Goal: Task Accomplishment & Management: Use online tool/utility

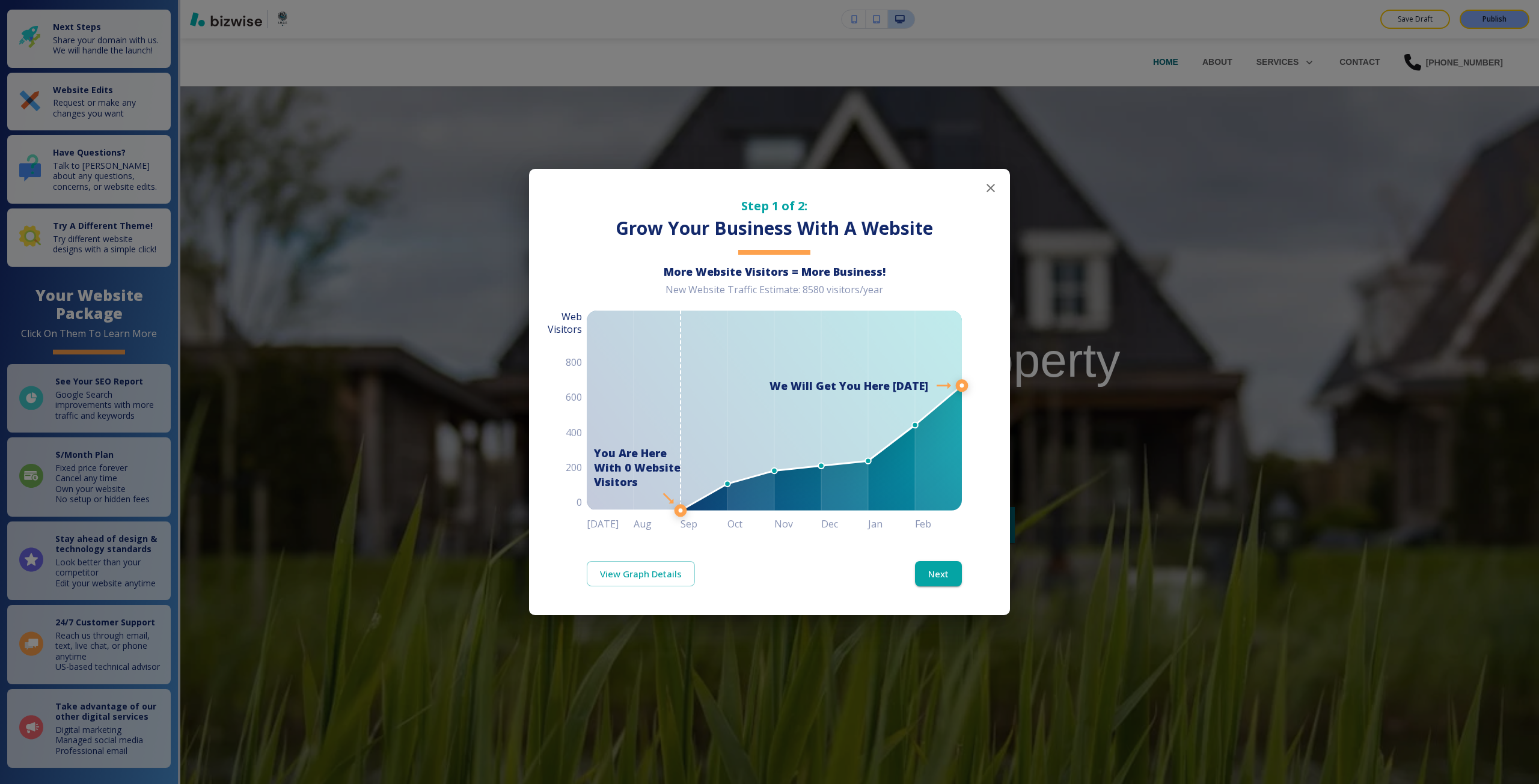
click at [1193, 174] on div "Step 1 of 2: Grow Your Business With A Website More Website Visitors = More Bus…" at bounding box center [769, 392] width 1539 height 784
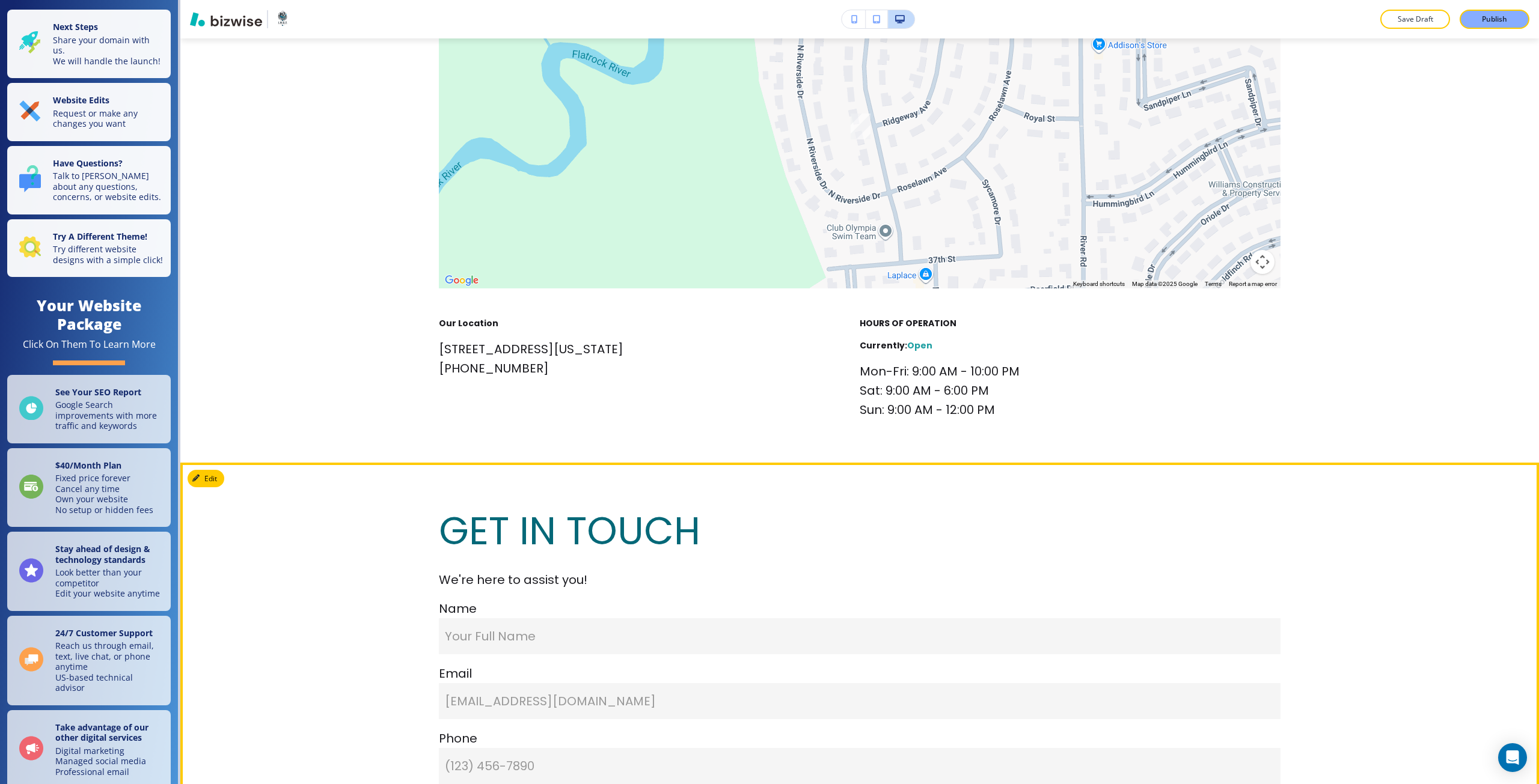
scroll to position [4507, 0]
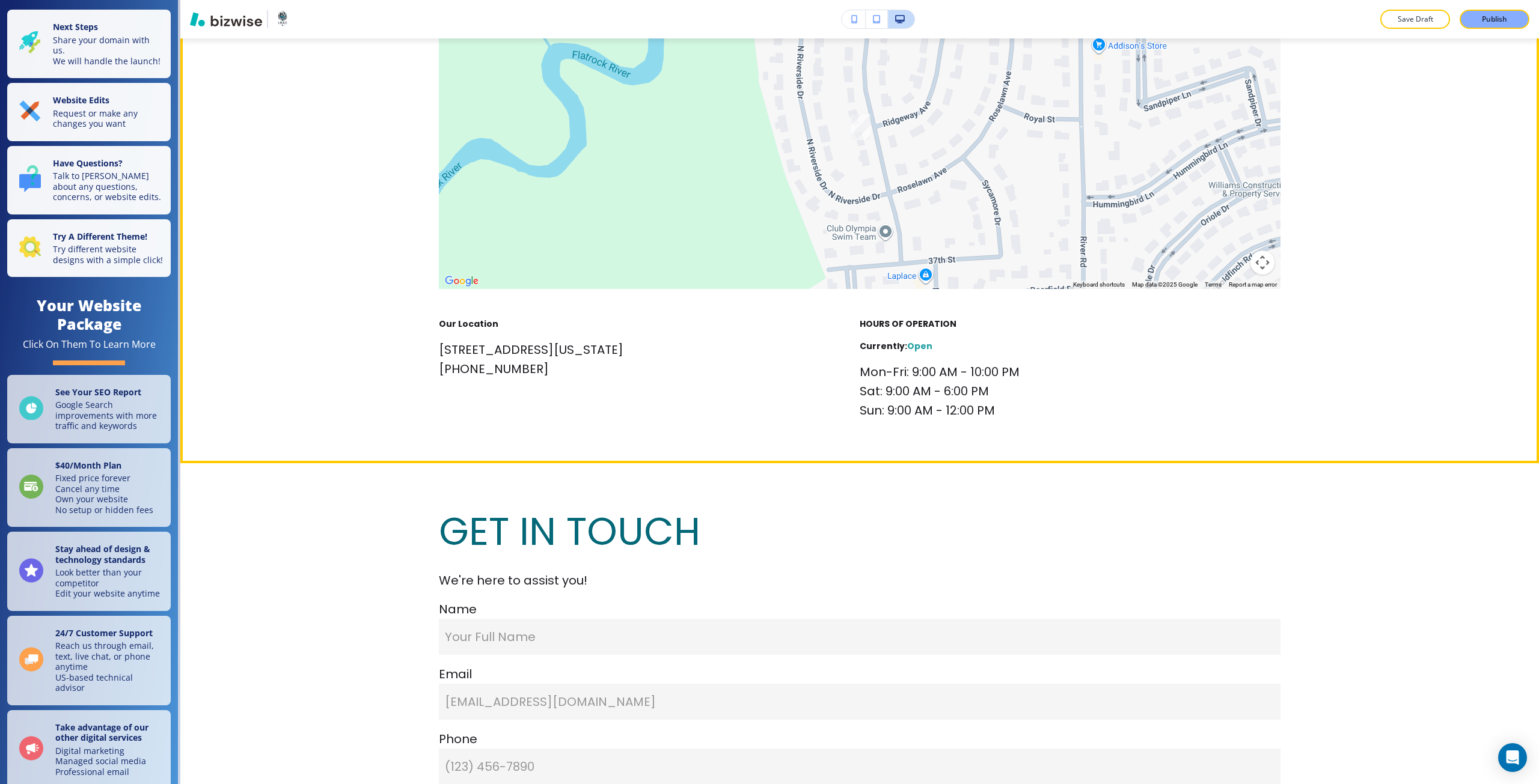
click at [519, 348] on p "4016 Washington St, Columbus, IN 47203, USA" at bounding box center [607, 350] width 336 height 19
drag, startPoint x: 519, startPoint y: 348, endPoint x: 583, endPoint y: 348, distance: 64.0
click at [583, 348] on p "4016 Washington St, Columbus, IN 47203, USA" at bounding box center [607, 350] width 336 height 19
click at [627, 351] on p "4016 Washington St, Columbus, IN 47203, USA" at bounding box center [607, 350] width 336 height 19
drag, startPoint x: 627, startPoint y: 351, endPoint x: 611, endPoint y: 351, distance: 16.0
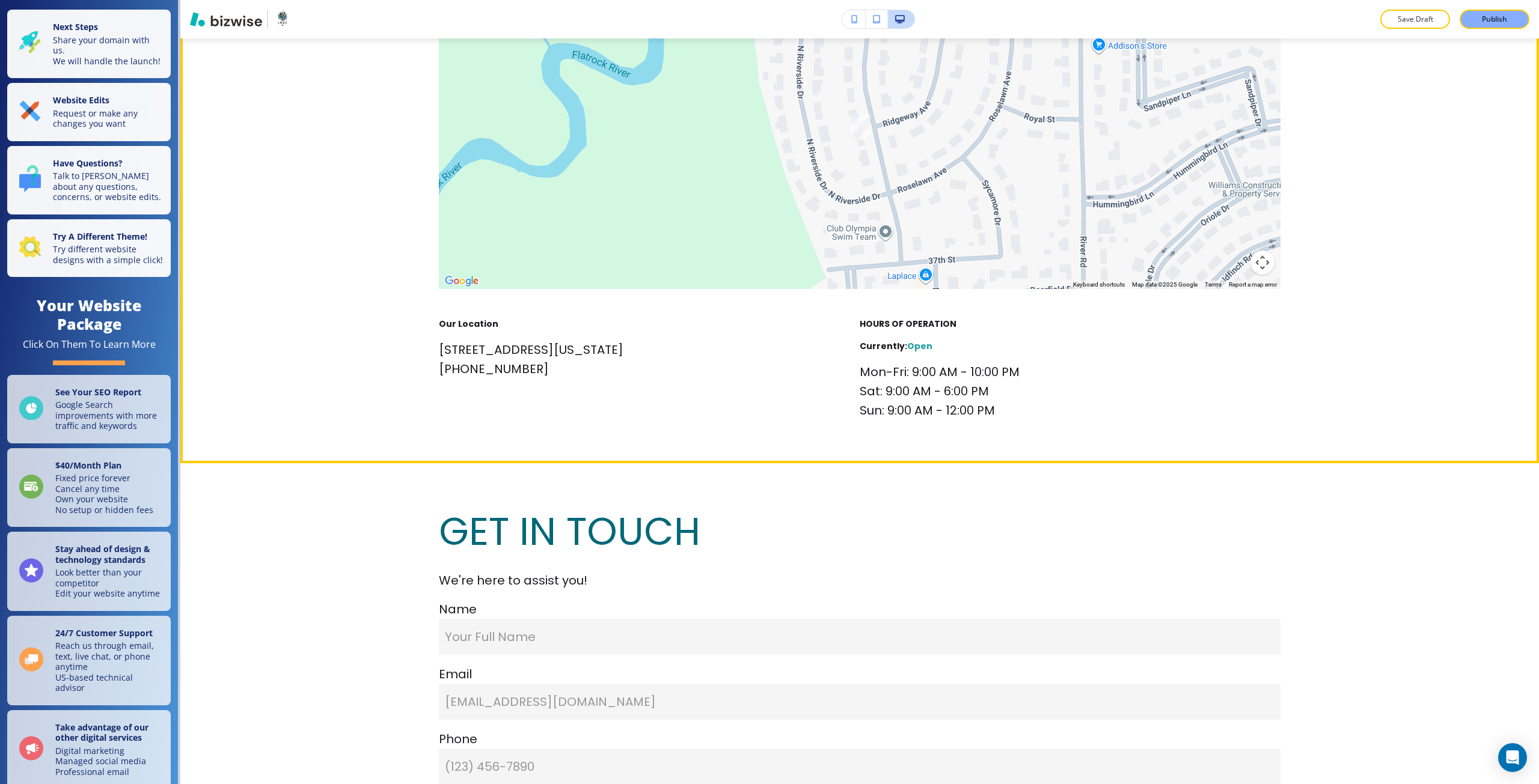
click at [611, 351] on p "4016 Washington St, Columbus, IN 47203, USA" at bounding box center [607, 350] width 336 height 19
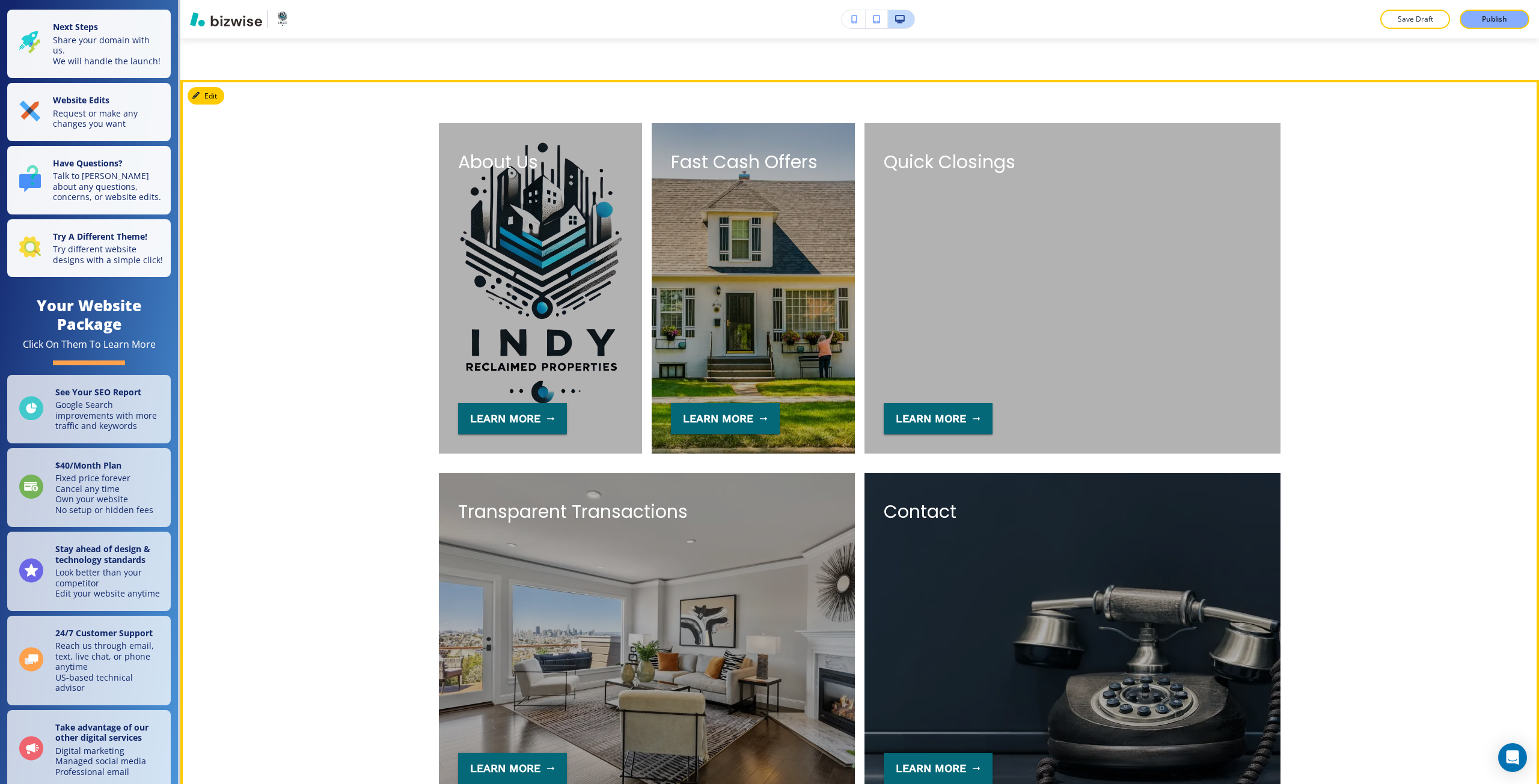
scroll to position [3065, 0]
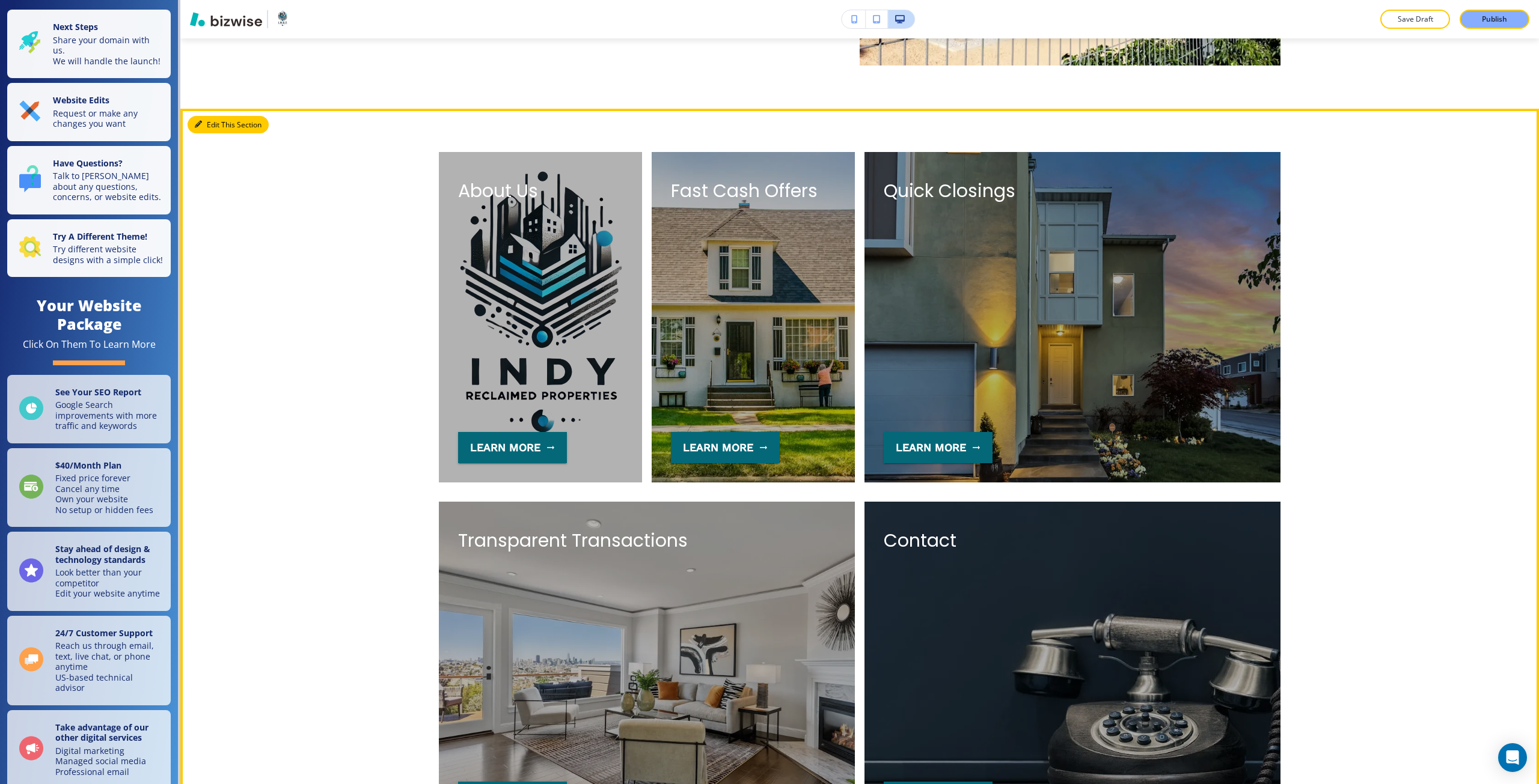
click at [201, 124] on icon "button" at bounding box center [198, 124] width 8 height 8
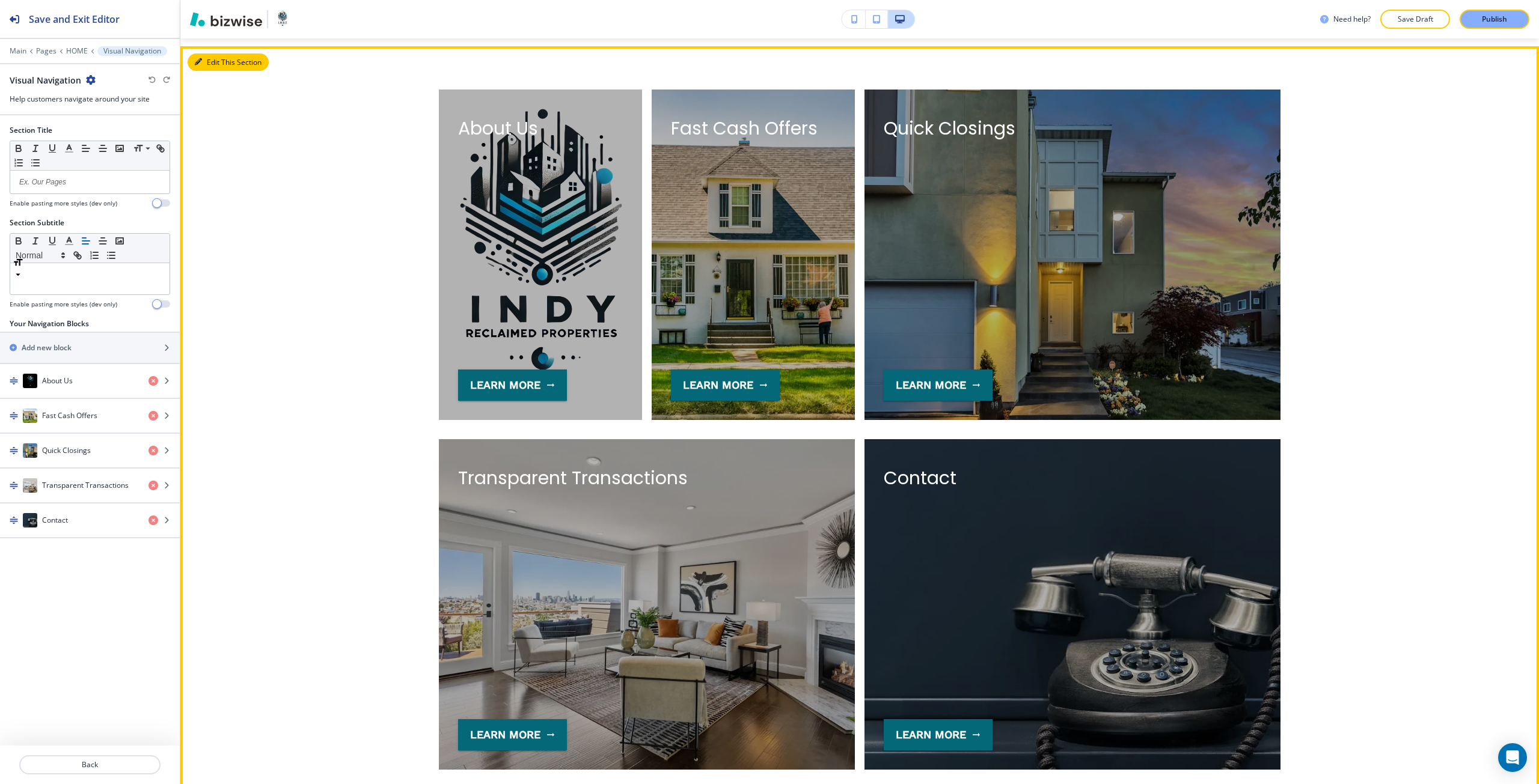
scroll to position [3135, 0]
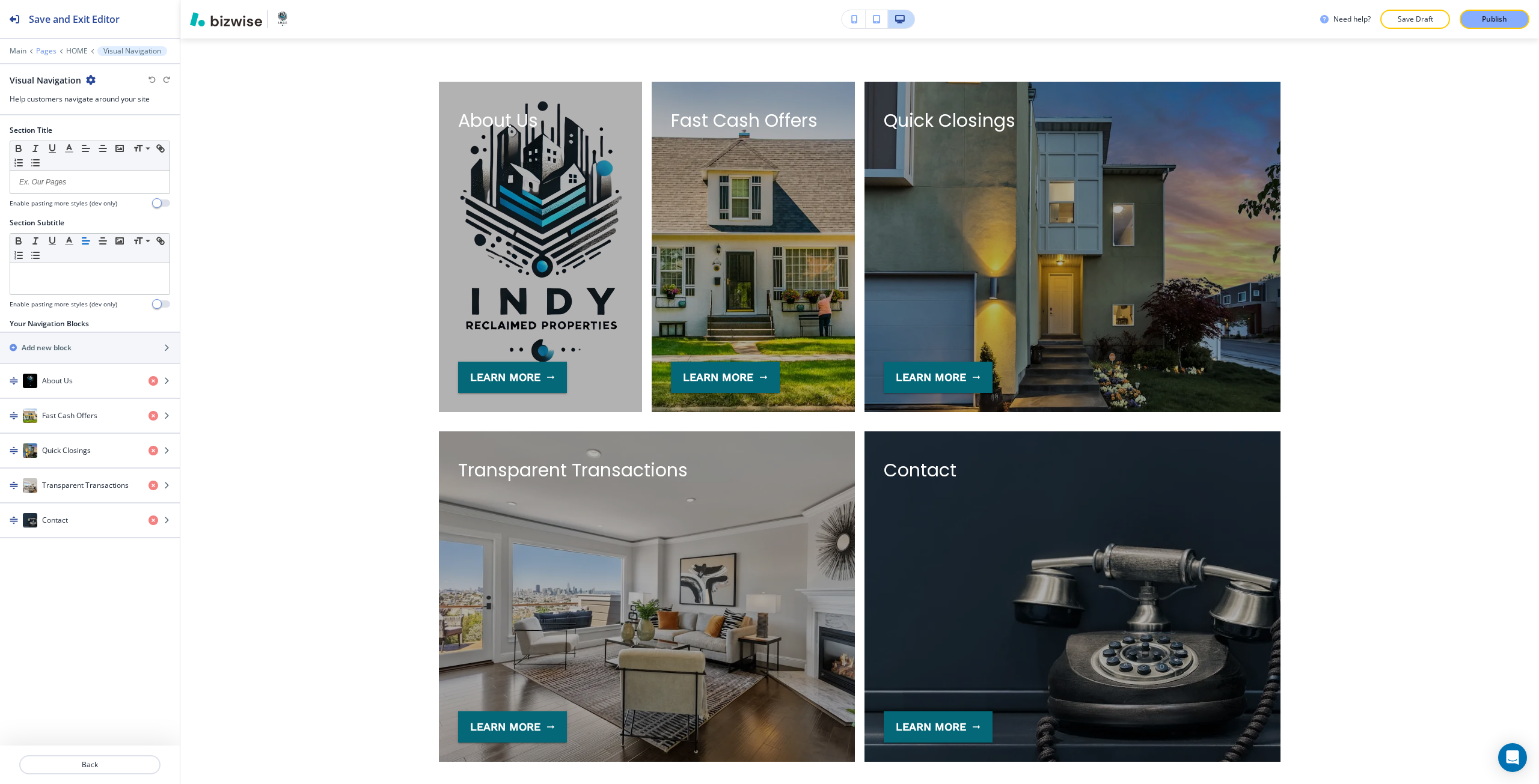
click at [41, 48] on p "Pages" at bounding box center [46, 51] width 20 height 8
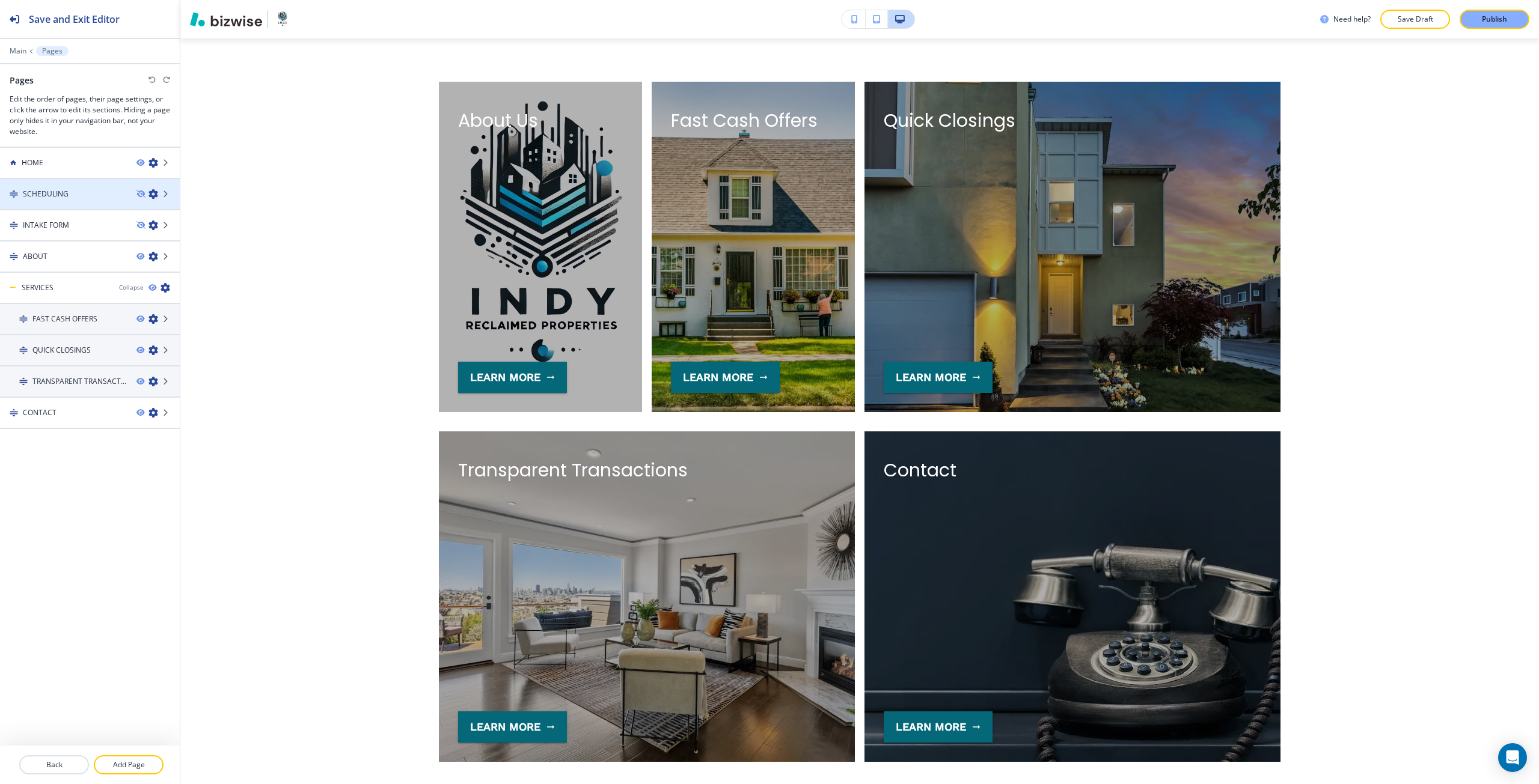
click at [64, 199] on div at bounding box center [90, 204] width 180 height 9
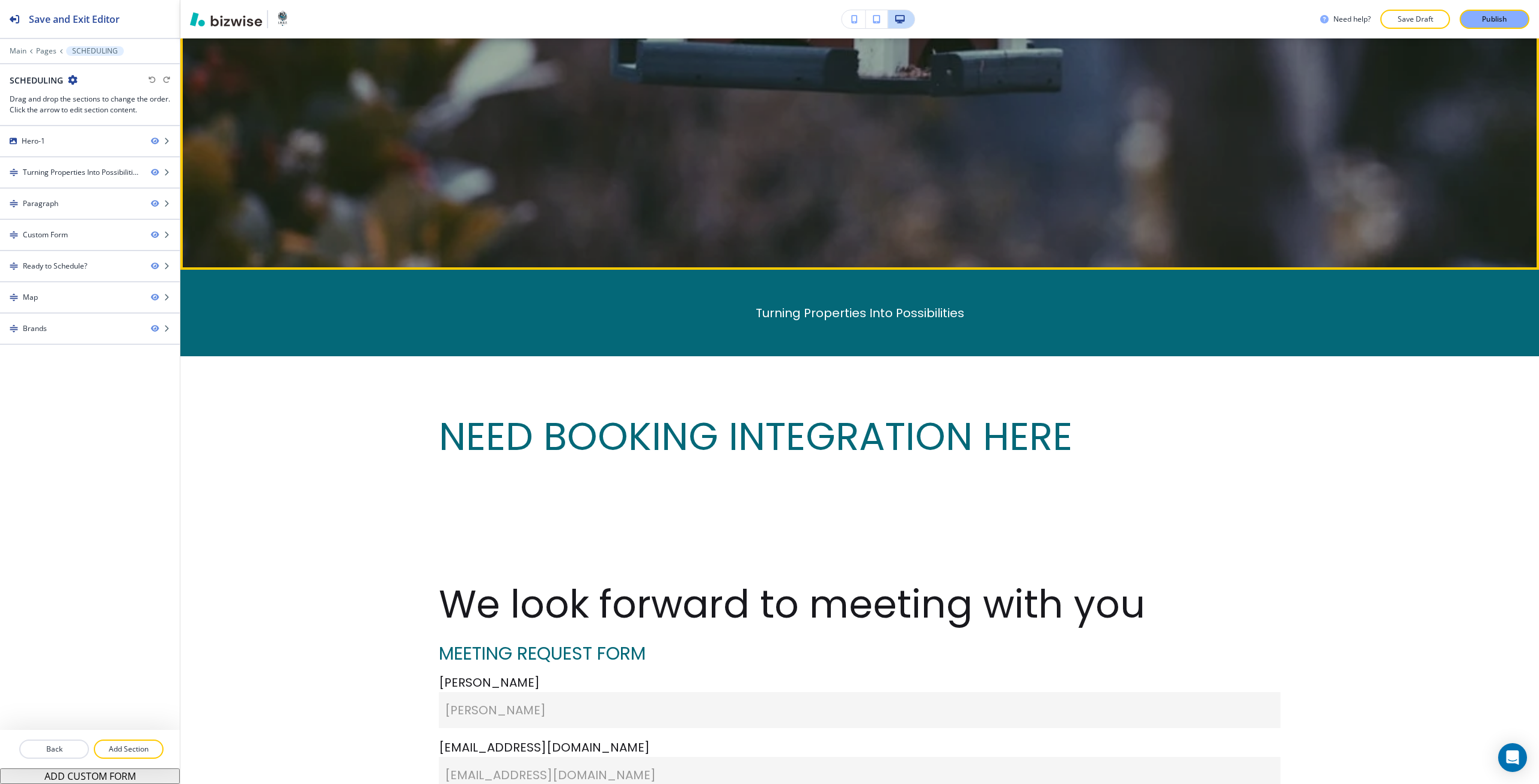
scroll to position [541, 0]
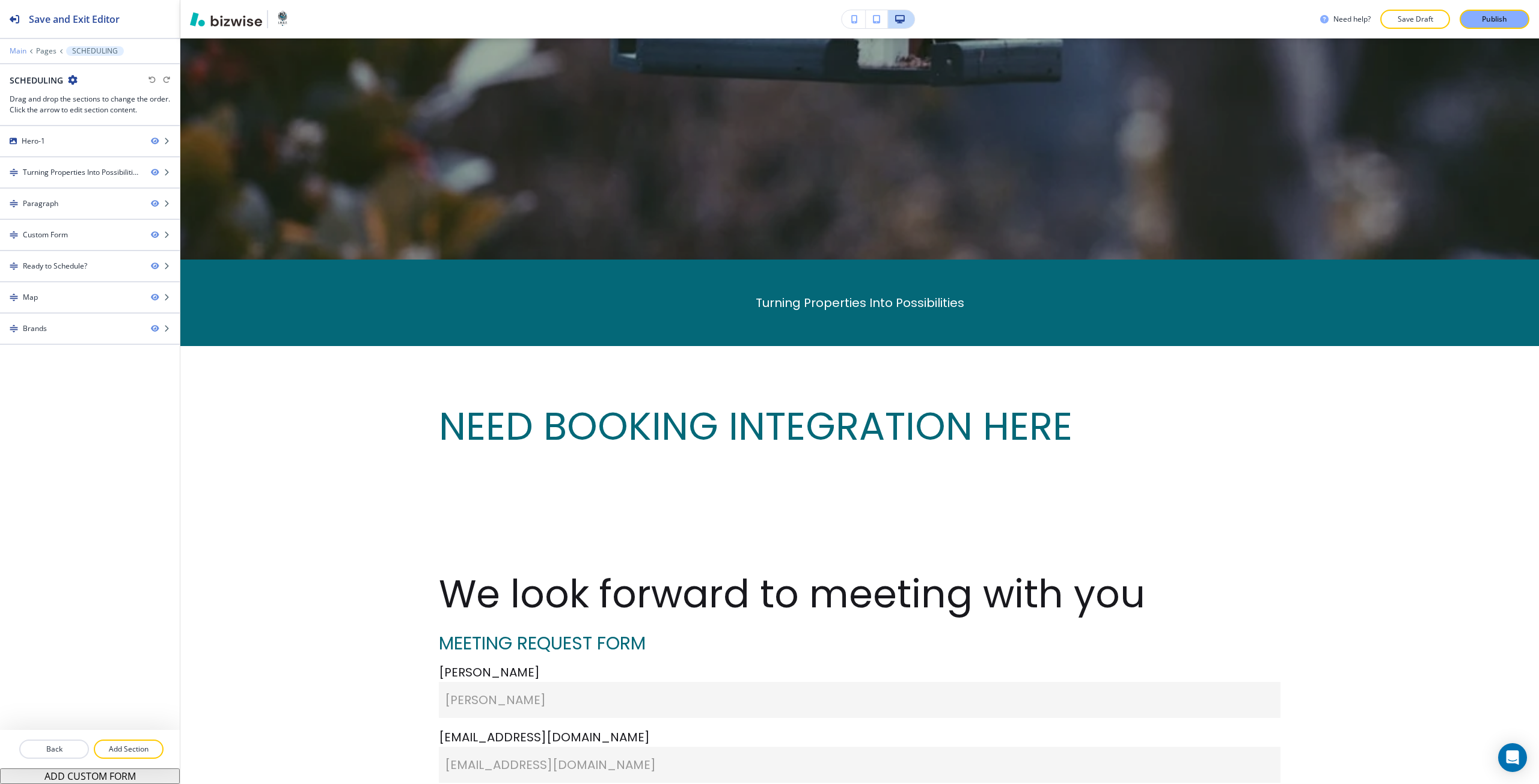
click at [19, 55] on div "Main Pages SCHEDULING" at bounding box center [90, 51] width 161 height 9
click at [17, 53] on p "Main" at bounding box center [18, 51] width 17 height 8
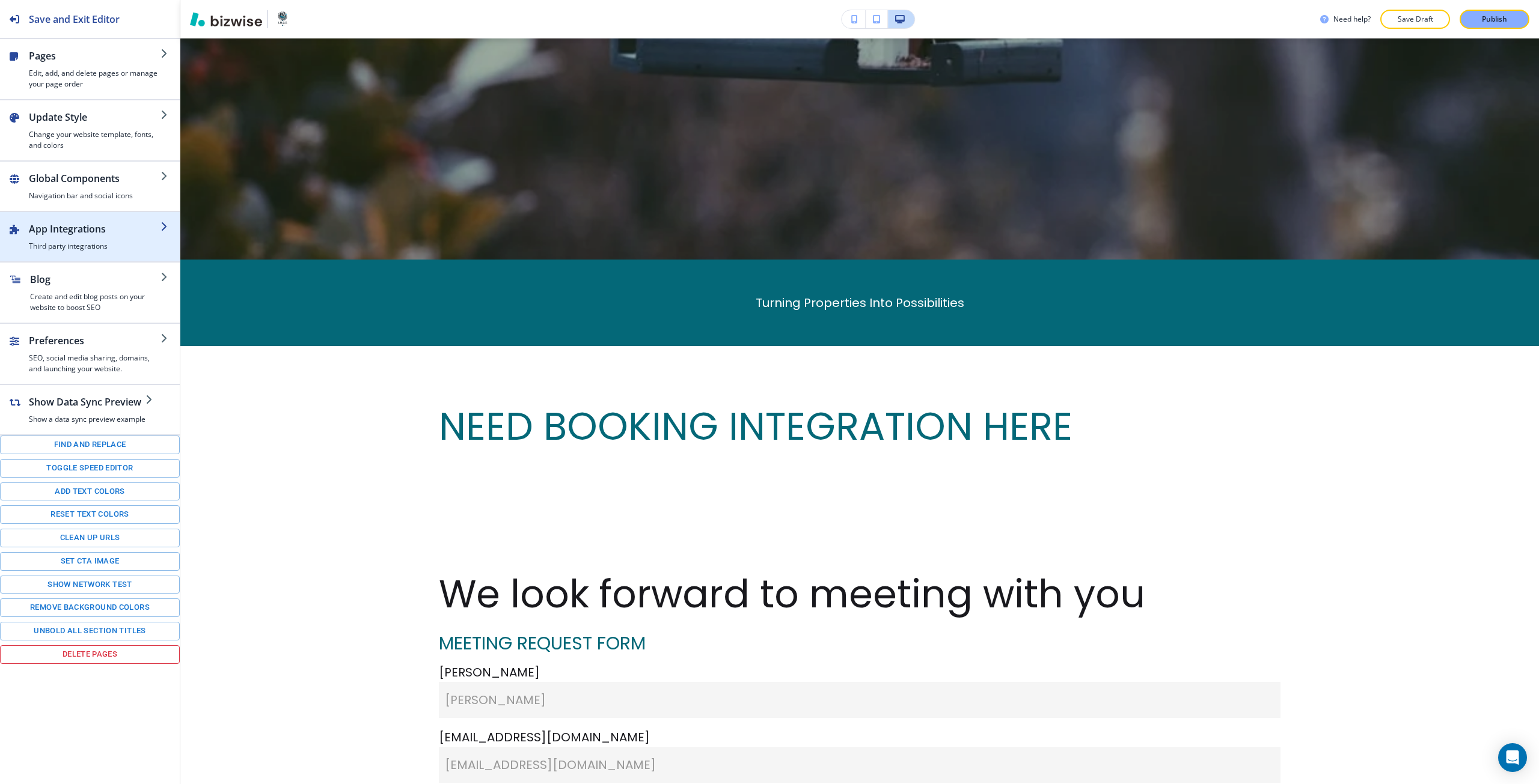
click at [72, 244] on h4 "Third party integrations" at bounding box center [95, 246] width 132 height 11
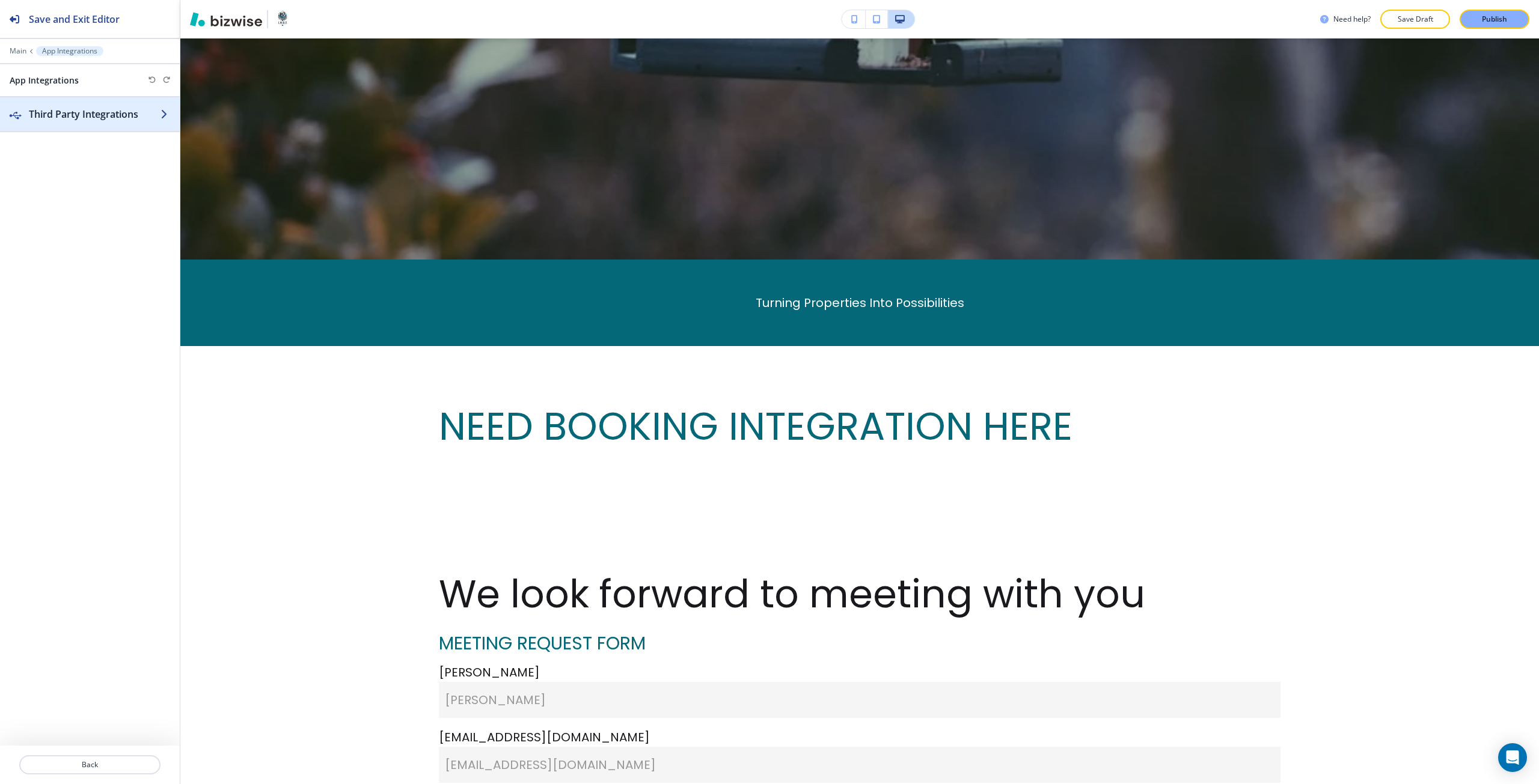
click at [55, 121] on h2 "Third Party Integrations" at bounding box center [95, 114] width 132 height 14
click at [78, 181] on p "Add a third party integration" at bounding box center [90, 181] width 158 height 11
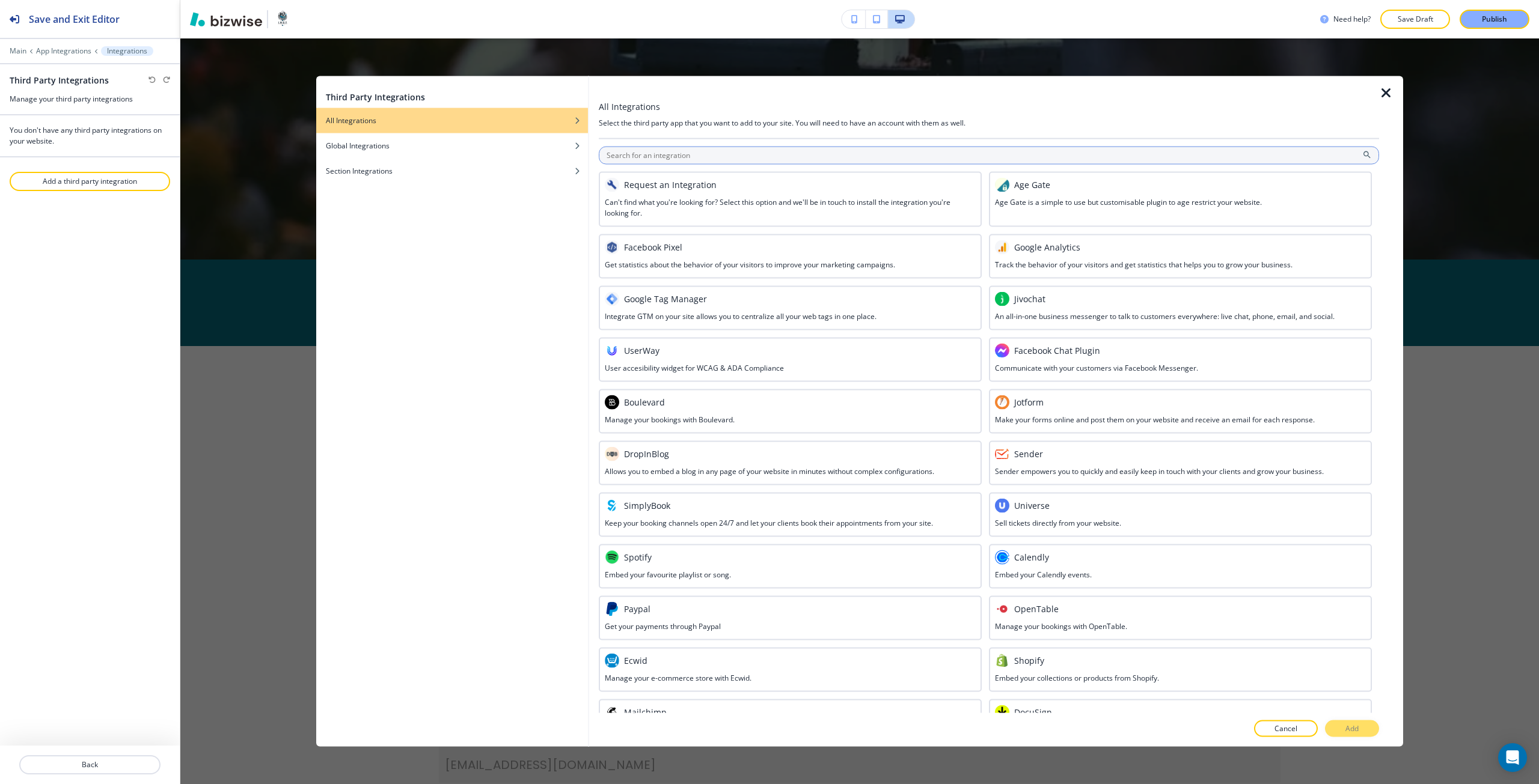
click at [692, 156] on input "text" at bounding box center [988, 155] width 780 height 18
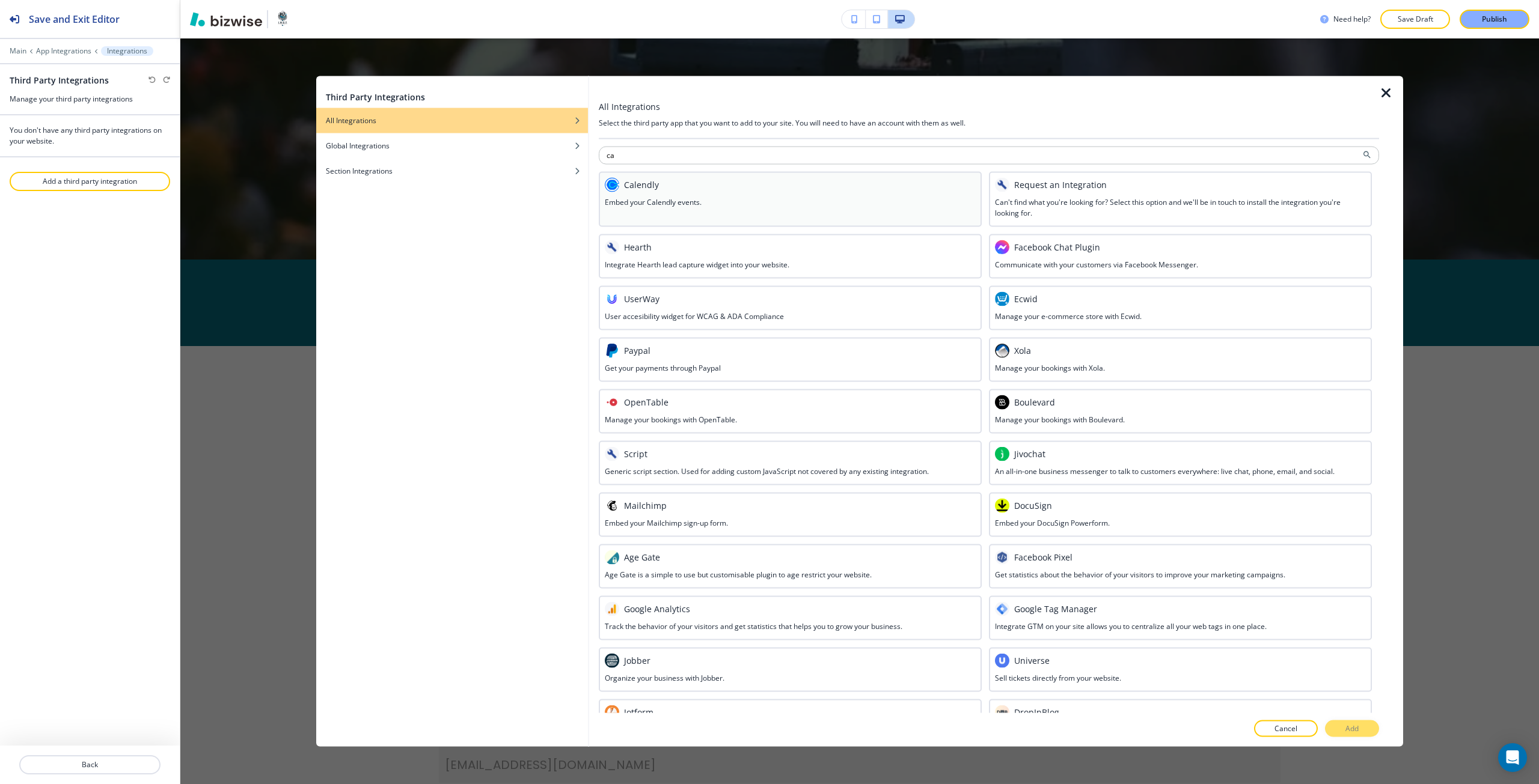
type input "ca"
click at [686, 187] on div "Calendly" at bounding box center [789, 184] width 371 height 14
click at [1337, 726] on button "Add" at bounding box center [1352, 729] width 54 height 17
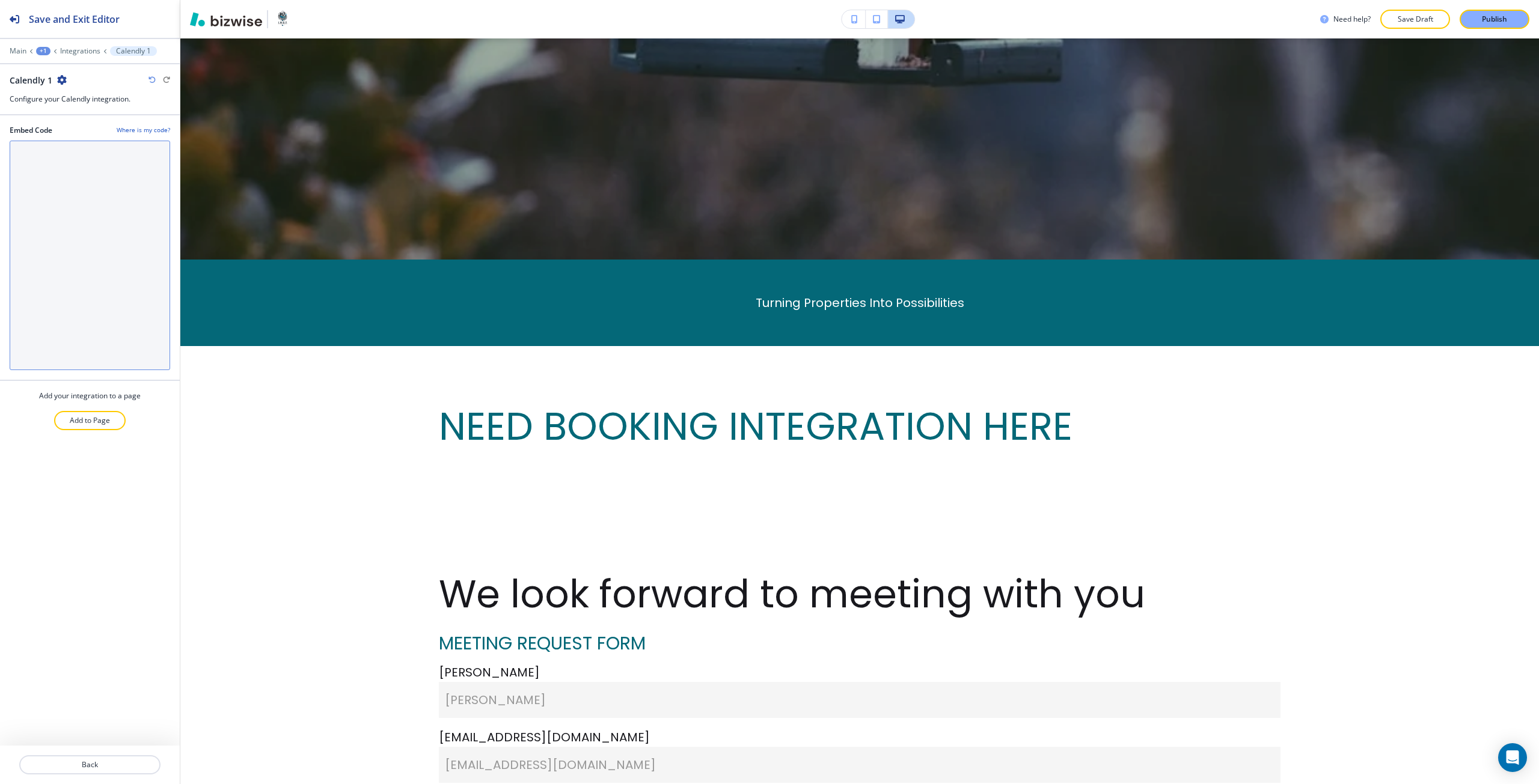
click at [126, 270] on Code "Embed Code" at bounding box center [90, 255] width 161 height 230
paste Code "<!-- Calendly inline widget begin --> <div class="calendly-inline-widget" data-…"
type Code "<!-- Calendly inline widget begin --> <div class="calendly-inline-widget" data-…"
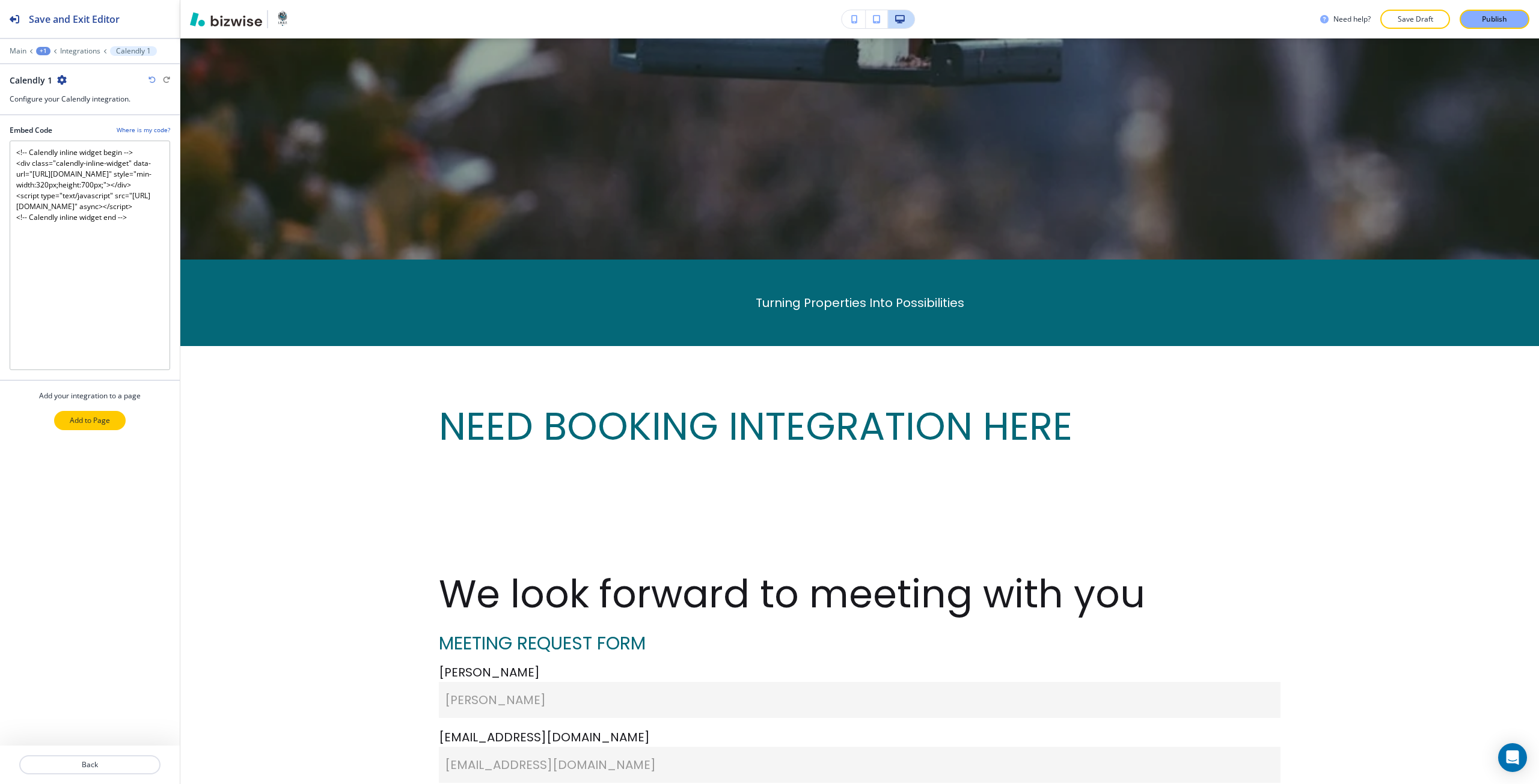
click at [104, 420] on p "Add to Page" at bounding box center [90, 420] width 41 height 11
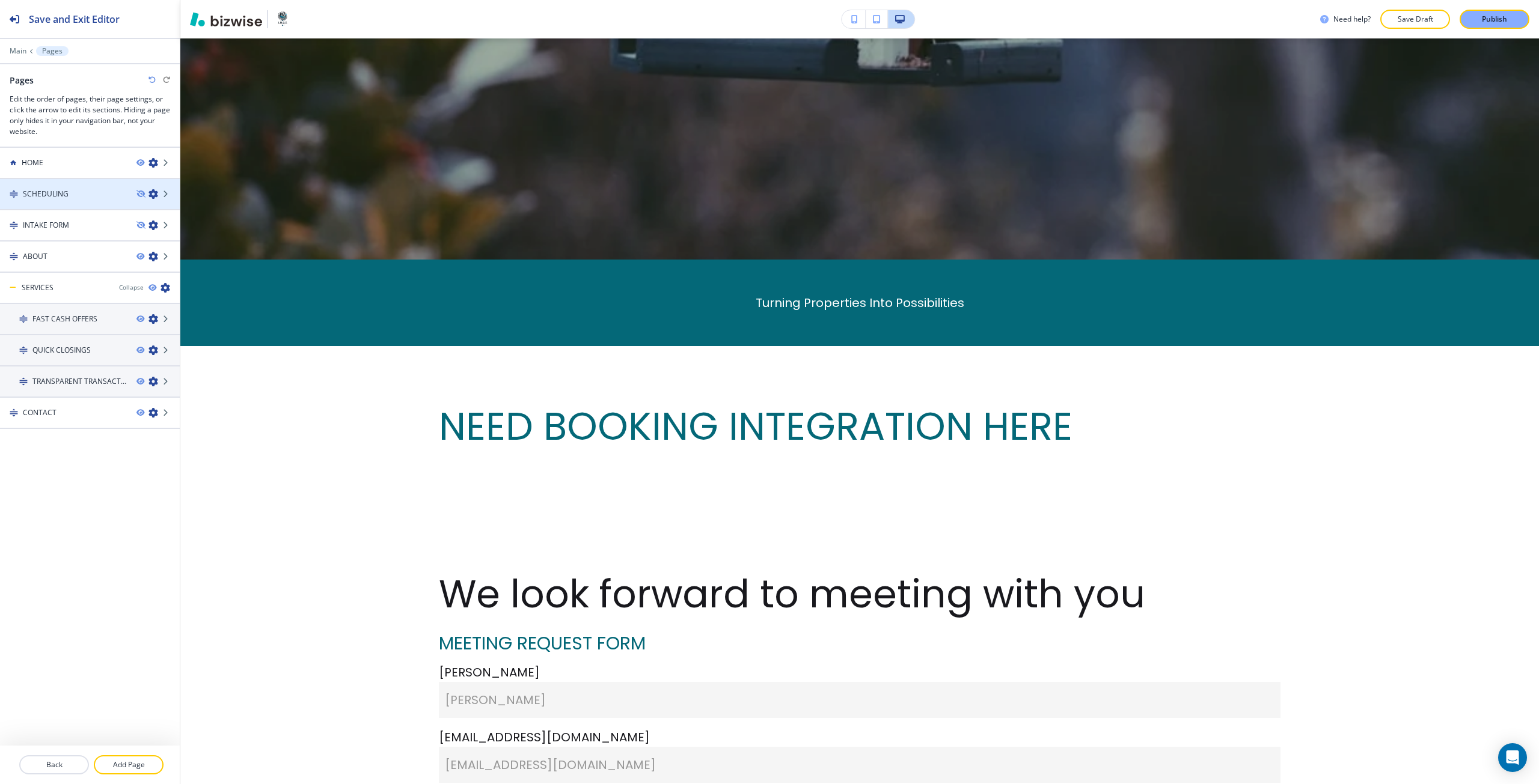
click at [58, 199] on div at bounding box center [90, 204] width 180 height 9
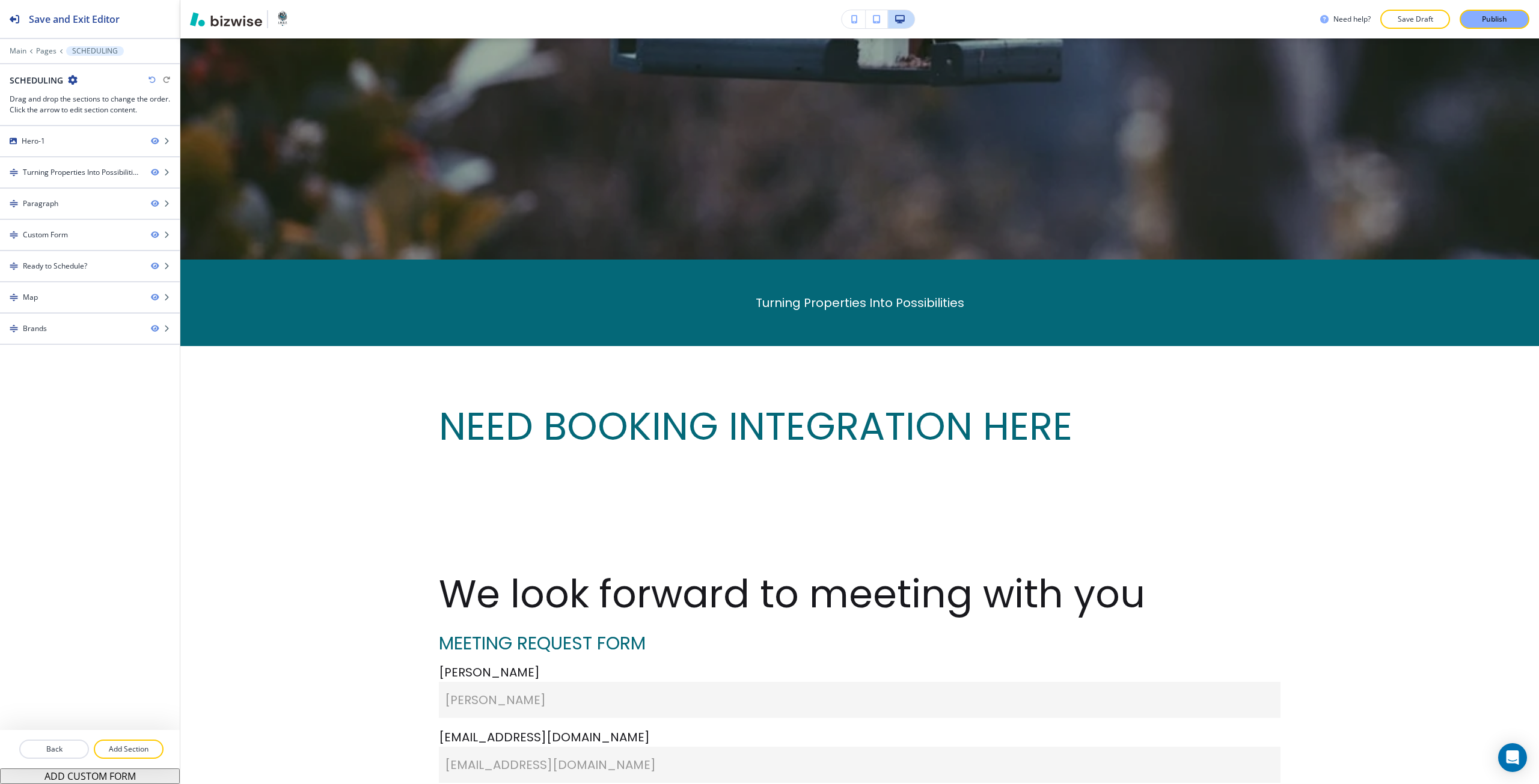
click at [137, 738] on div at bounding box center [90, 734] width 180 height 9
click at [139, 751] on p "Add Section" at bounding box center [128, 749] width 68 height 11
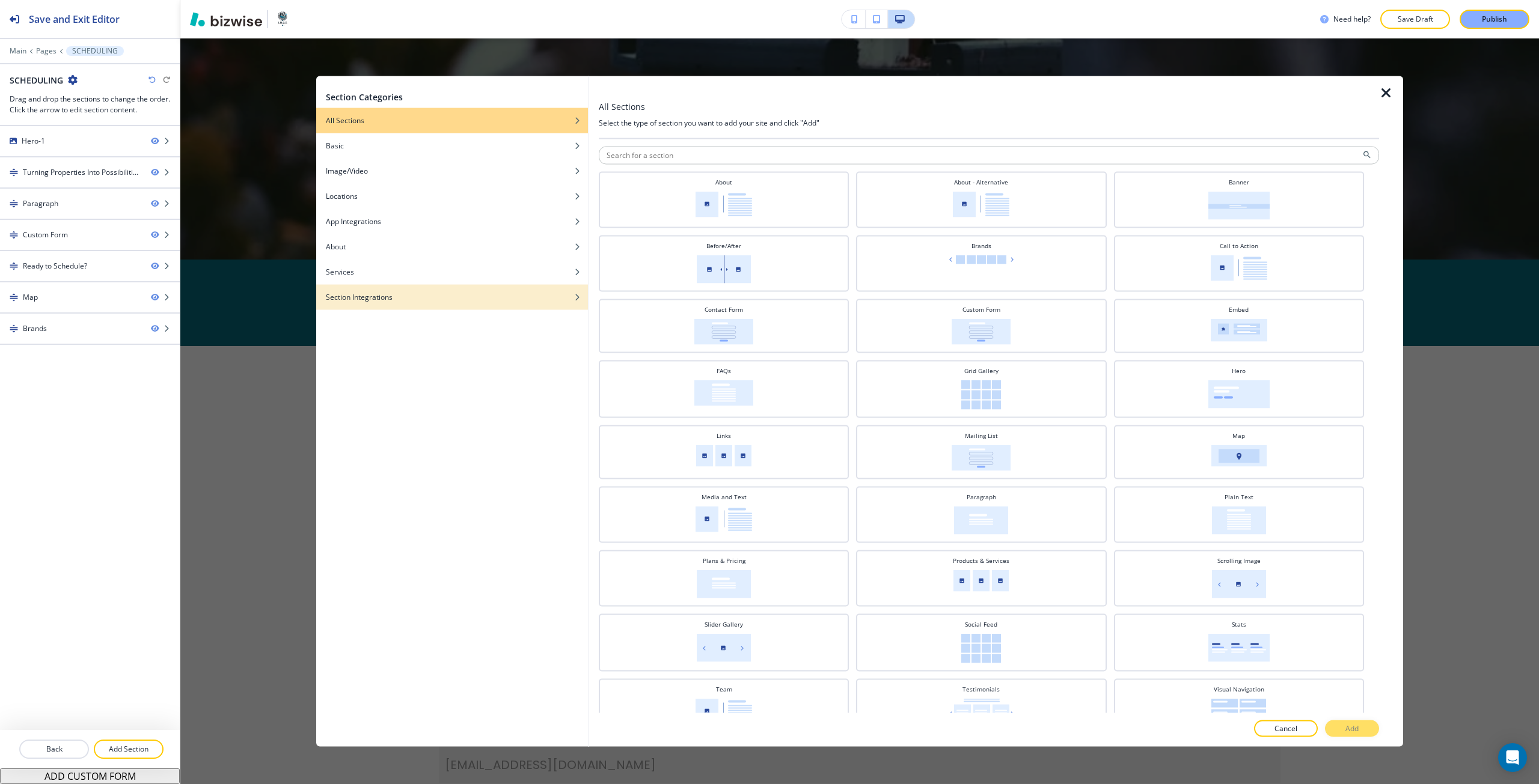
click at [415, 307] on div "button" at bounding box center [451, 306] width 271 height 8
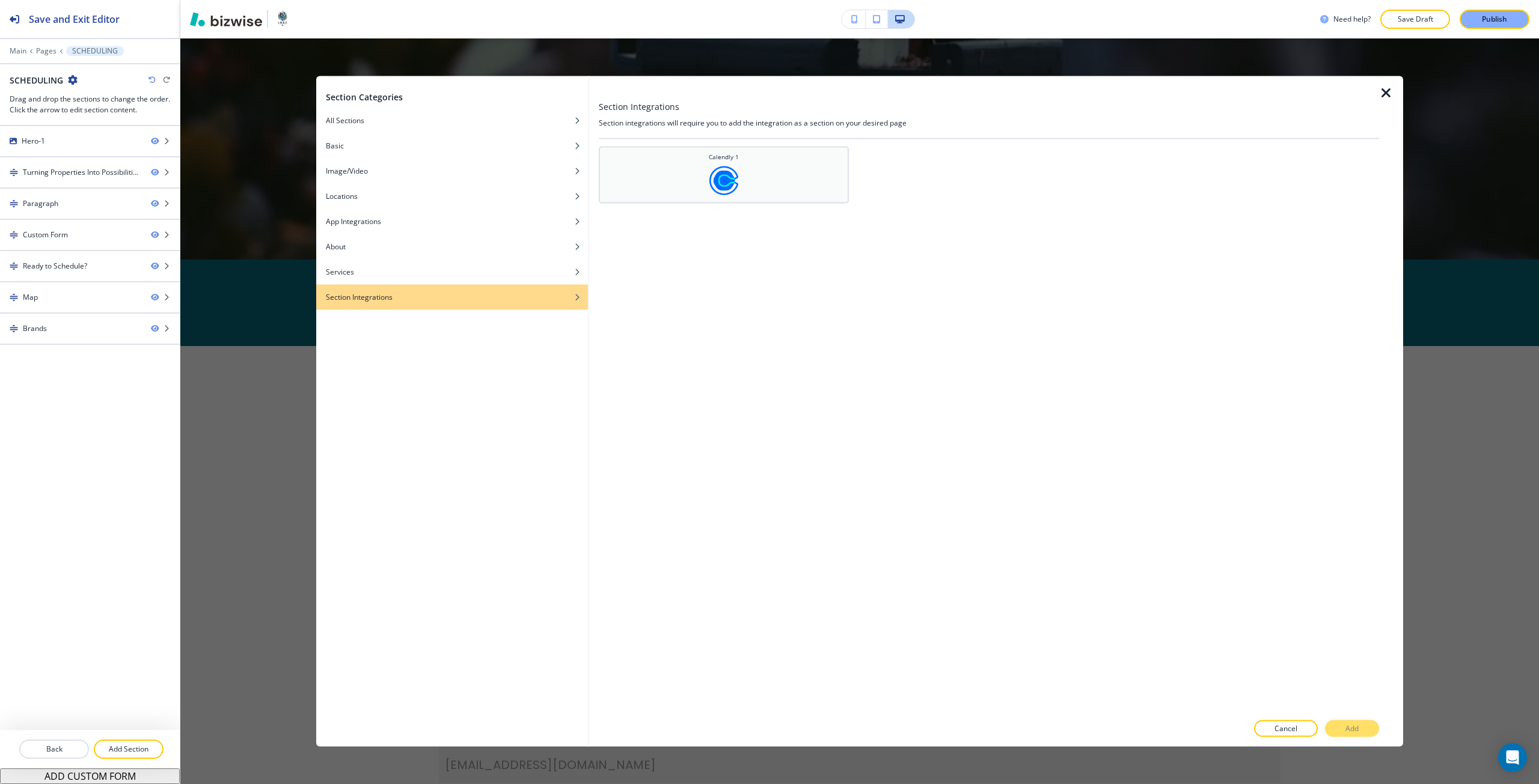
click at [653, 183] on div "Calendly 1" at bounding box center [723, 173] width 238 height 42
click at [1327, 727] on button "Add" at bounding box center [1352, 729] width 54 height 17
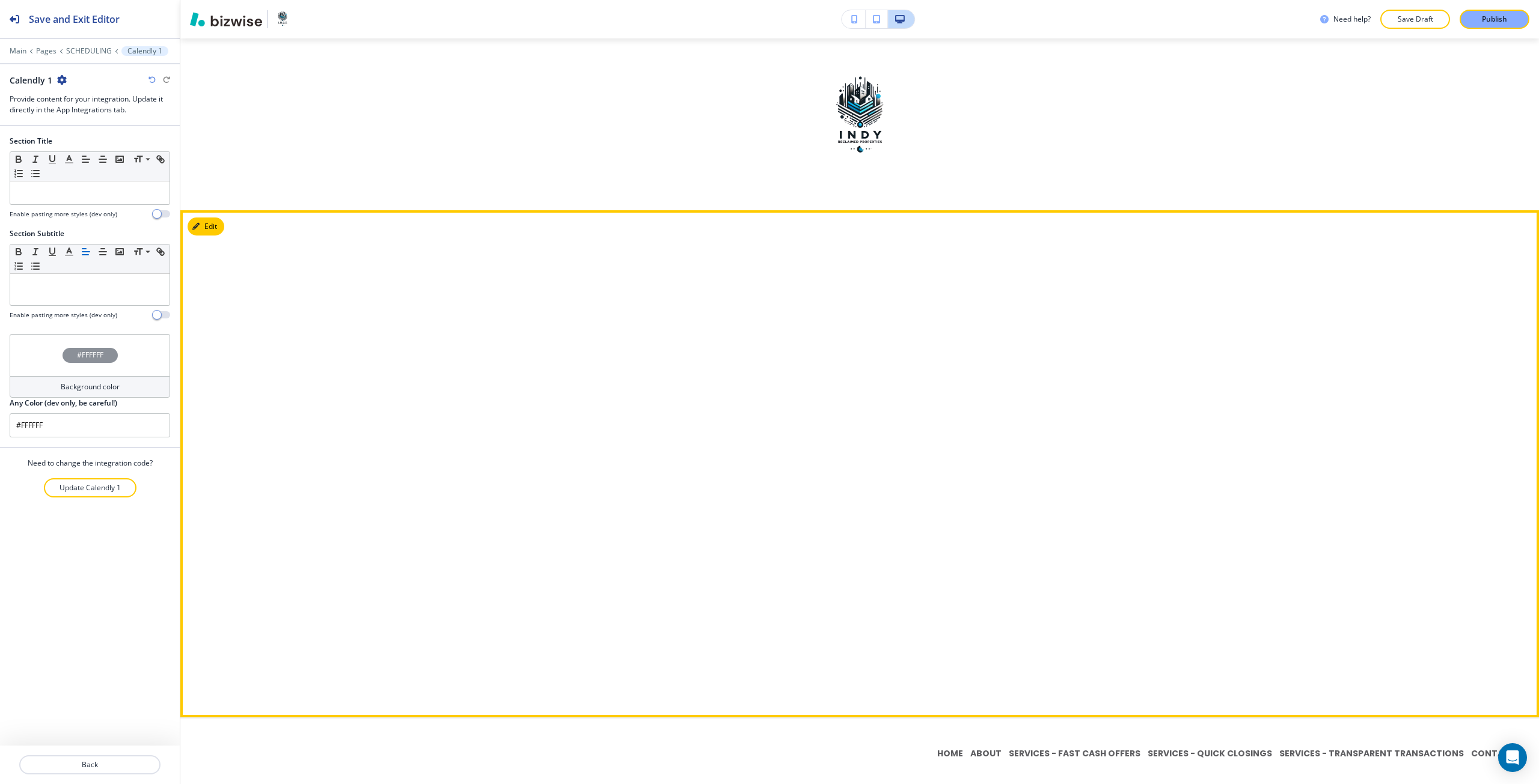
scroll to position [2602, 0]
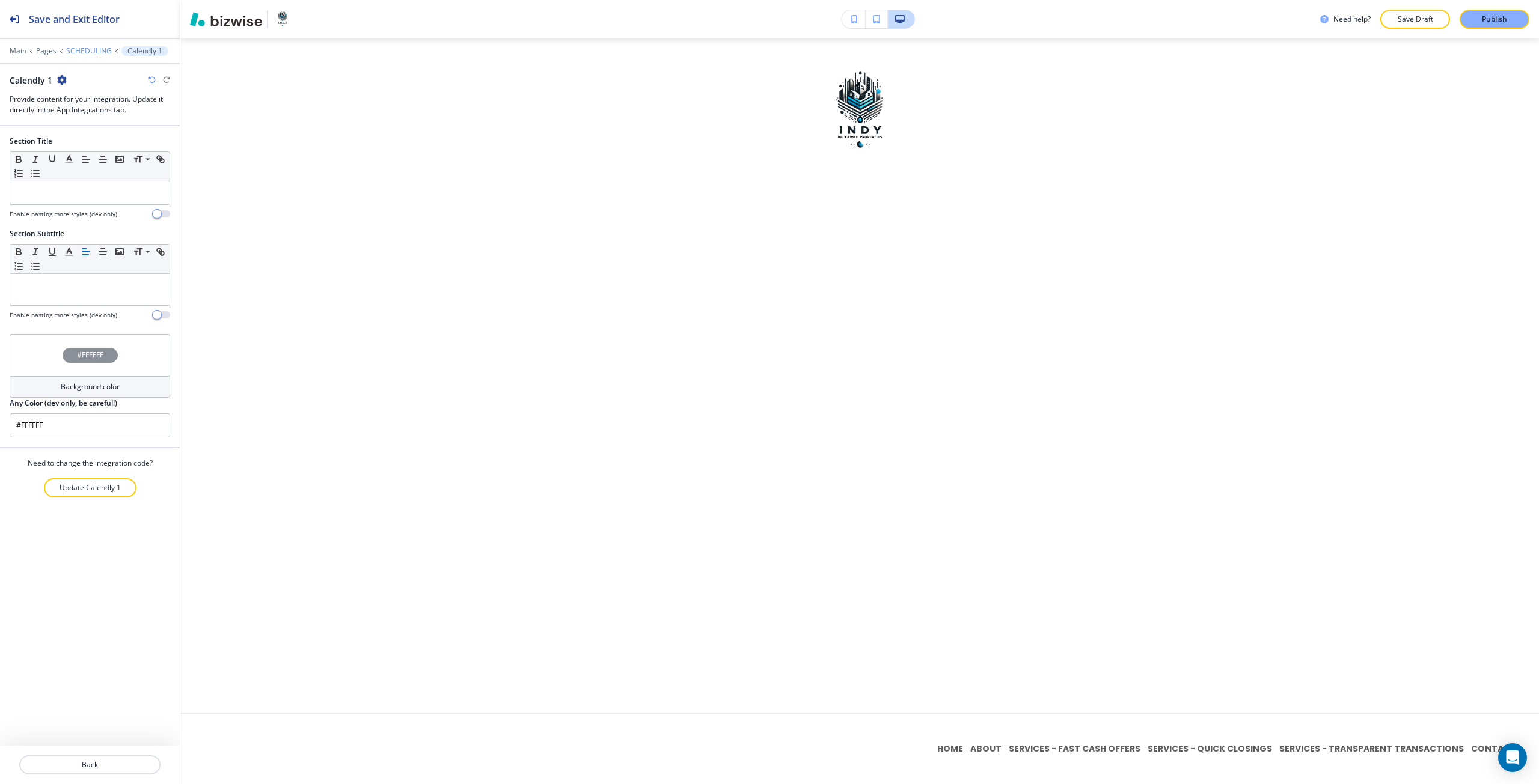
click at [101, 53] on p "SCHEDULING" at bounding box center [89, 51] width 46 height 8
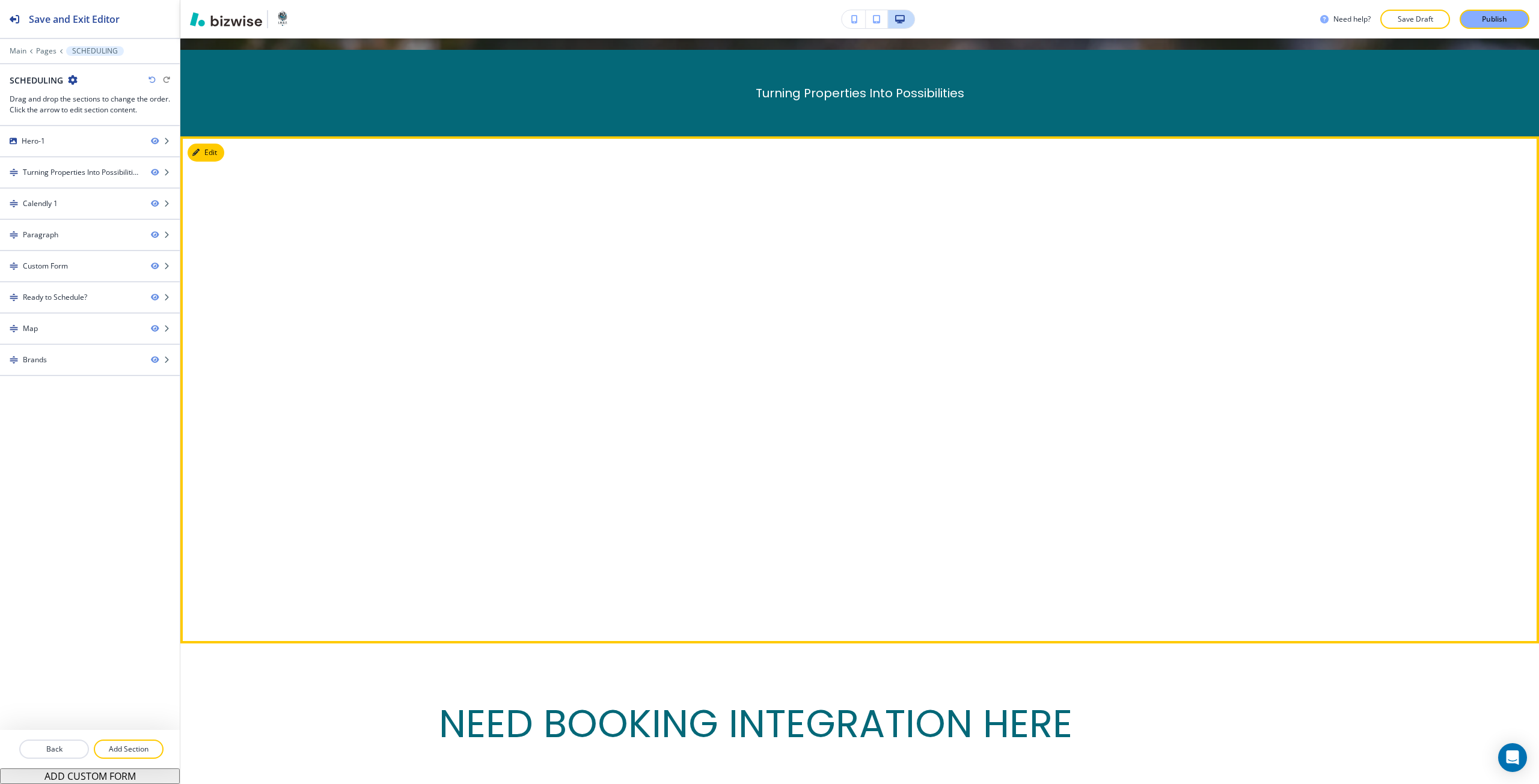
scroll to position [728, 0]
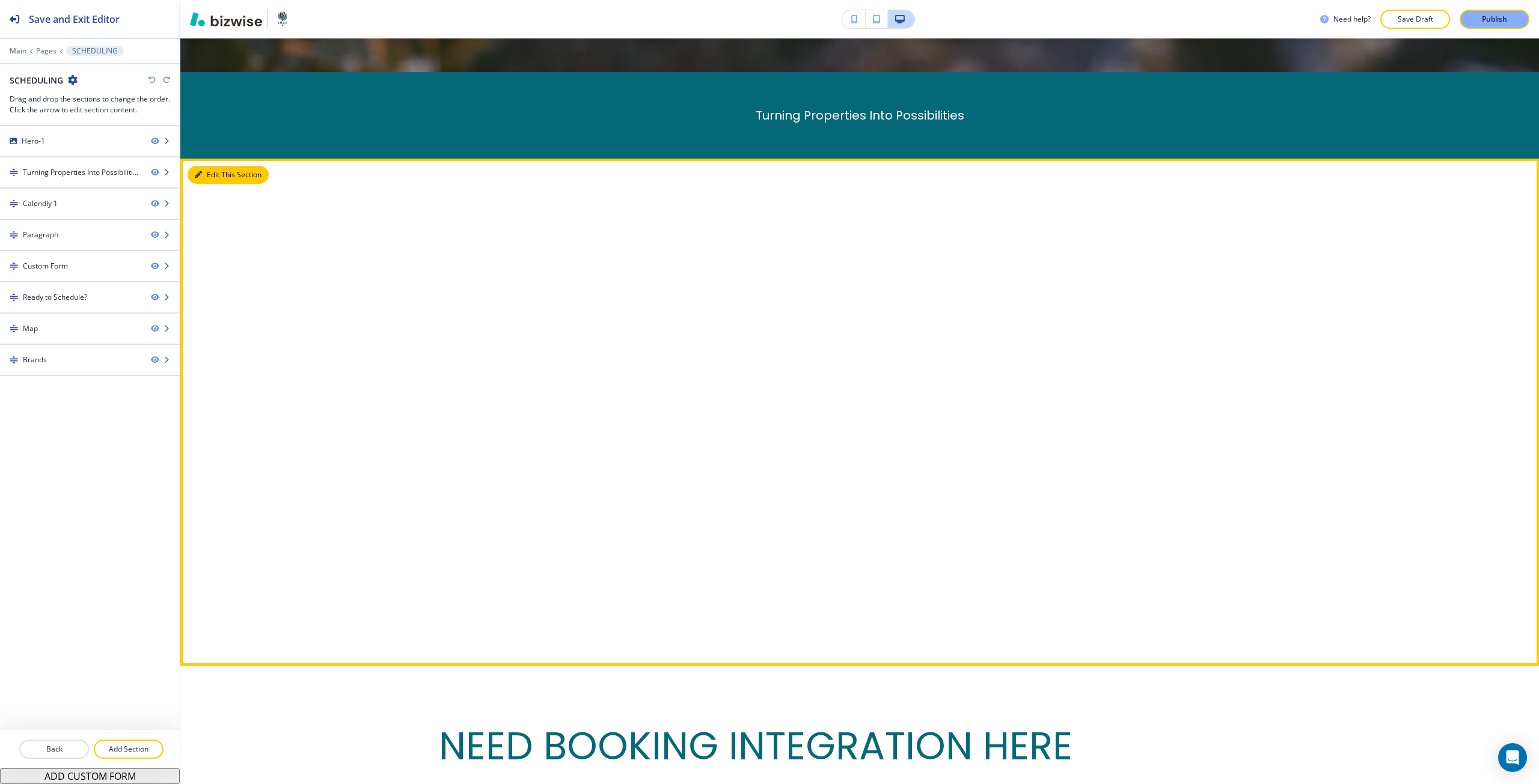
click at [190, 171] on button "Edit This Section" at bounding box center [228, 174] width 81 height 18
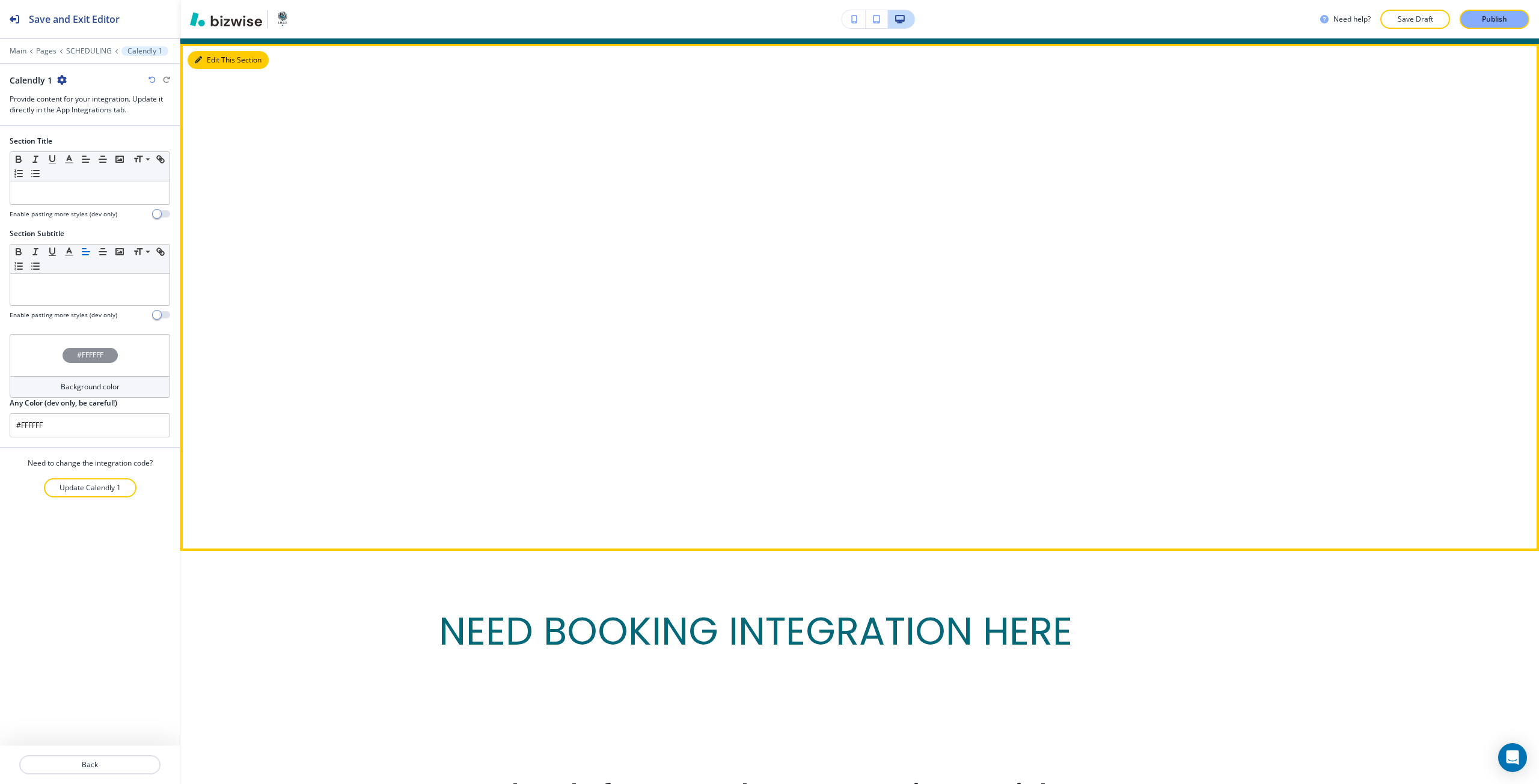
scroll to position [848, 0]
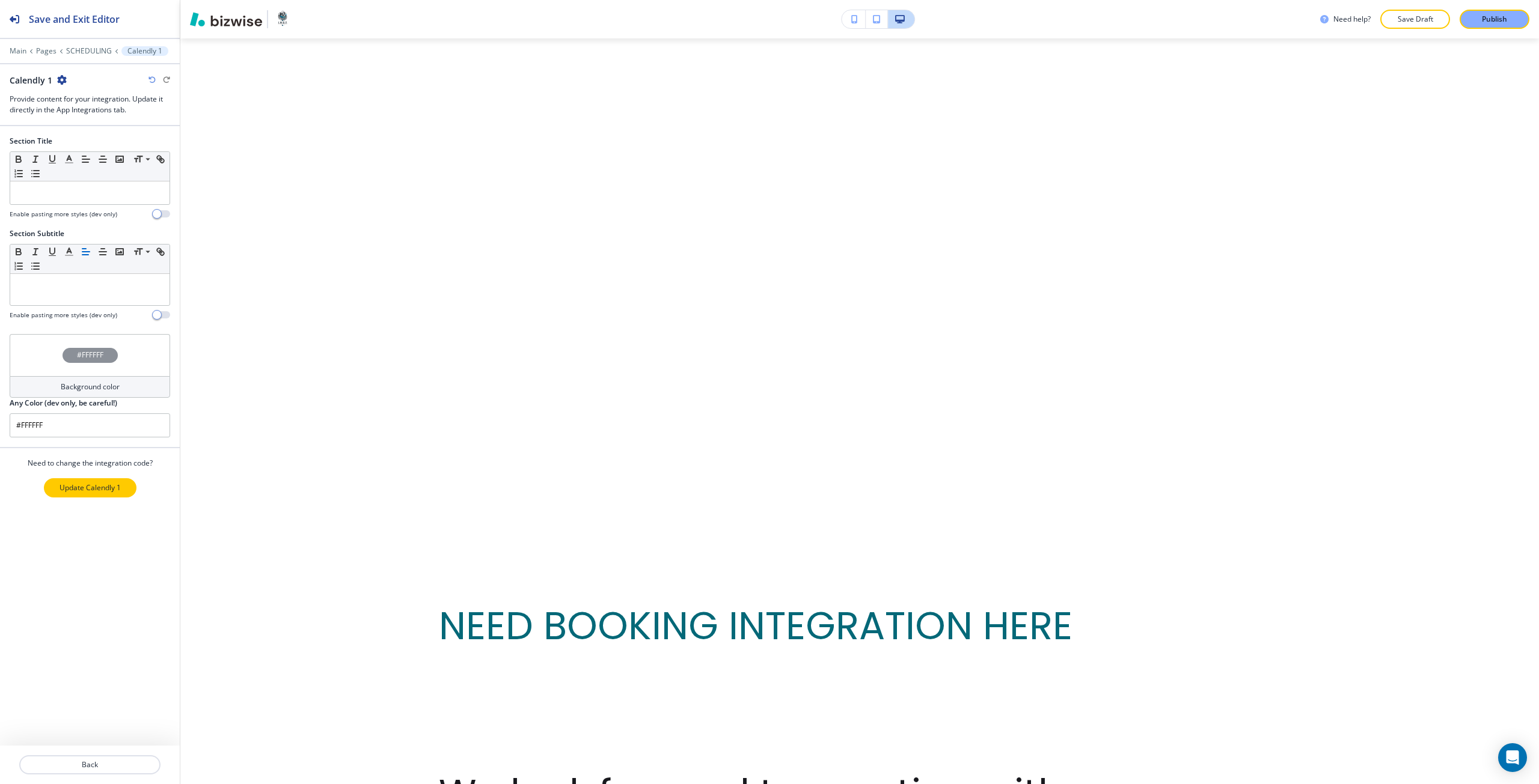
click at [80, 479] on button "Update Calendly 1" at bounding box center [90, 487] width 93 height 19
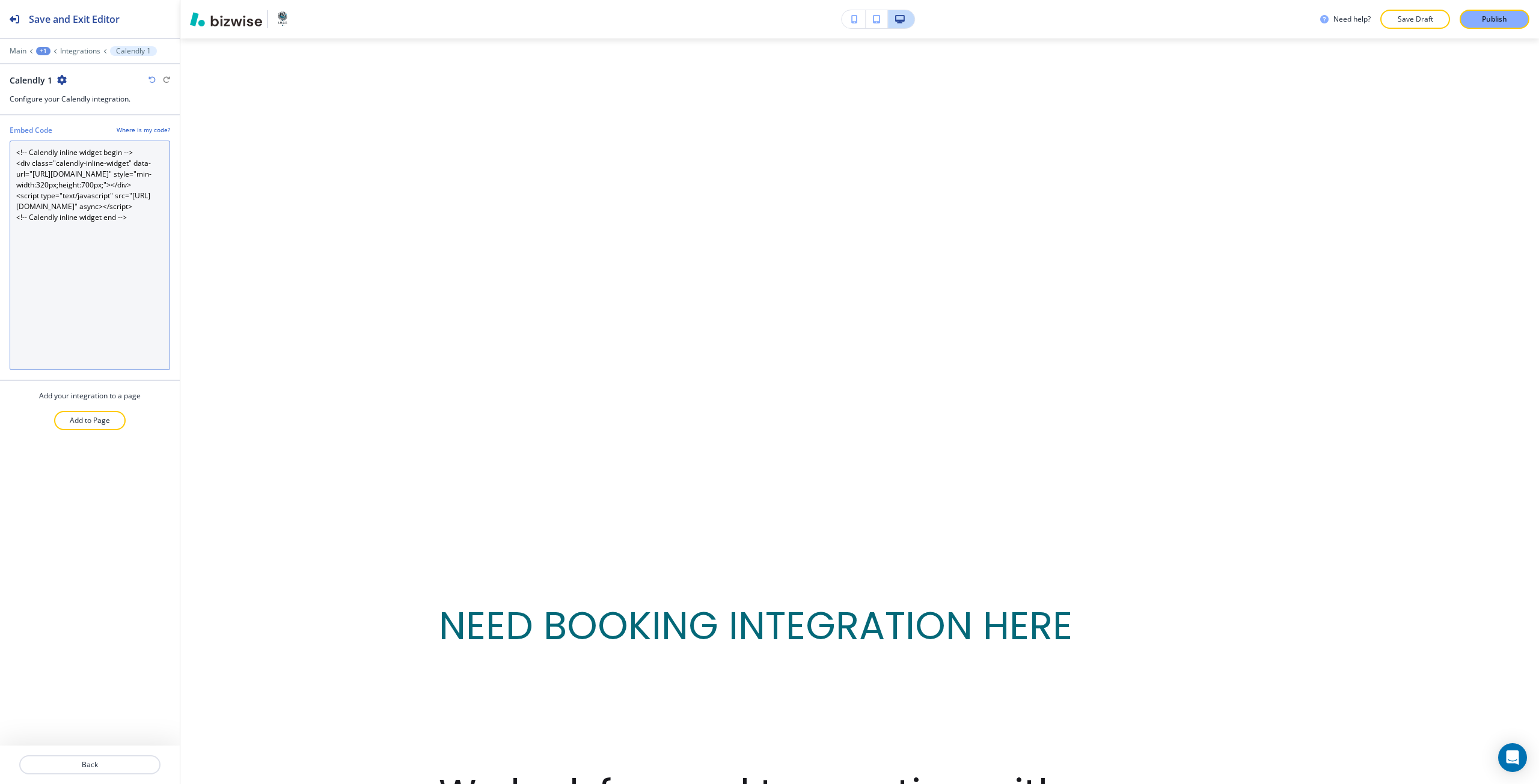
drag, startPoint x: 45, startPoint y: 217, endPoint x: 38, endPoint y: 215, distance: 7.3
click at [38, 215] on Code "<!-- Calendly inline widget begin --> <div class="calendly-inline-widget" data-…" at bounding box center [90, 255] width 161 height 230
click at [36, 215] on Code "<!-- Calendly inline widget begin --> <div class="calendly-inline-widget" data-…" at bounding box center [90, 255] width 161 height 230
drag, startPoint x: 36, startPoint y: 217, endPoint x: 57, endPoint y: 217, distance: 21.0
click at [57, 217] on Code "<!-- Calendly inline widget begin --> <div class="calendly-inline-widget" data-…" at bounding box center [90, 255] width 161 height 230
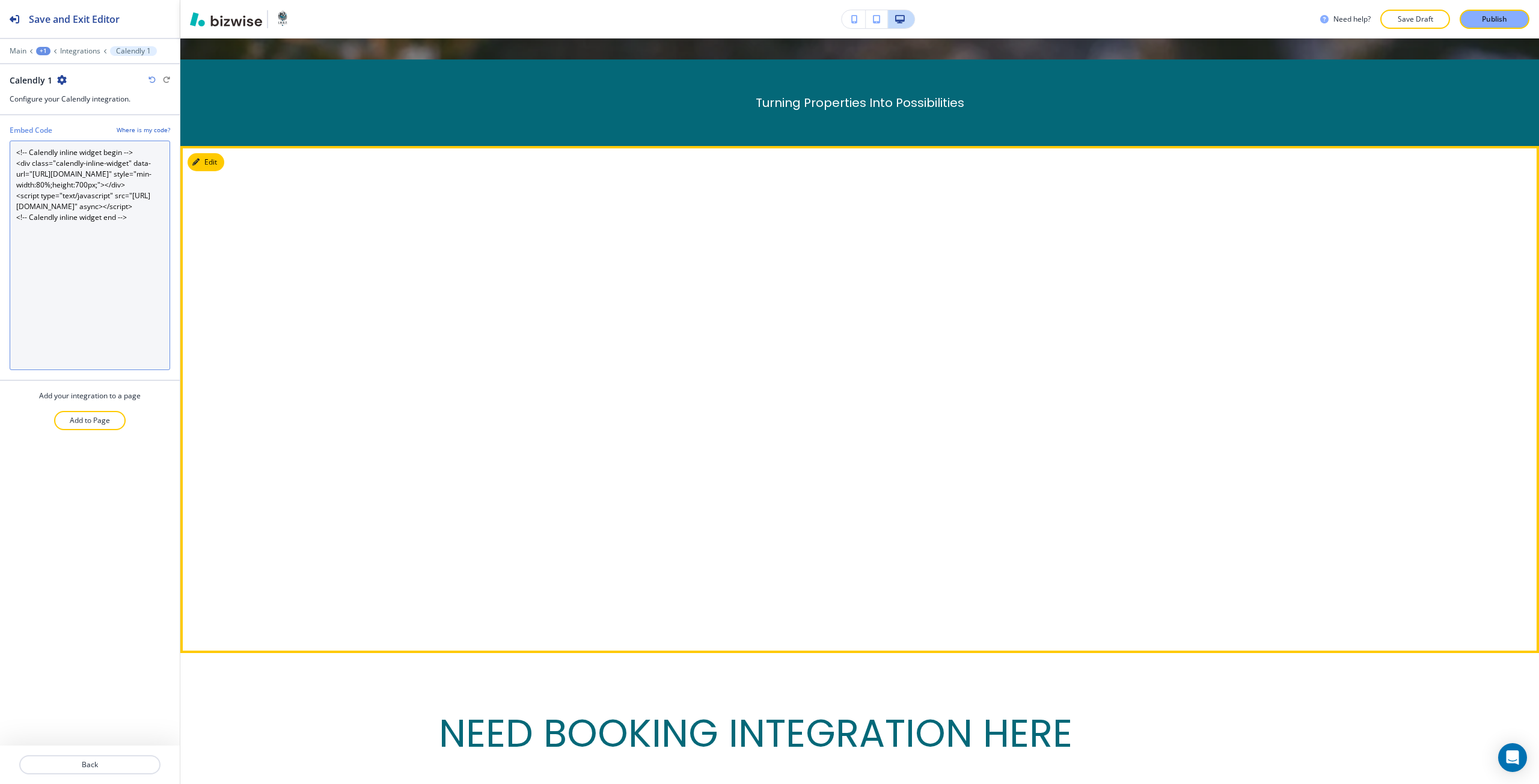
scroll to position [788, 0]
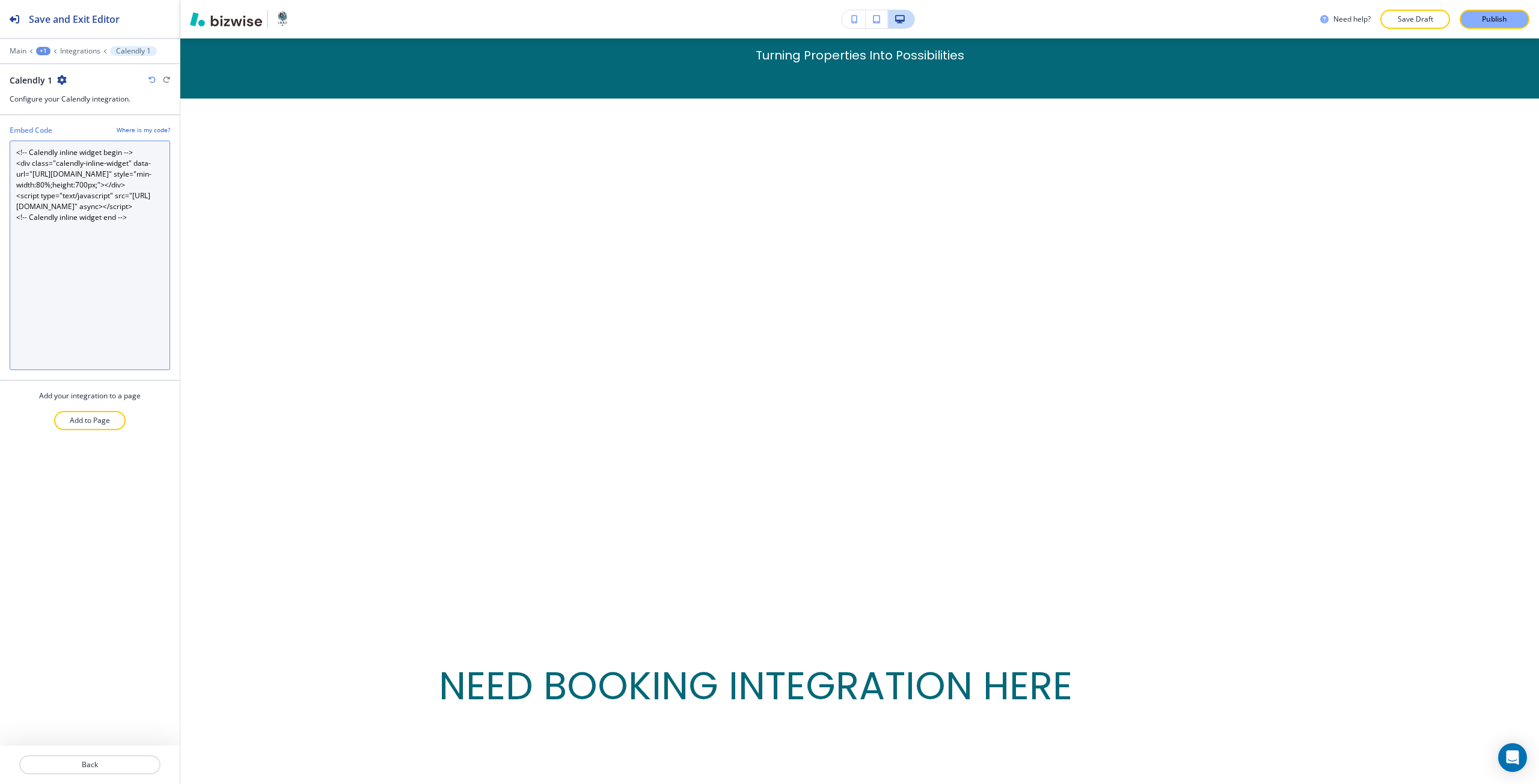
click at [77, 217] on Code "<!-- Calendly inline widget begin --> <div class="calendly-inline-widget" data-…" at bounding box center [90, 255] width 161 height 230
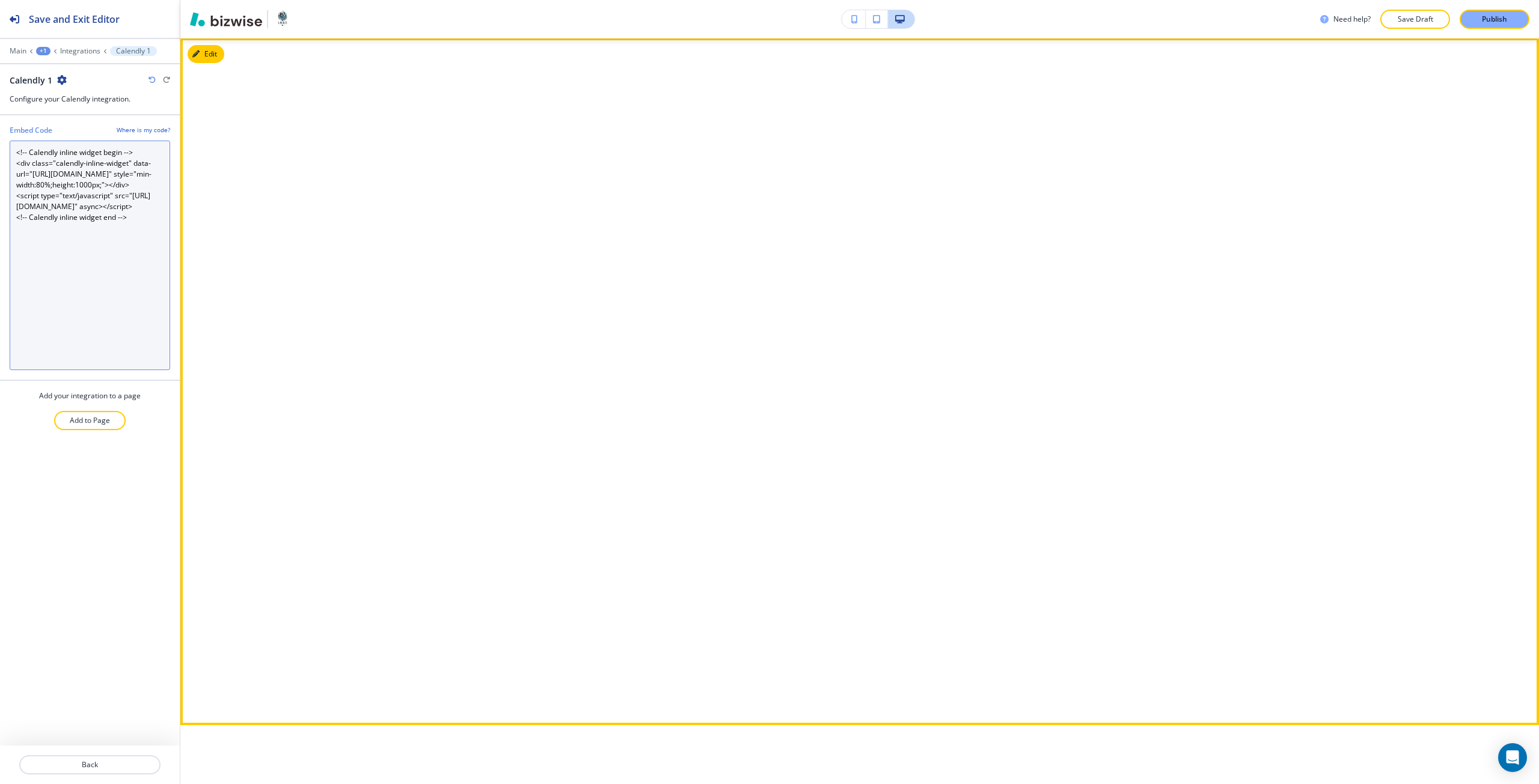
scroll to position [848, 0]
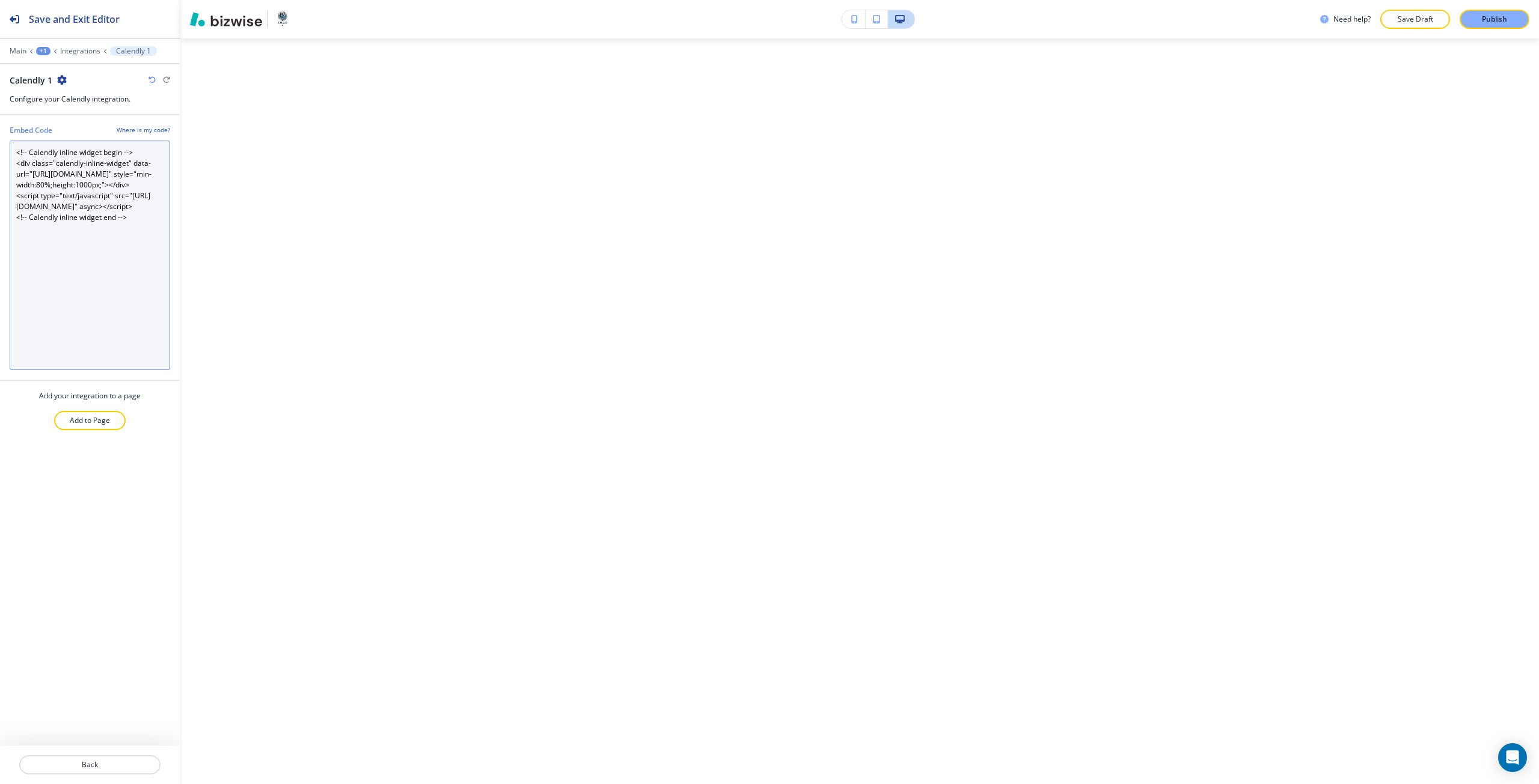
drag, startPoint x: 85, startPoint y: 220, endPoint x: 76, endPoint y: 220, distance: 9.0
click at [76, 220] on Code "<!-- Calendly inline widget begin --> <div class="calendly-inline-widget" data-…" at bounding box center [90, 255] width 161 height 230
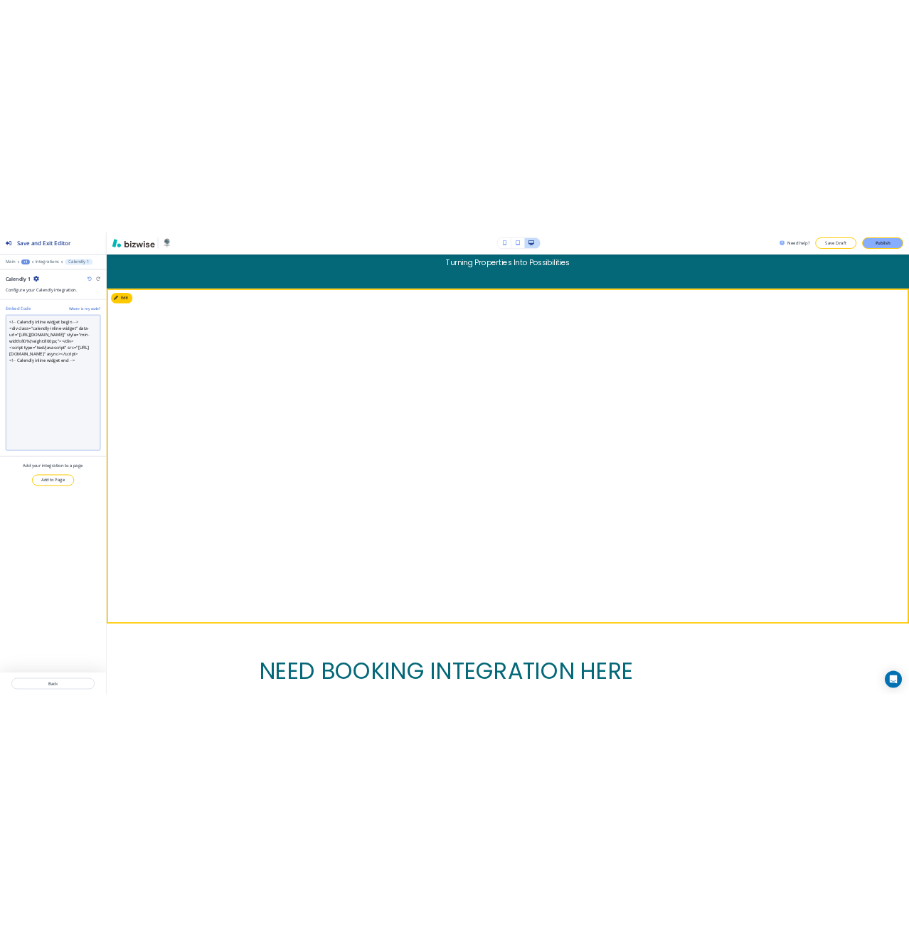
scroll to position [933, 0]
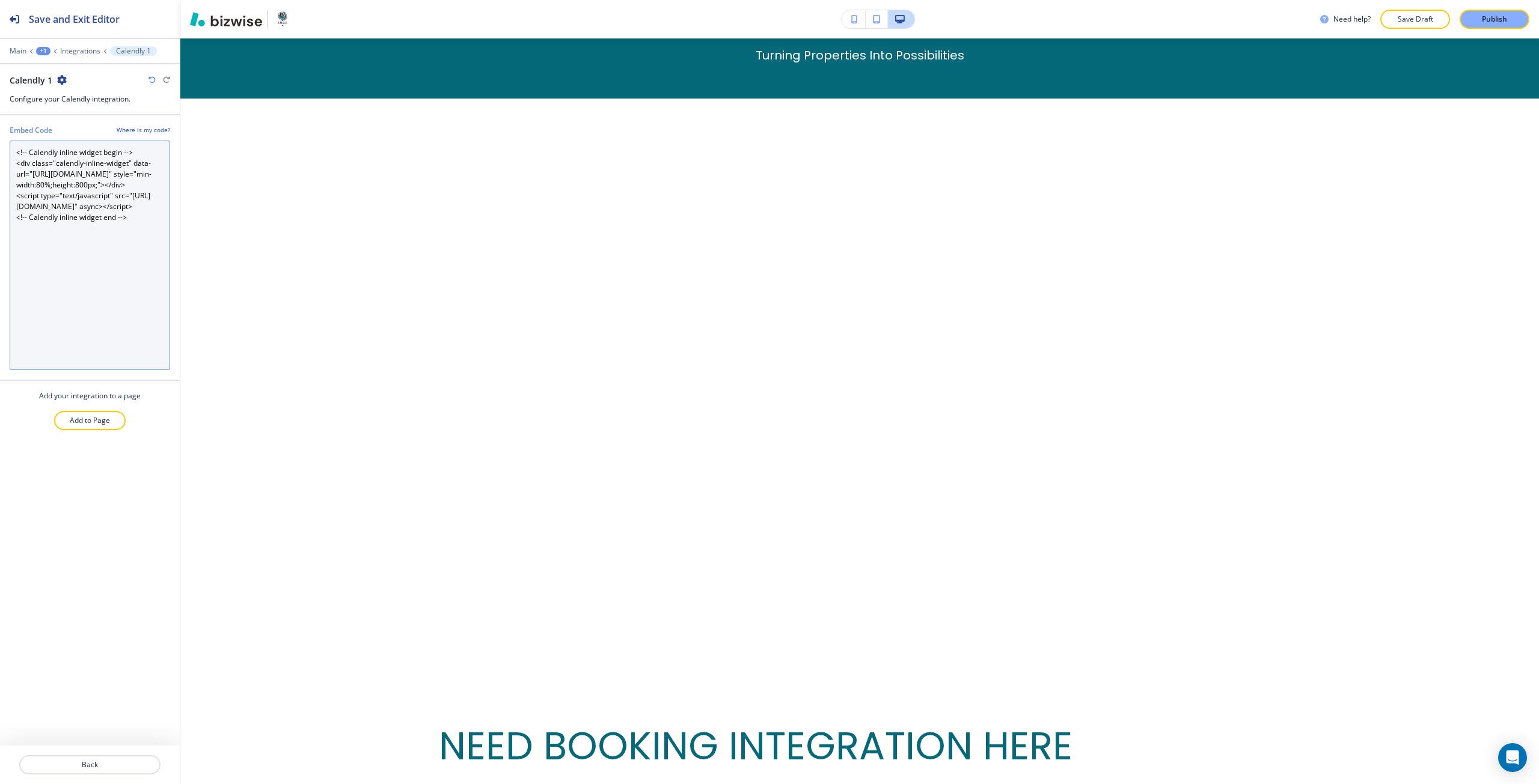
drag, startPoint x: 83, startPoint y: 214, endPoint x: 76, endPoint y: 214, distance: 7.0
click at [76, 214] on Code "<!-- Calendly inline widget begin --> <div class="calendly-inline-widget" data-…" at bounding box center [90, 255] width 161 height 230
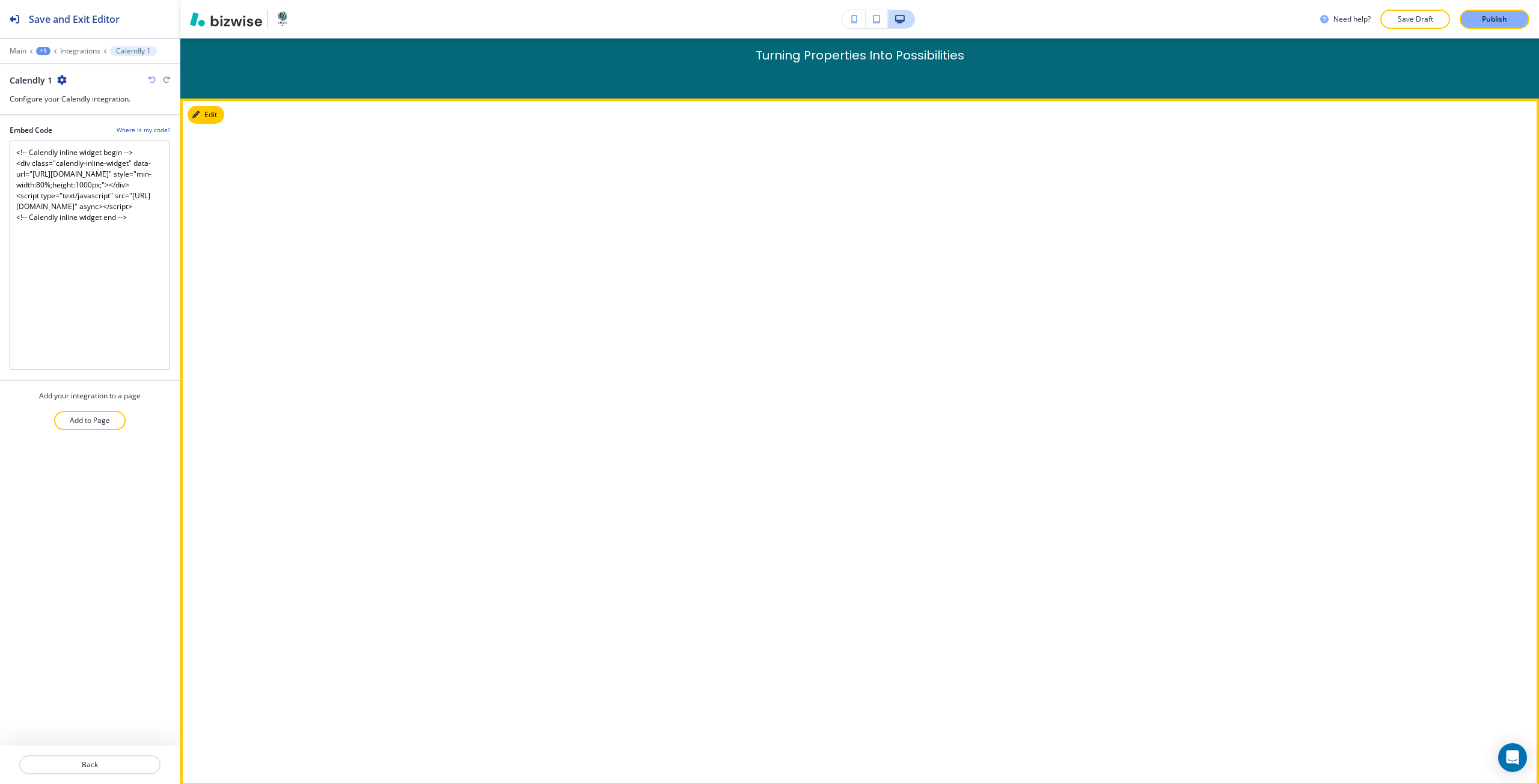
click at [253, 270] on div at bounding box center [859, 443] width 1358 height 688
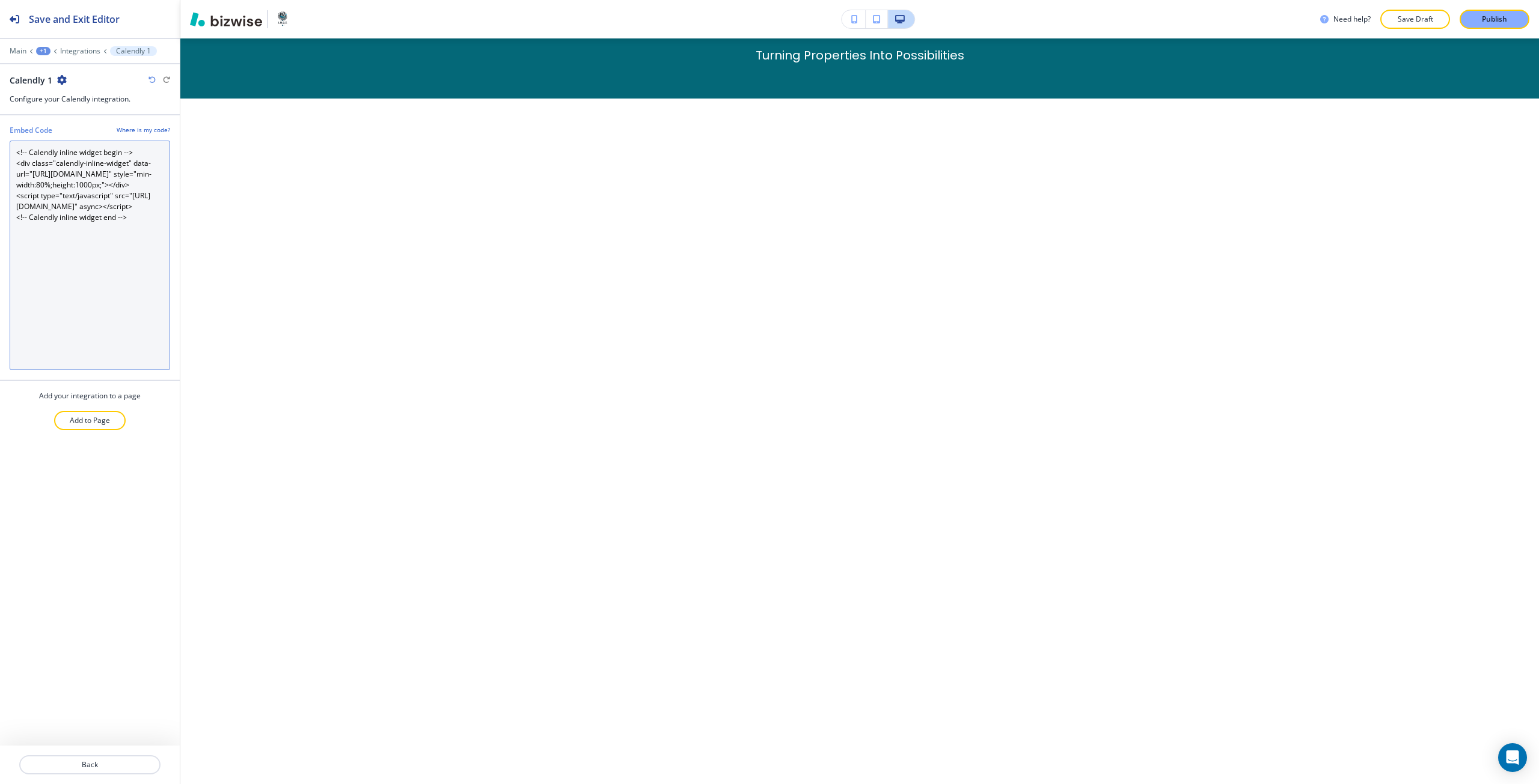
click at [36, 220] on Code "<!-- Calendly inline widget begin --> <div class="calendly-inline-widget" data-…" at bounding box center [90, 255] width 161 height 230
type Code "<!-- Calendly inline widget begin --> <div class="calendly-inline-widget" data-…"
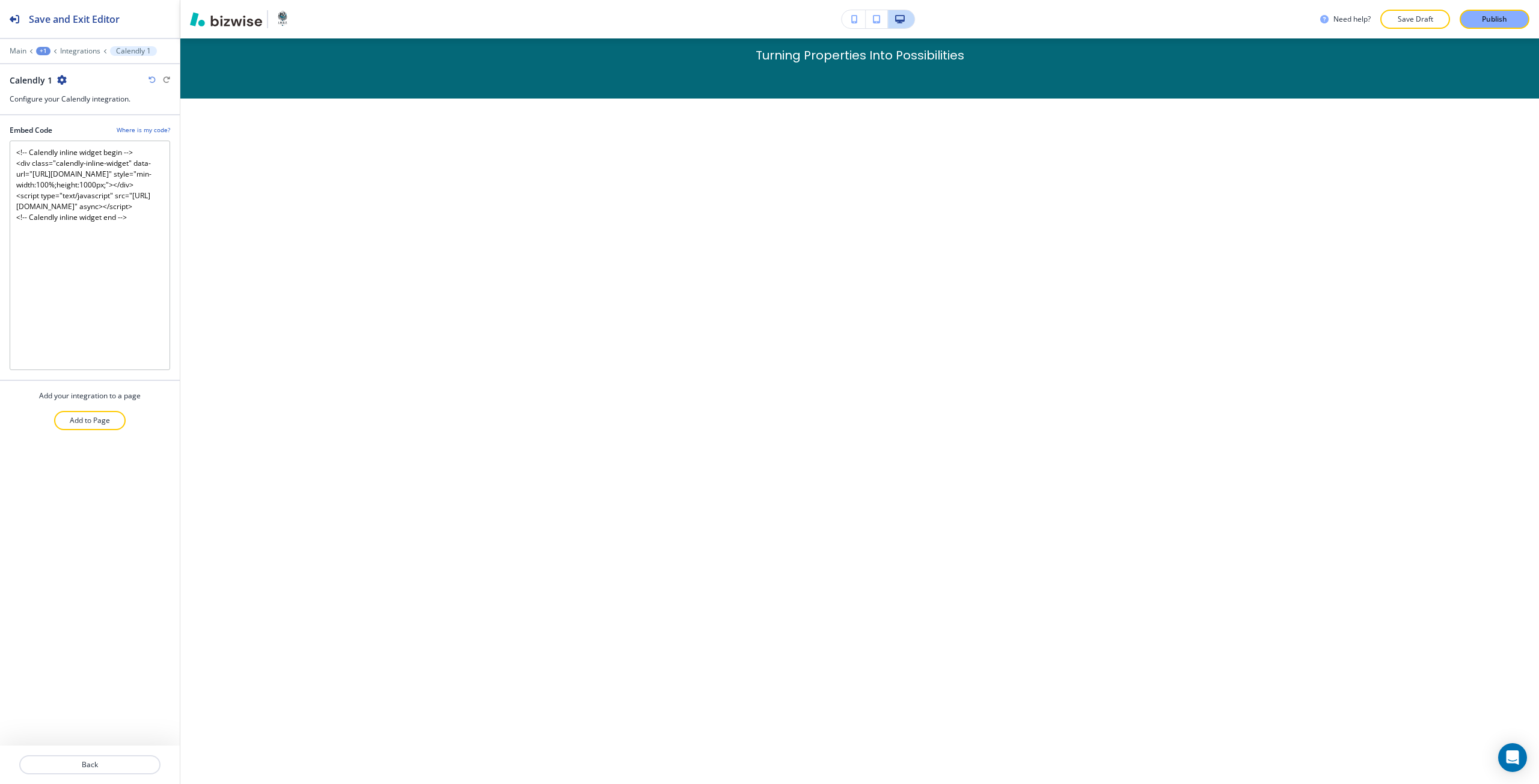
click at [854, 22] on icon "button" at bounding box center [854, 19] width 7 height 8
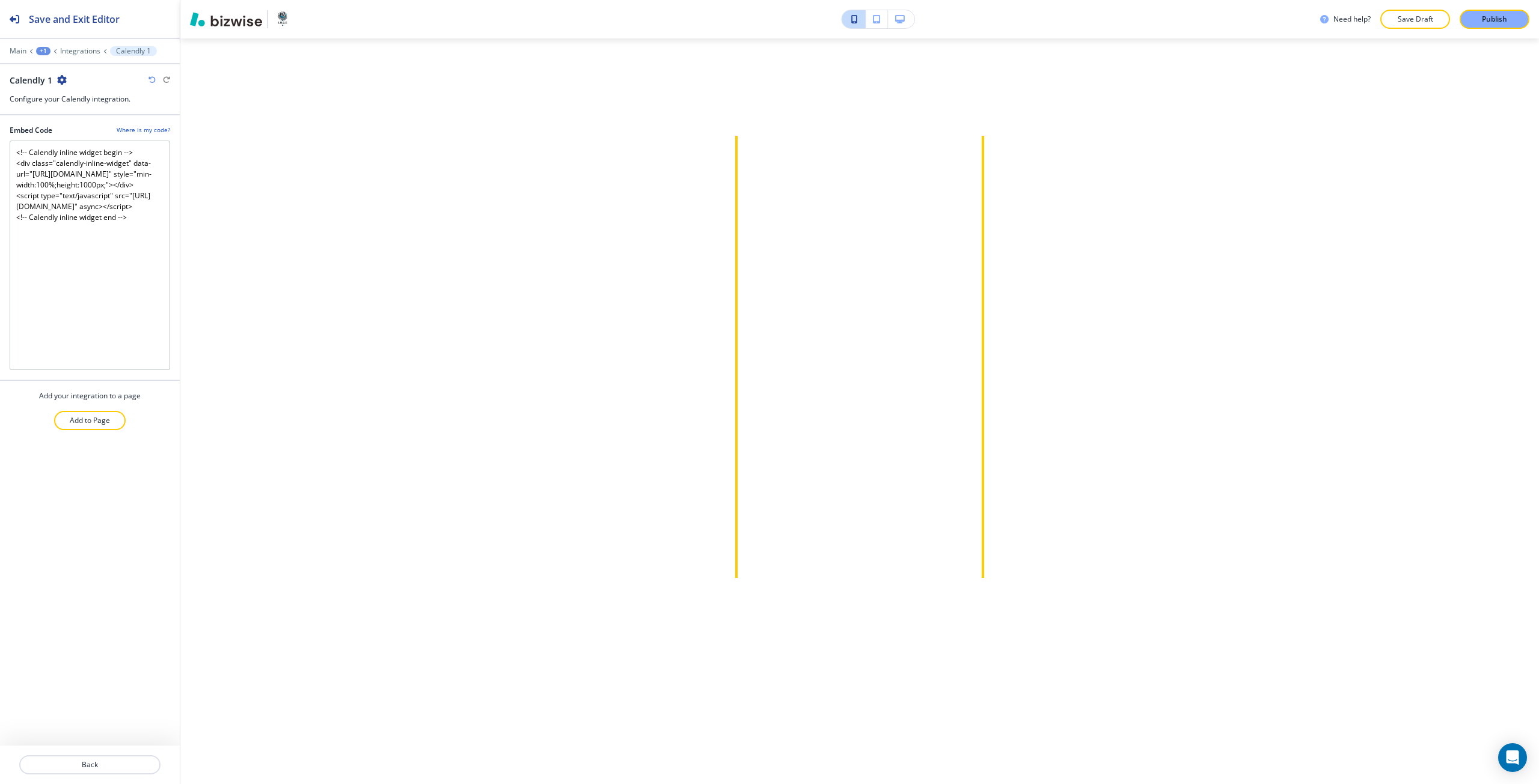
scroll to position [851, 0]
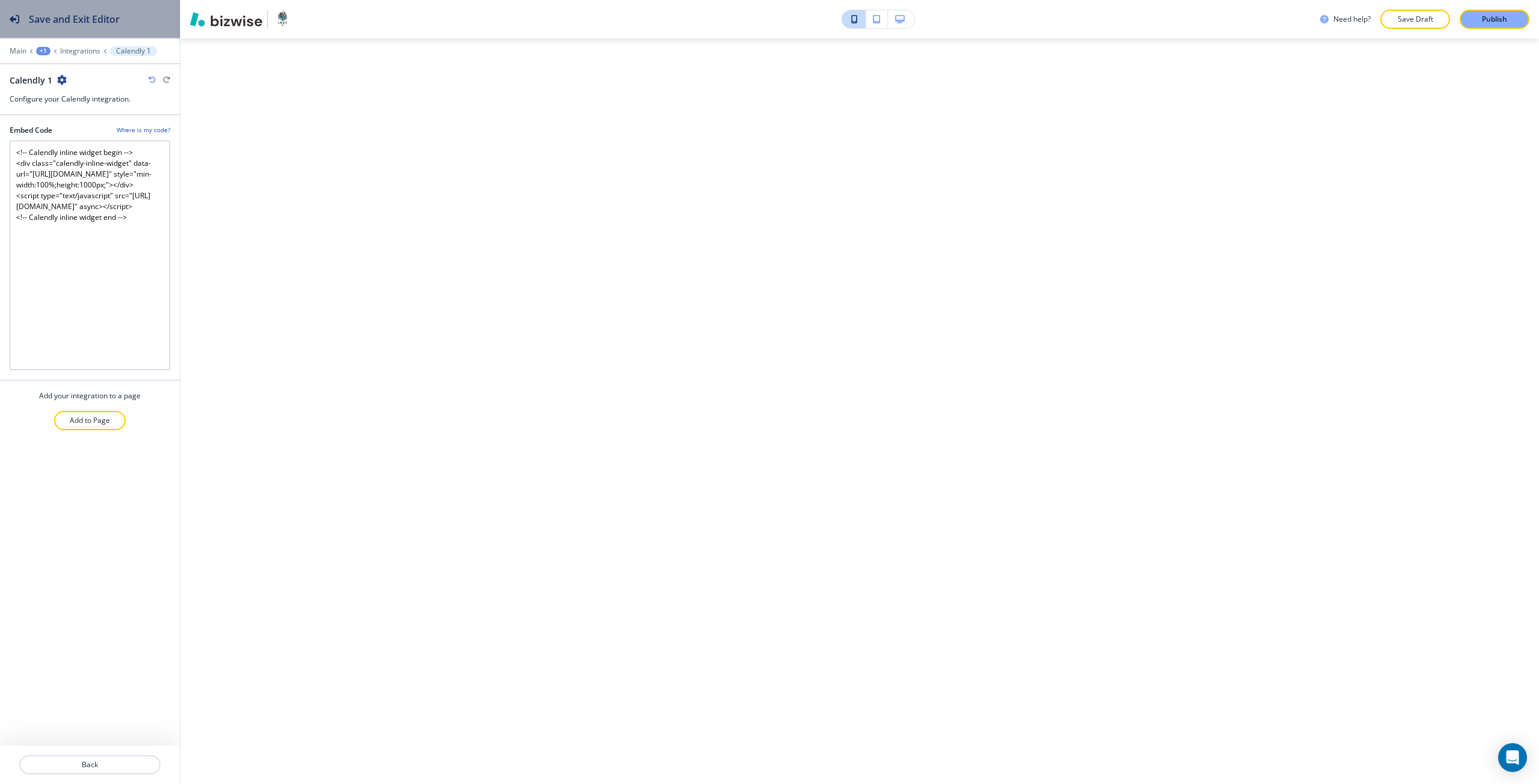
click at [55, 12] on h2 "Save and Exit Editor" at bounding box center [74, 19] width 90 height 14
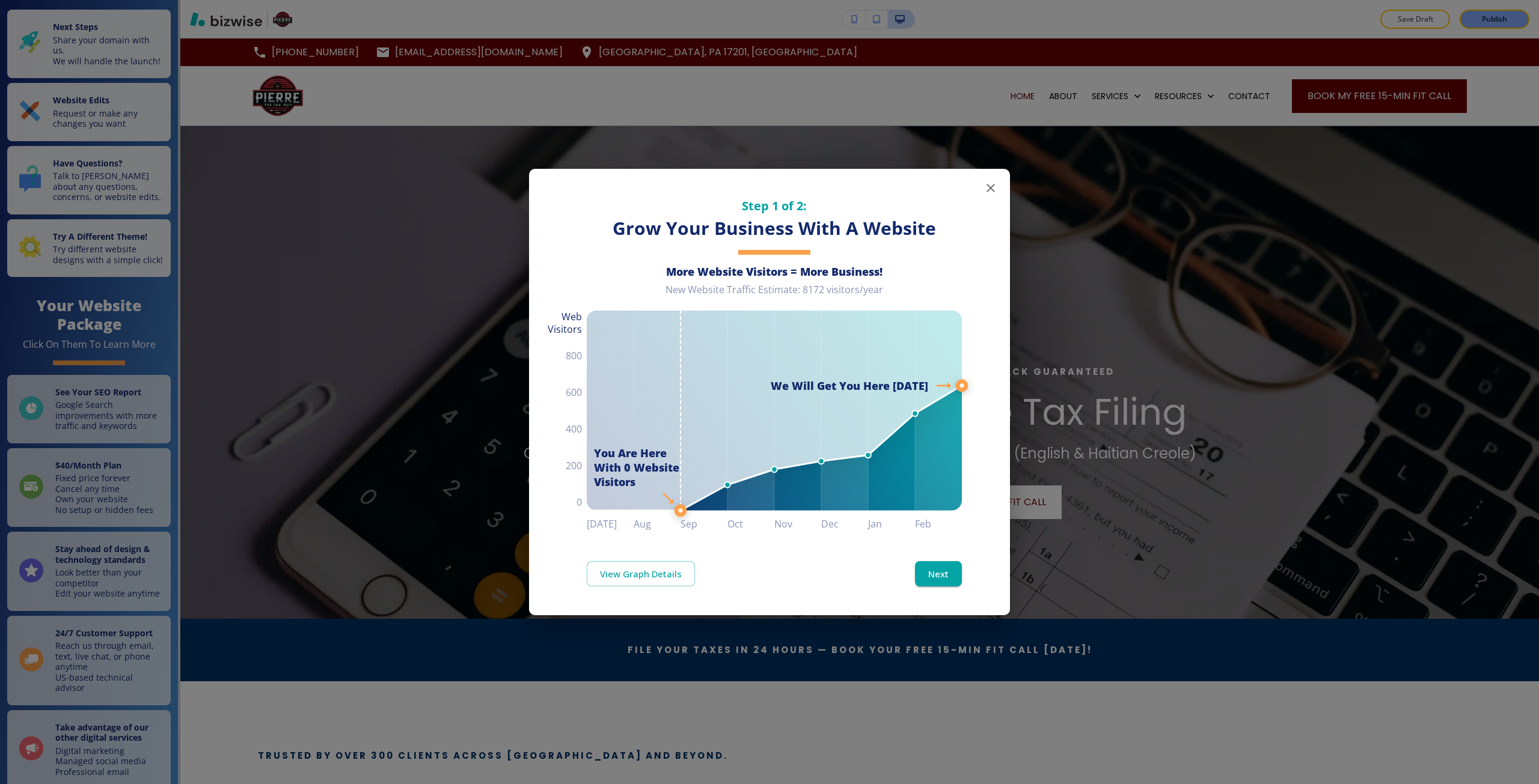
click at [317, 296] on div "Step 1 of 2: Grow Your Business With A Website More Website Visitors = More Bus…" at bounding box center [769, 392] width 1539 height 784
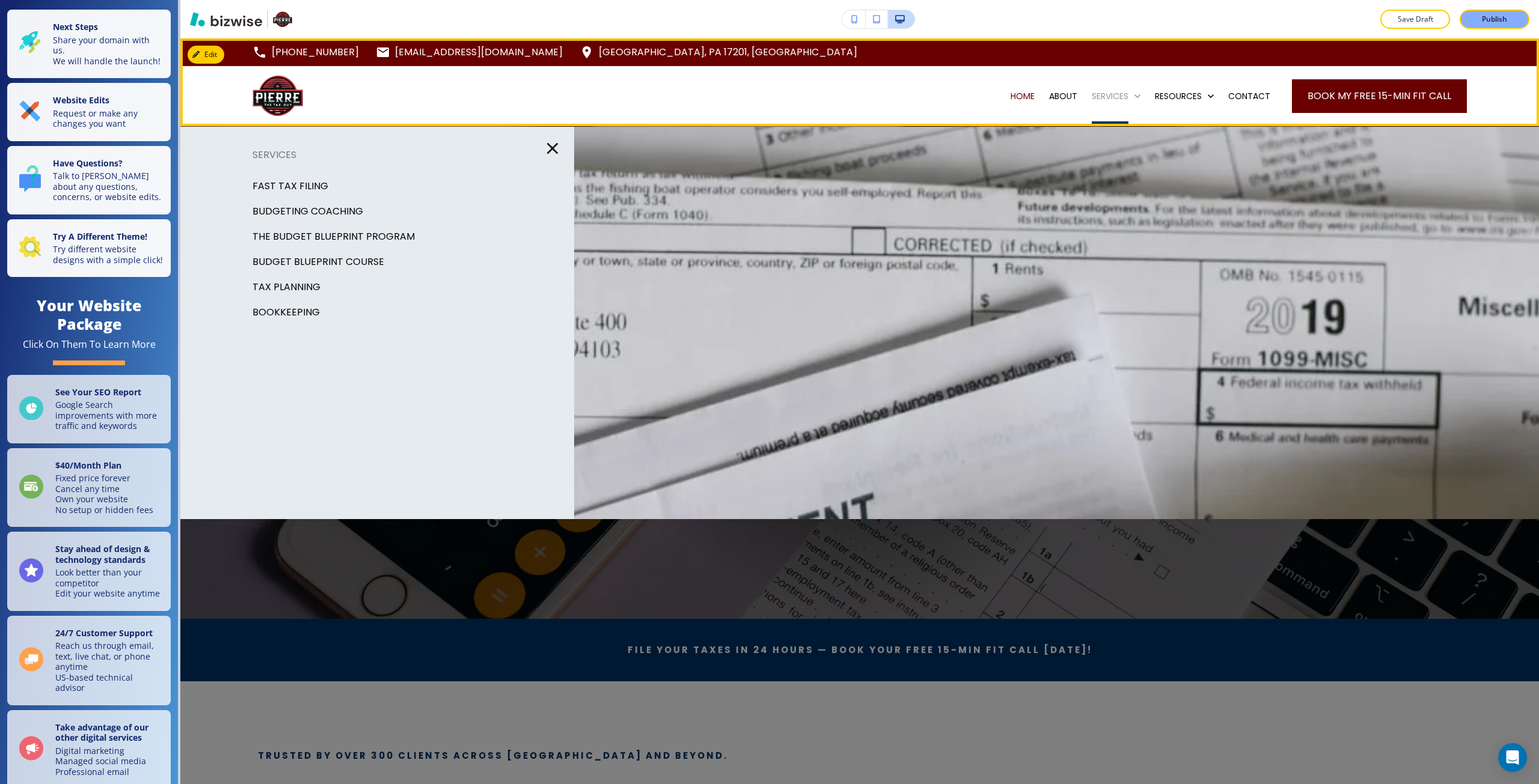
click at [1101, 93] on p "SERVICES" at bounding box center [1110, 96] width 36 height 12
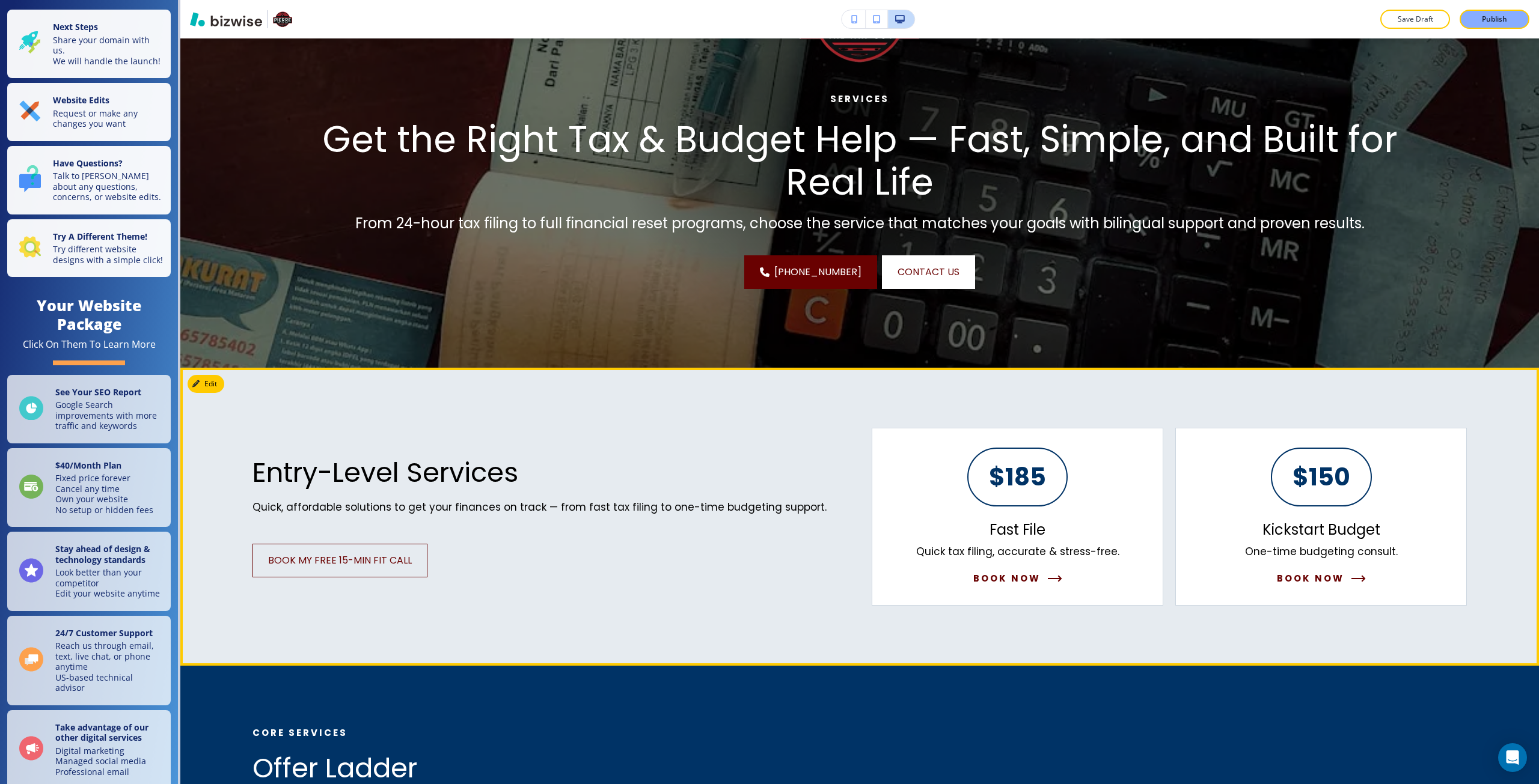
scroll to position [361, 0]
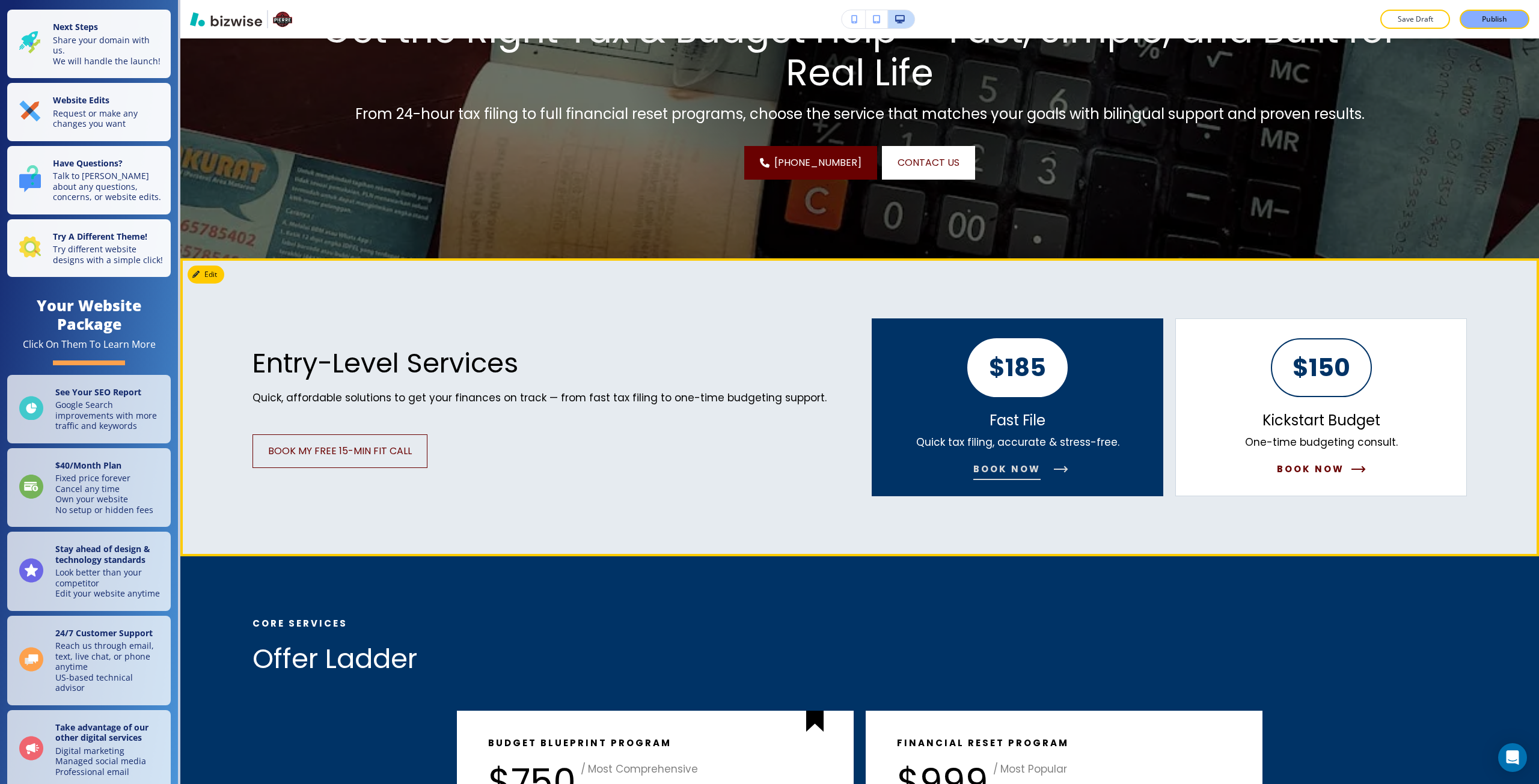
click at [1040, 459] on div "Fast File Quick tax filing, accurate & stress-free. Book Now" at bounding box center [1018, 444] width 203 height 65
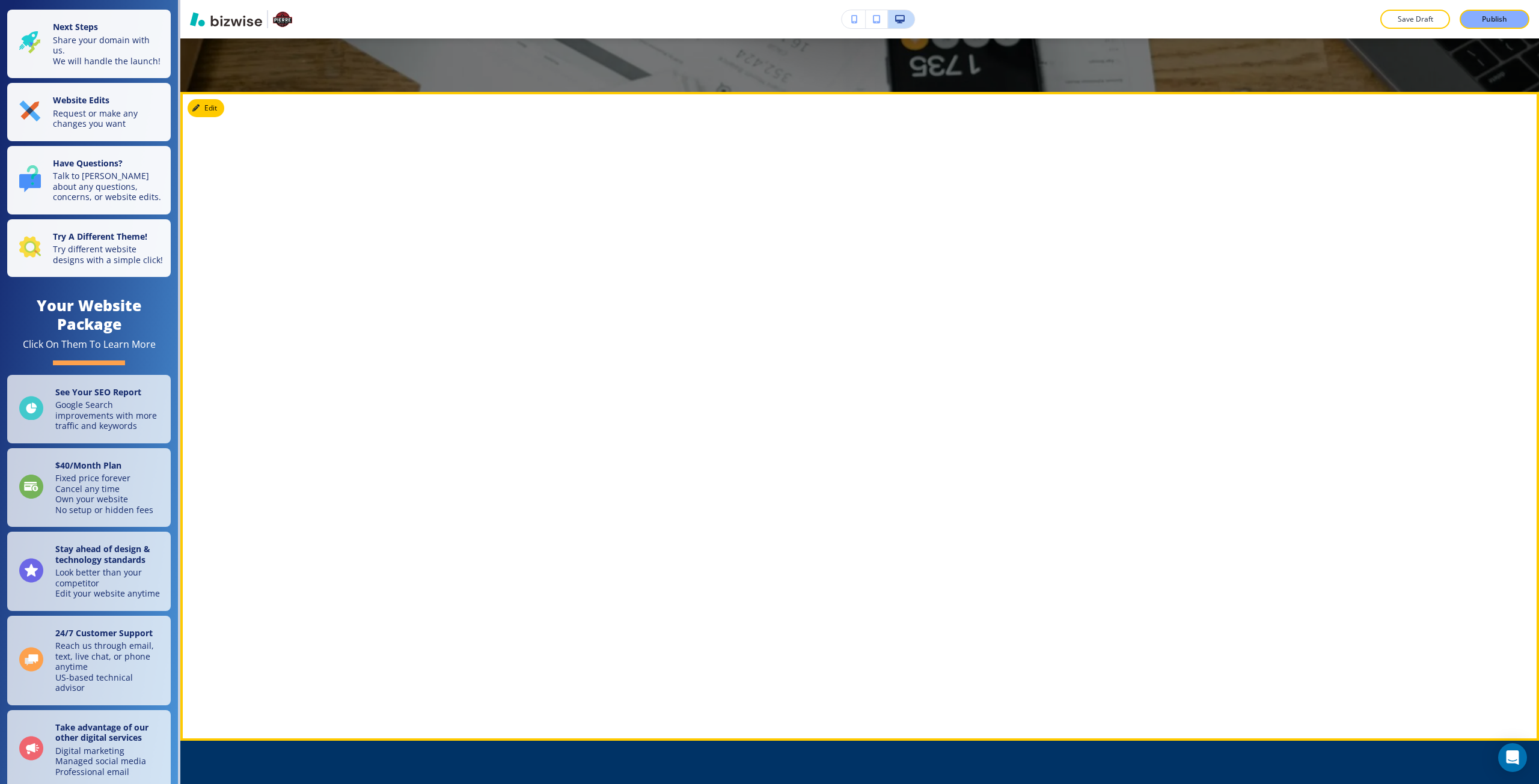
scroll to position [541, 0]
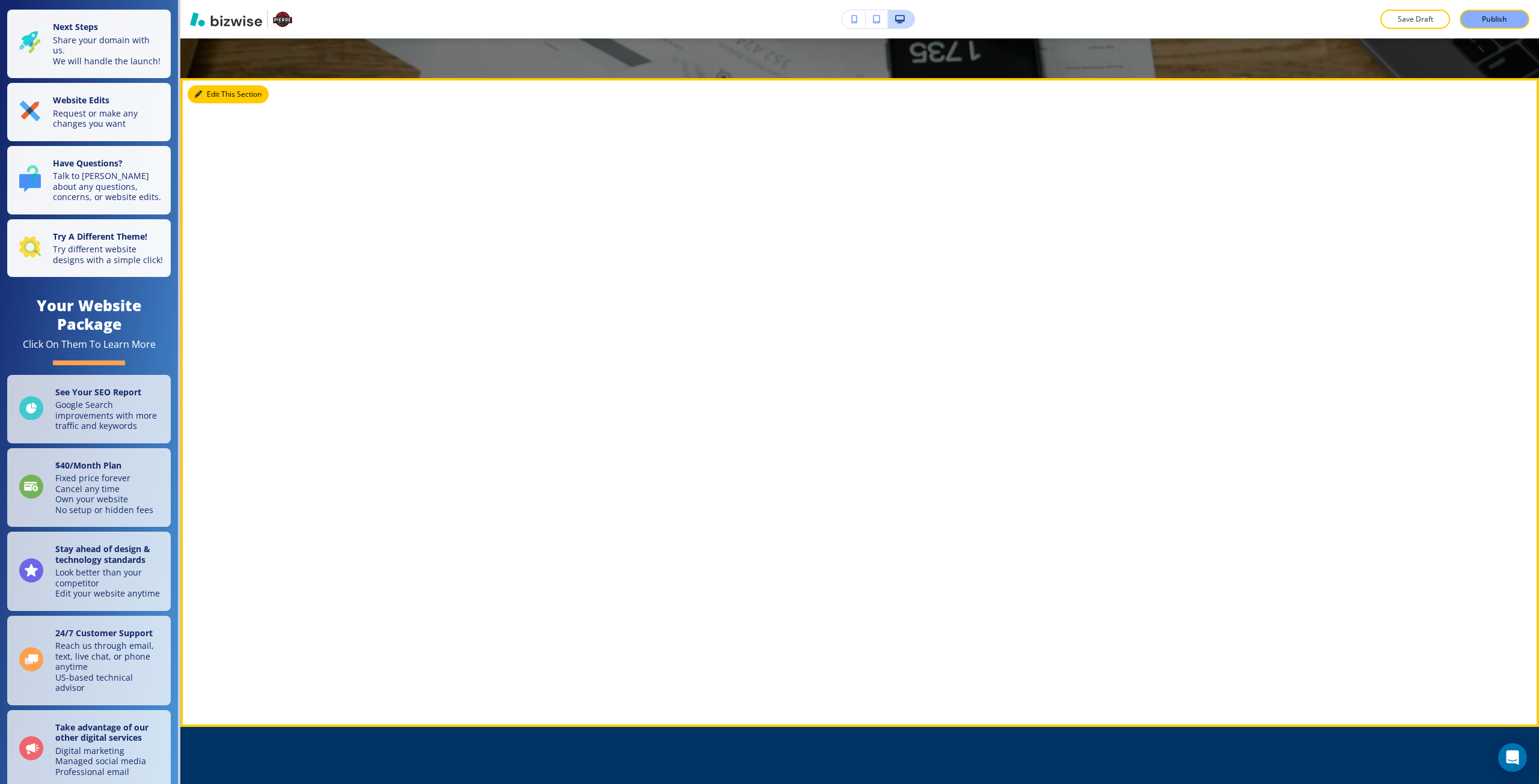
click at [205, 89] on button "Edit This Section" at bounding box center [228, 94] width 81 height 18
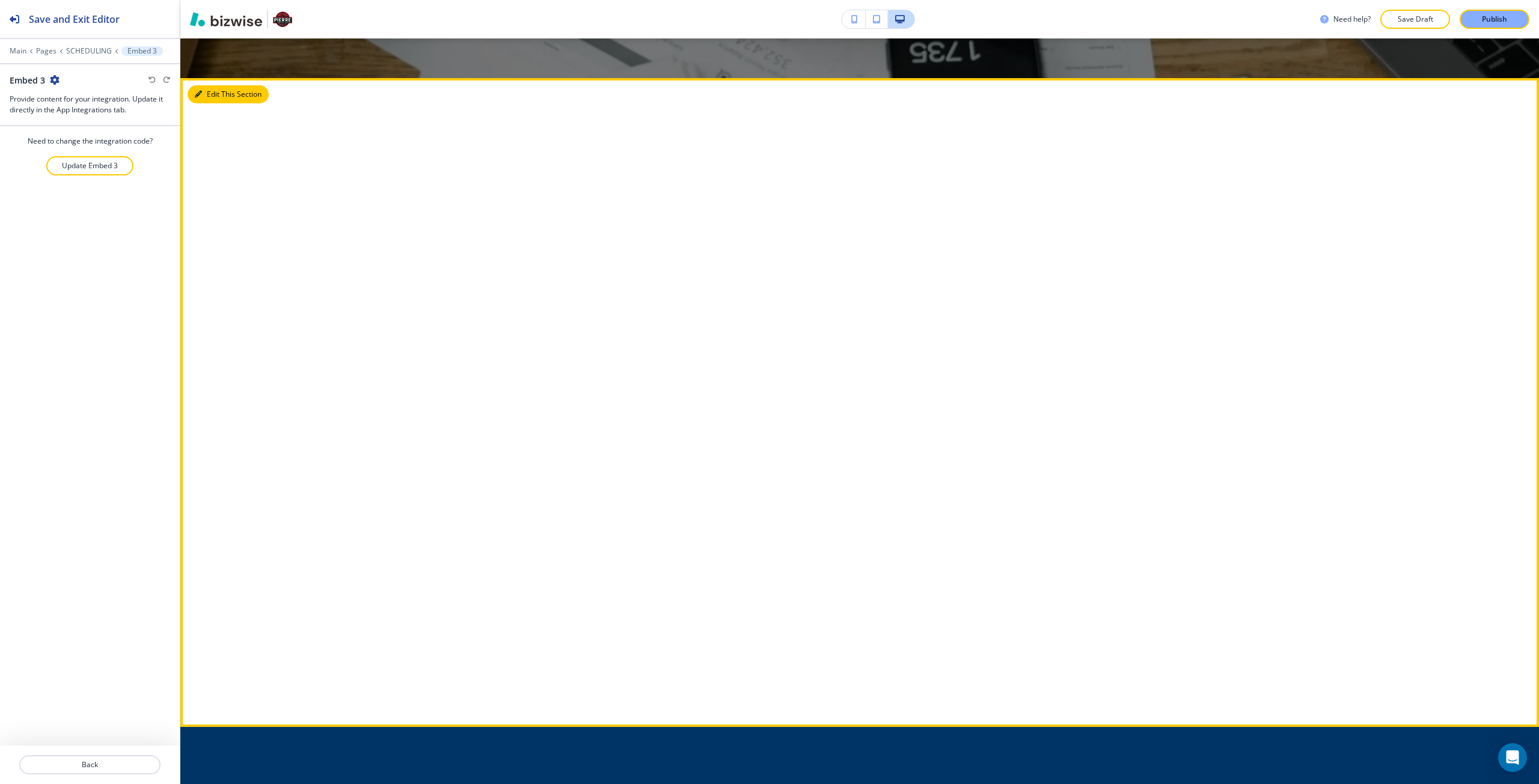
scroll to position [580, 0]
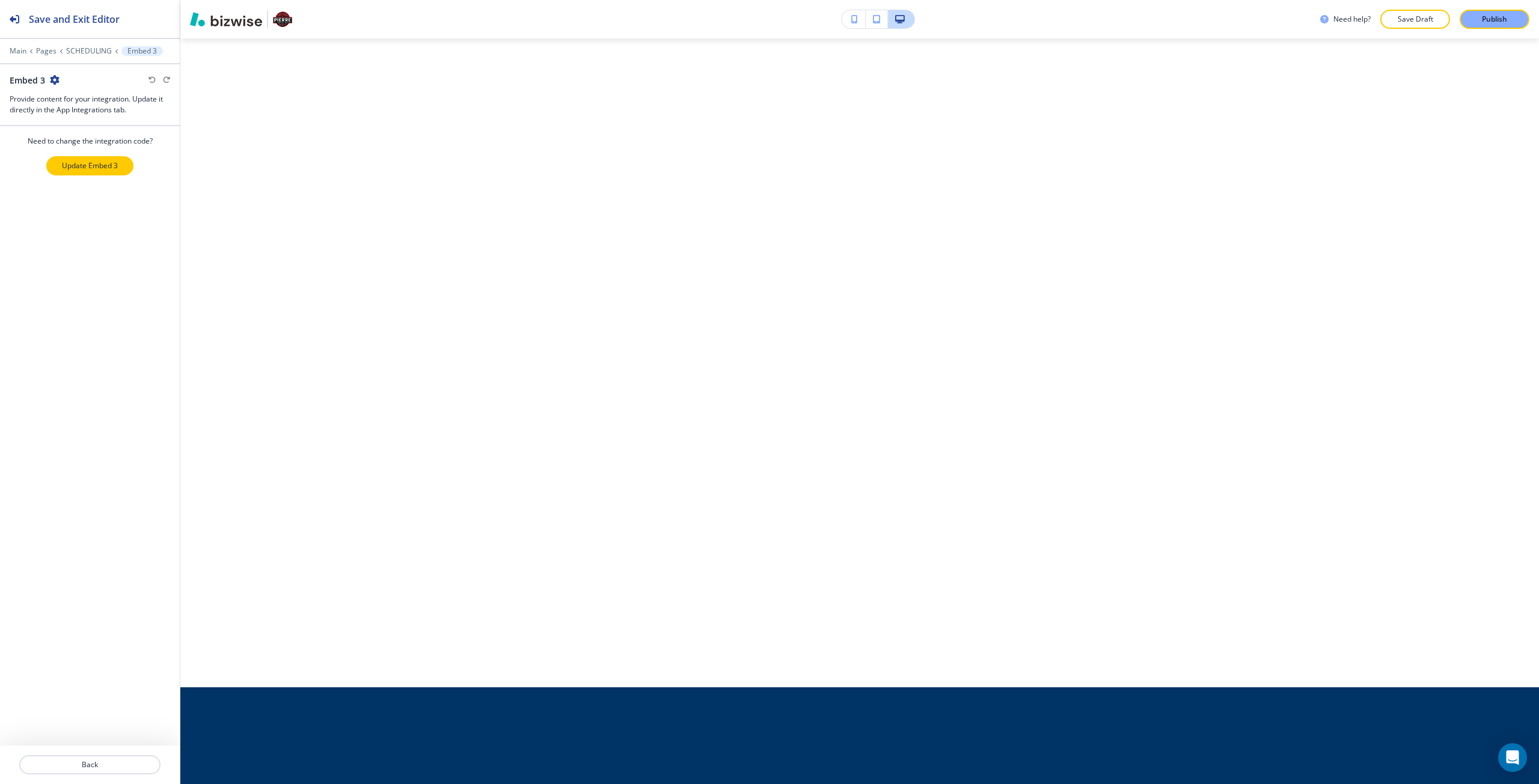
click at [89, 170] on p "Update Embed 3" at bounding box center [90, 166] width 56 height 11
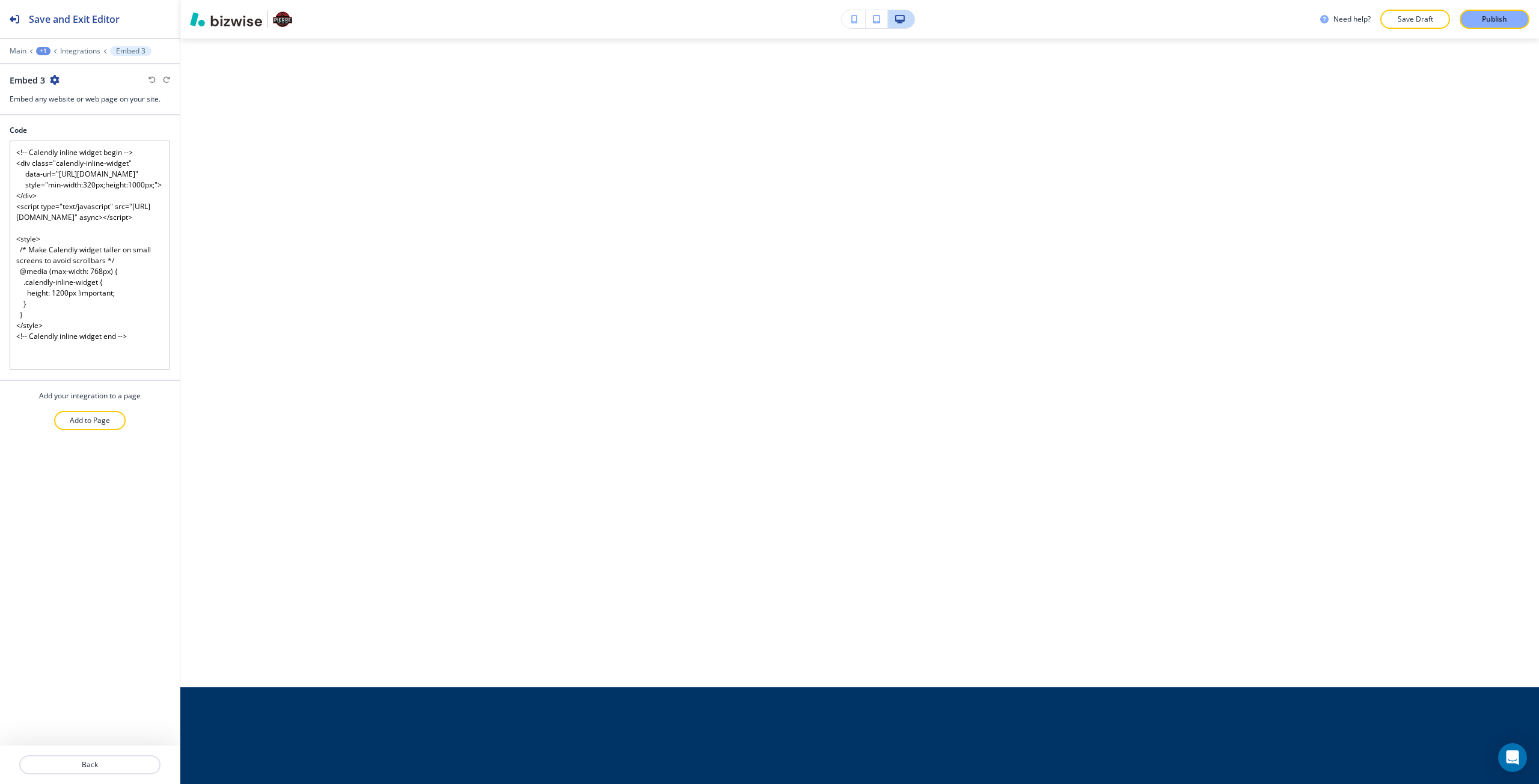
click at [847, 25] on button "button" at bounding box center [854, 19] width 24 height 18
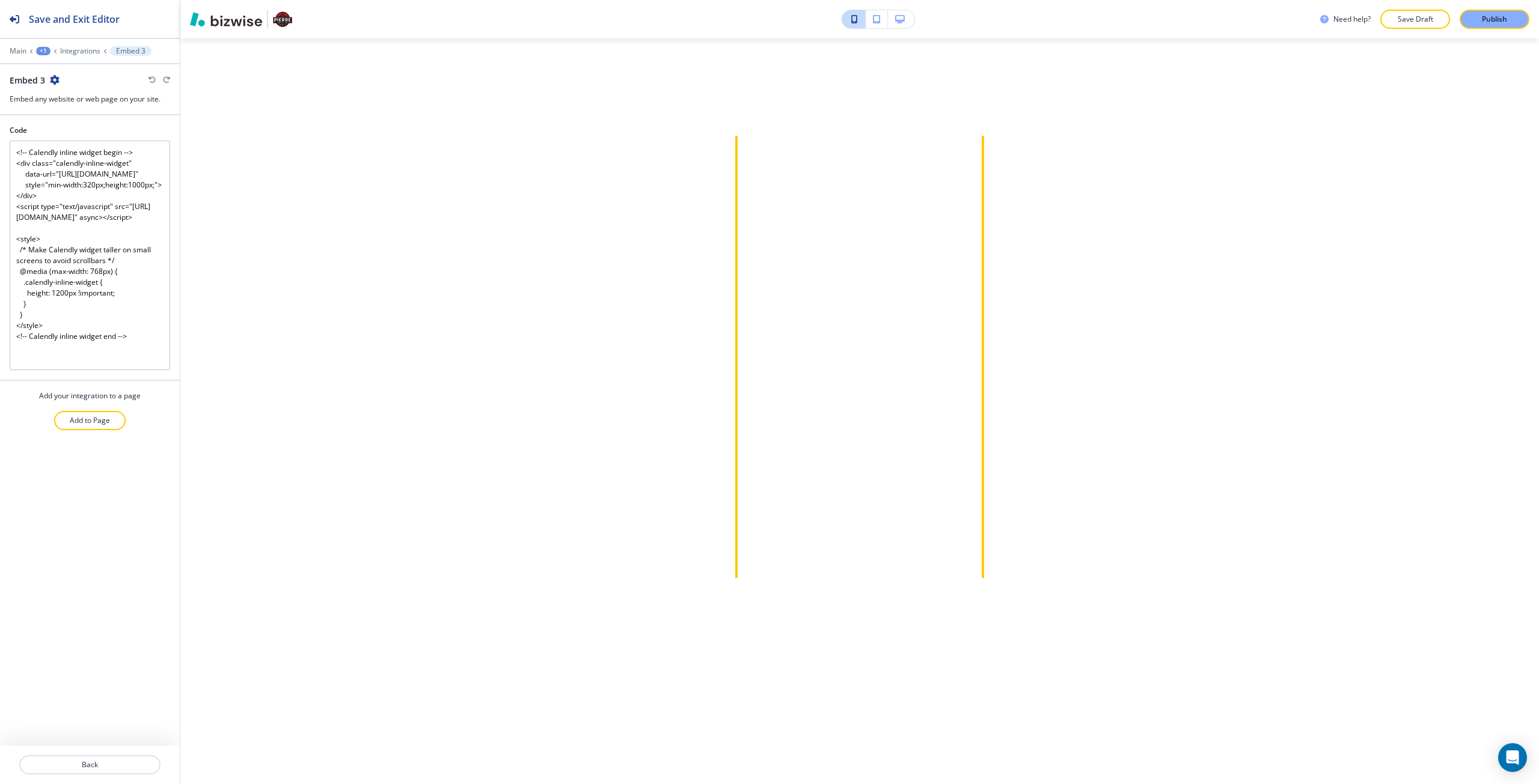
scroll to position [503, 0]
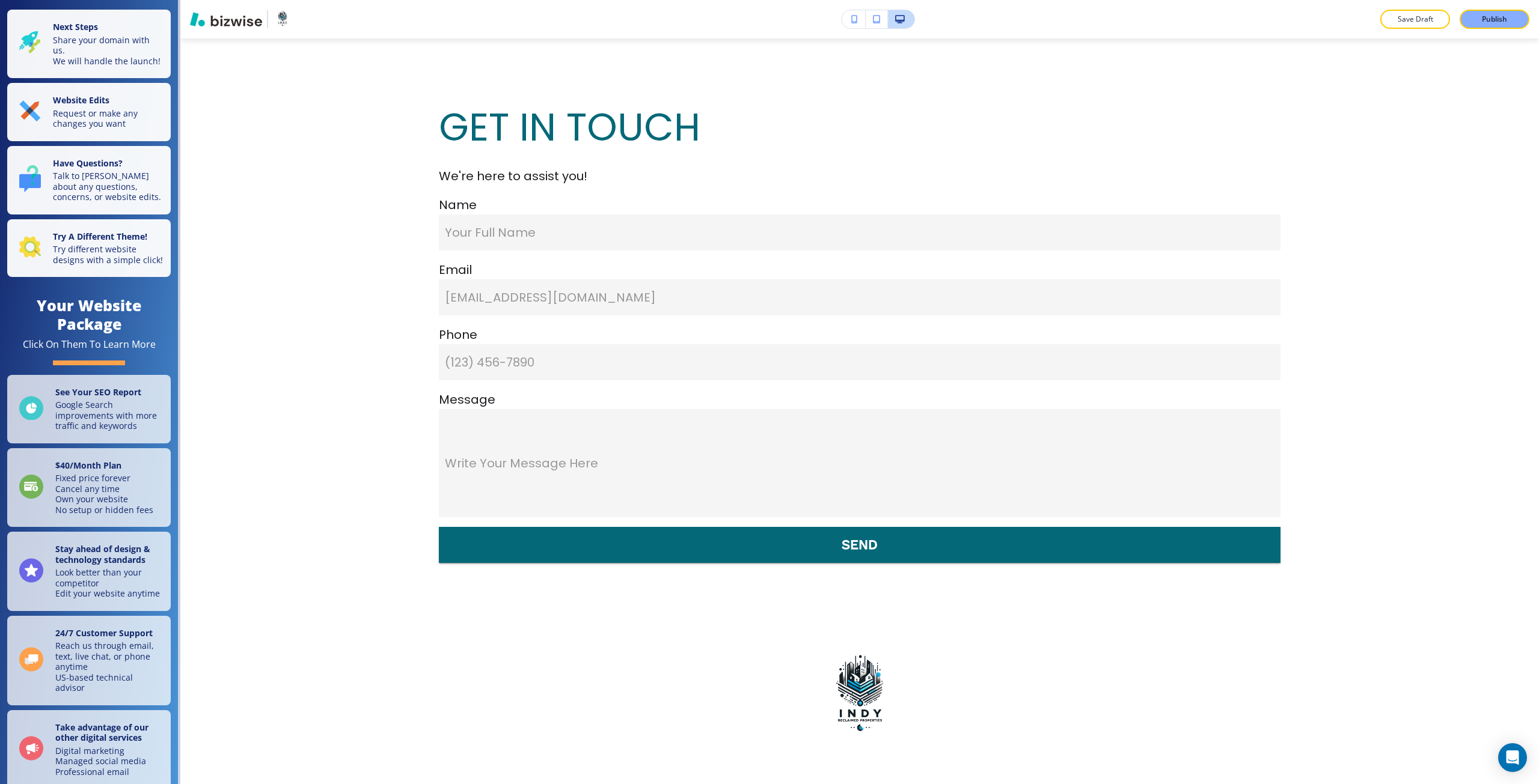
scroll to position [4988, 0]
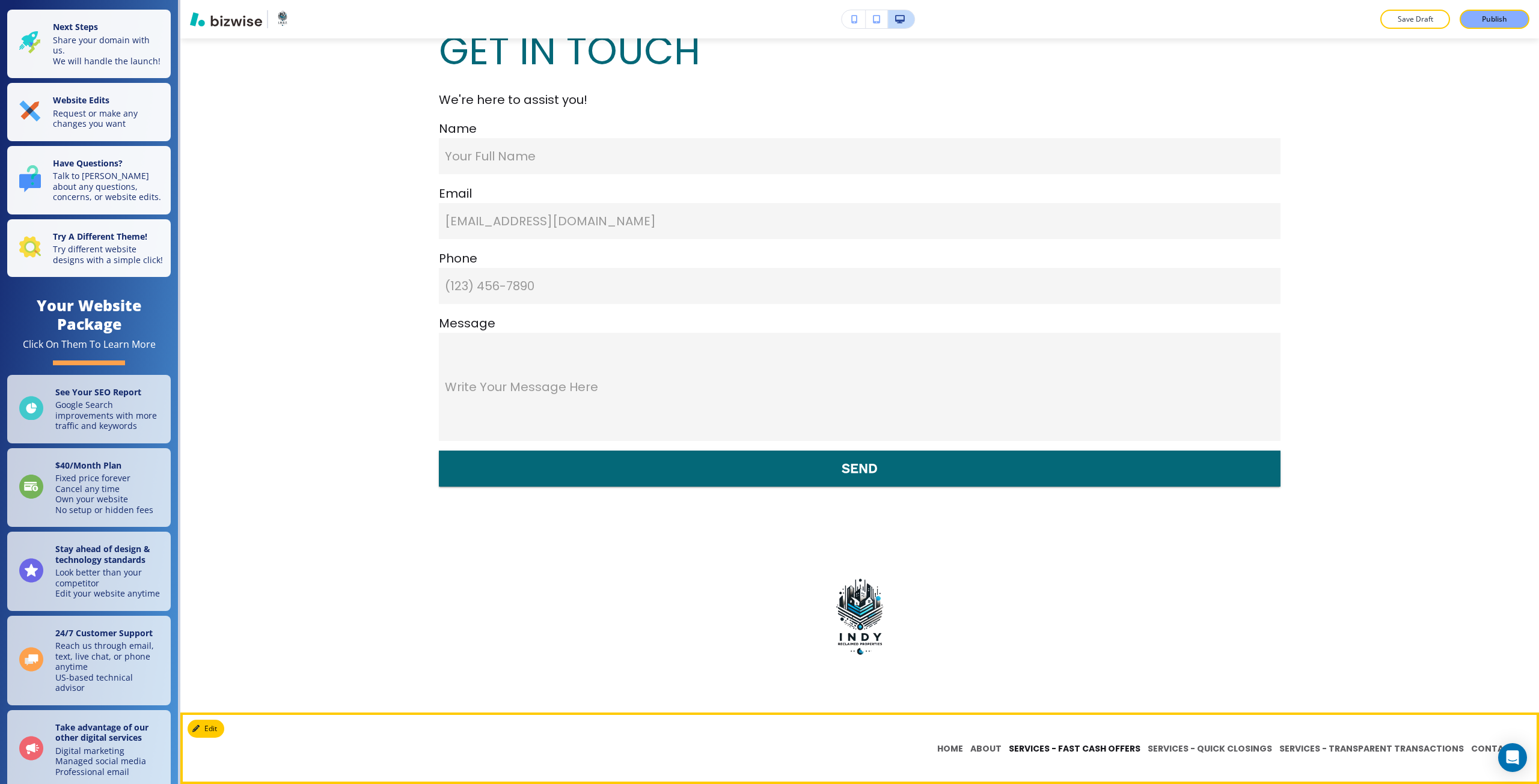
click at [1035, 750] on p "SERVICES - FAST CASH OFFERS" at bounding box center [1074, 749] width 139 height 13
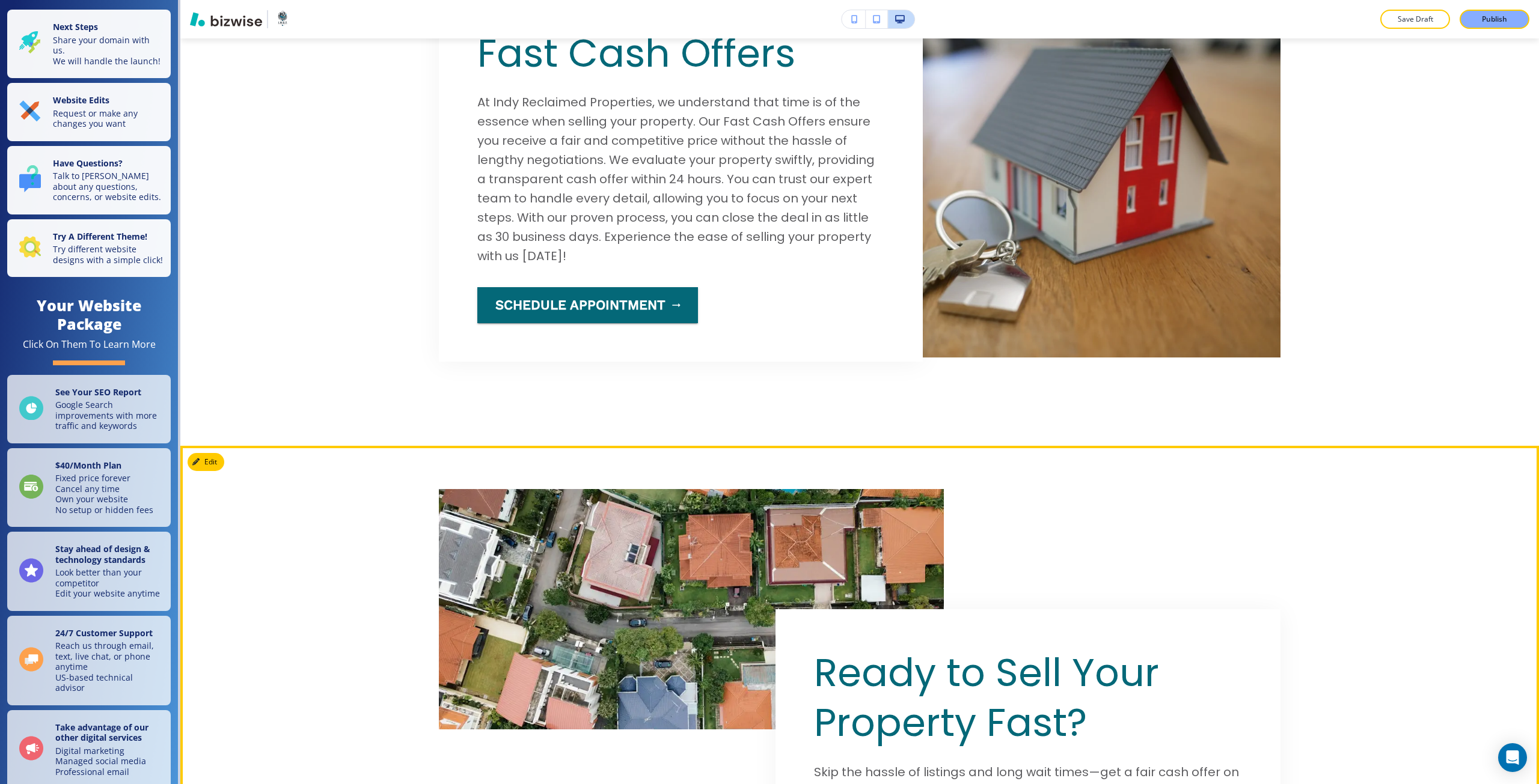
scroll to position [961, 0]
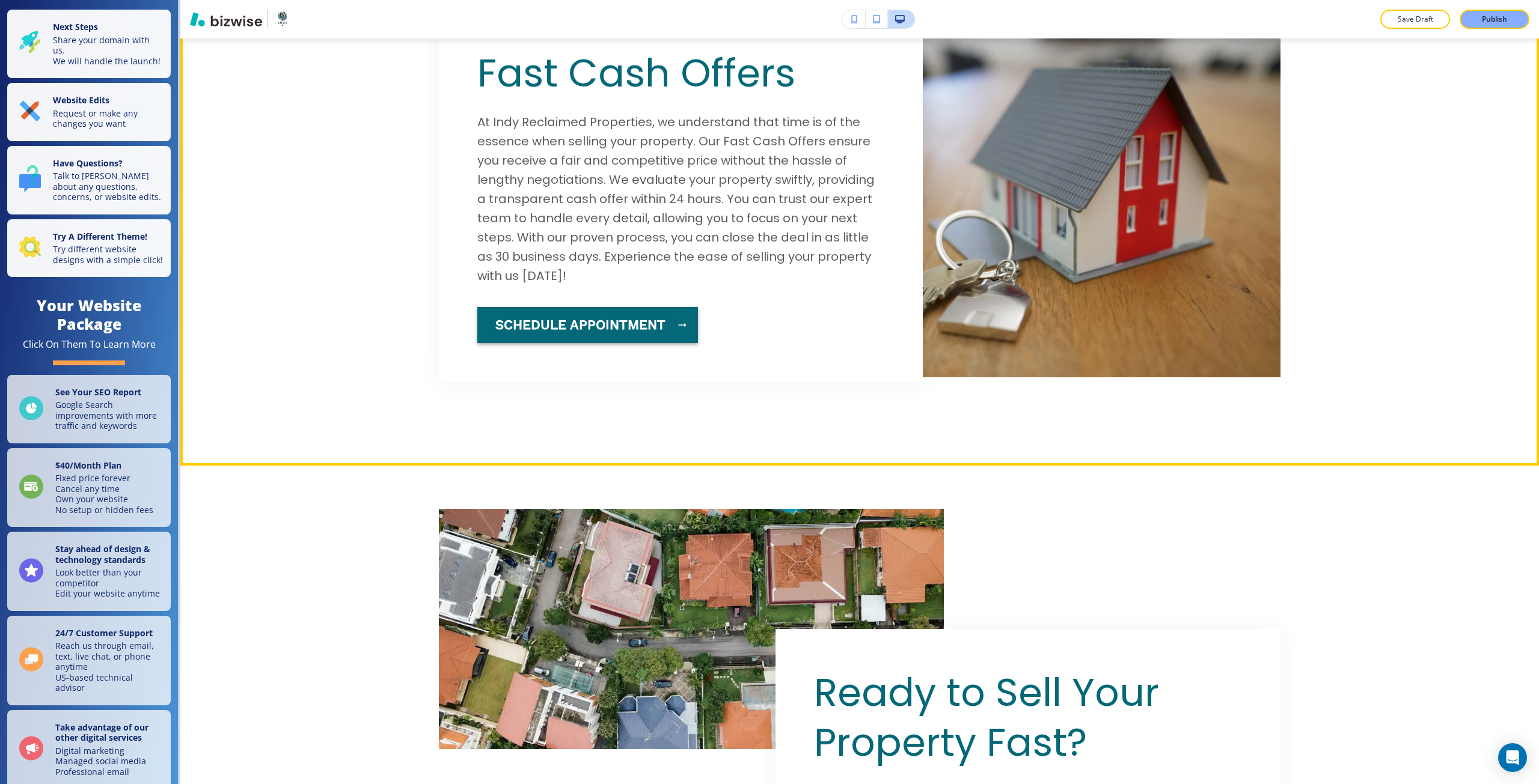
click at [645, 313] on button "schedule appointment" at bounding box center [587, 324] width 221 height 36
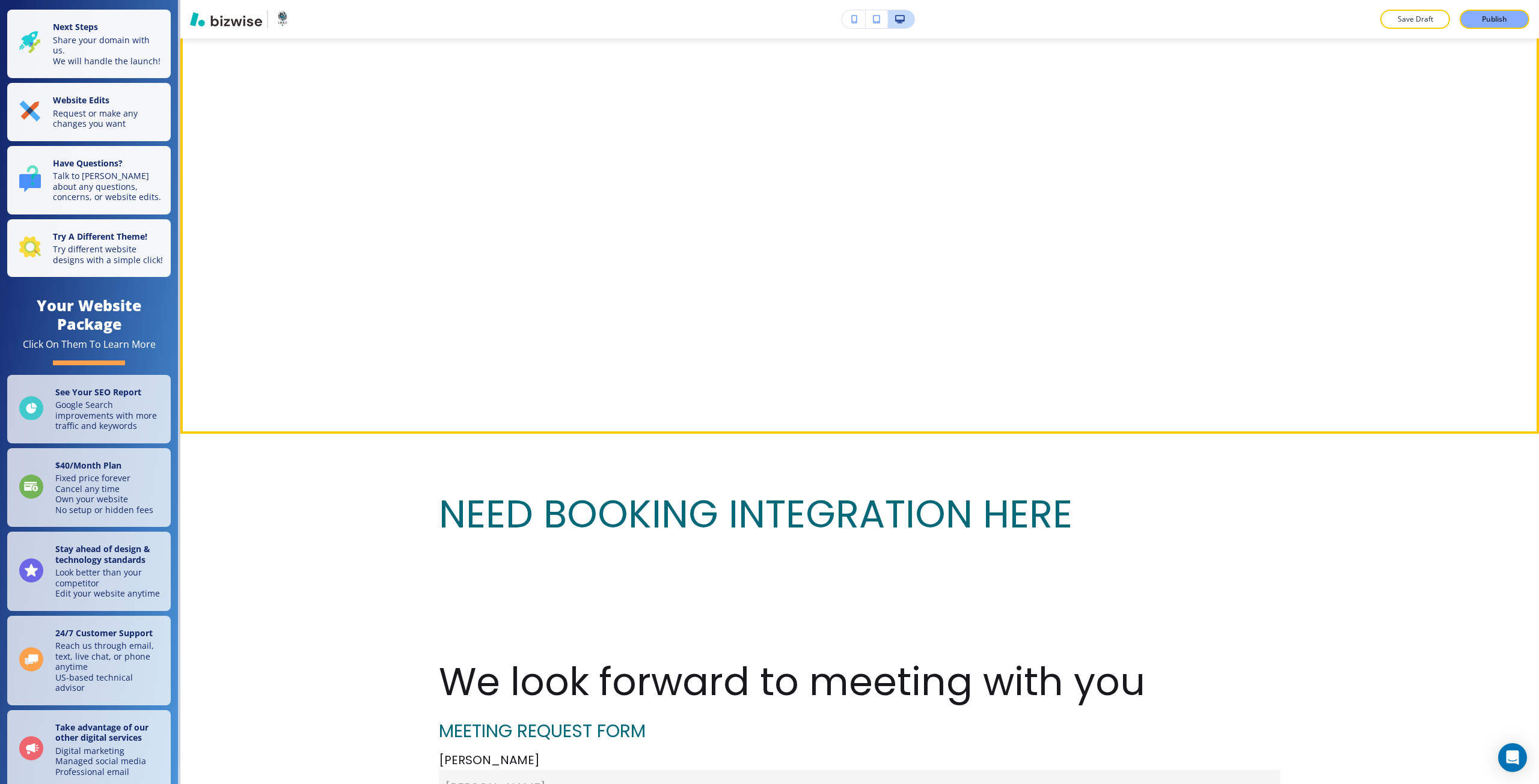
scroll to position [1141, 0]
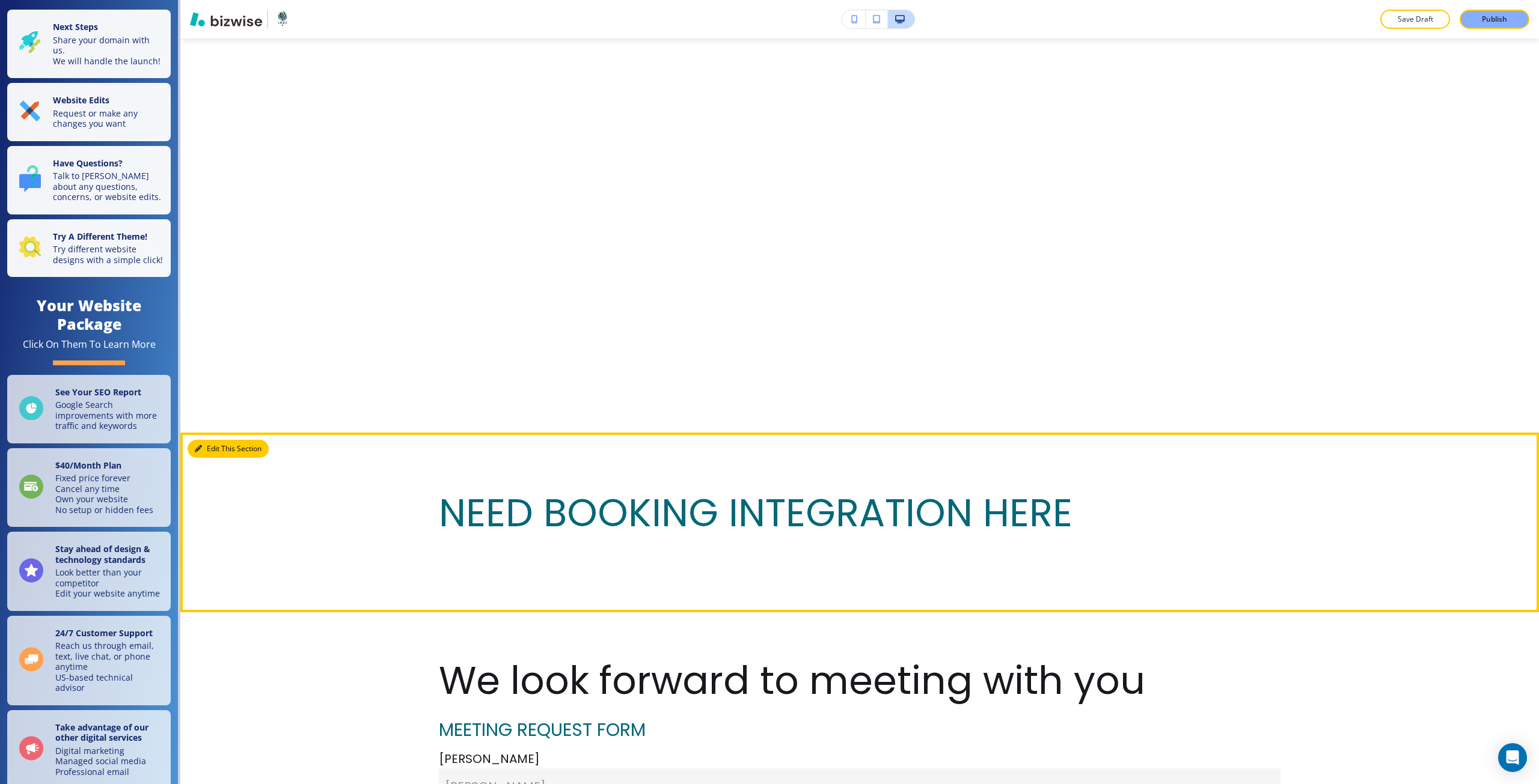
click at [207, 457] on button "Edit This Section" at bounding box center [228, 449] width 81 height 18
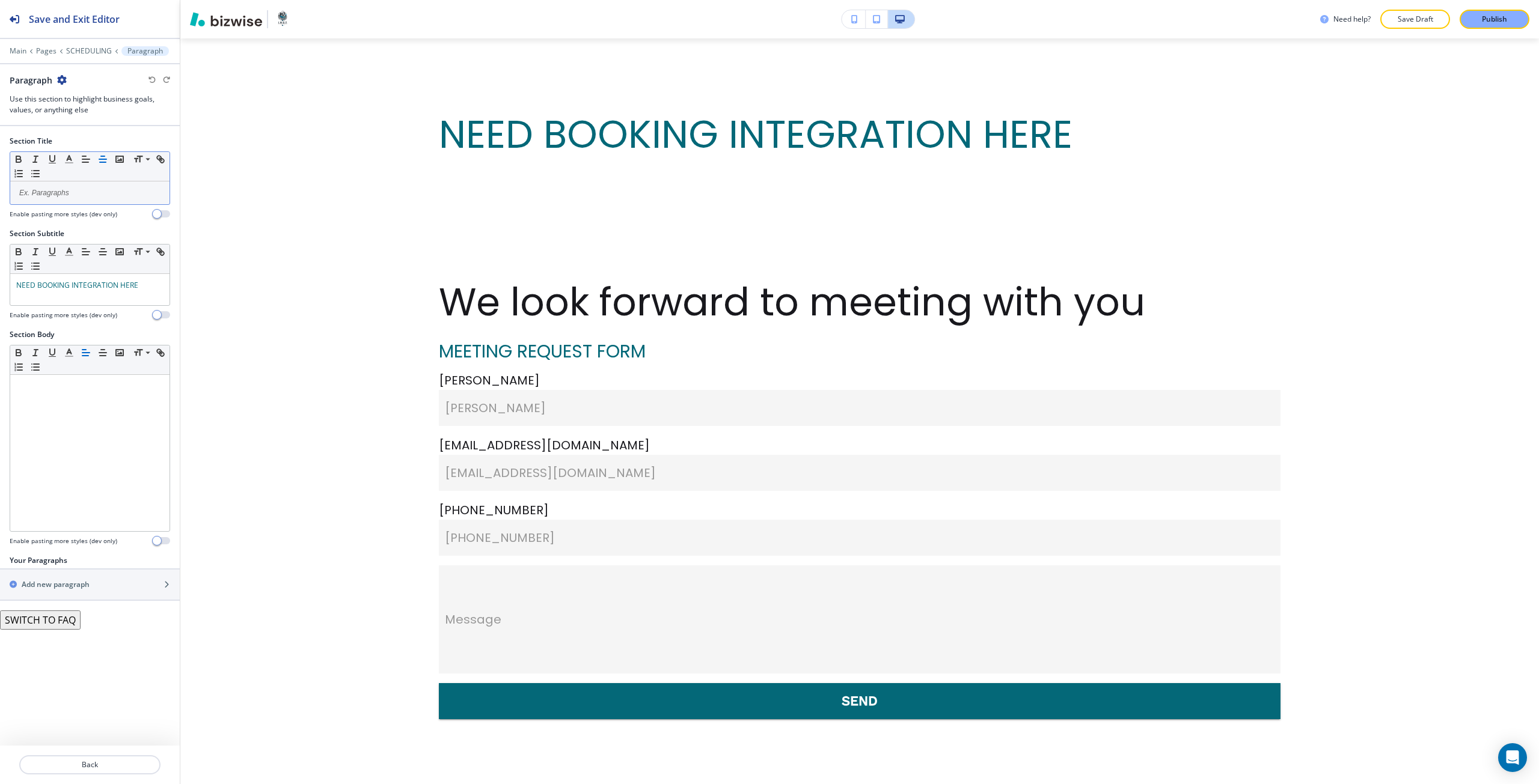
scroll to position [1536, 0]
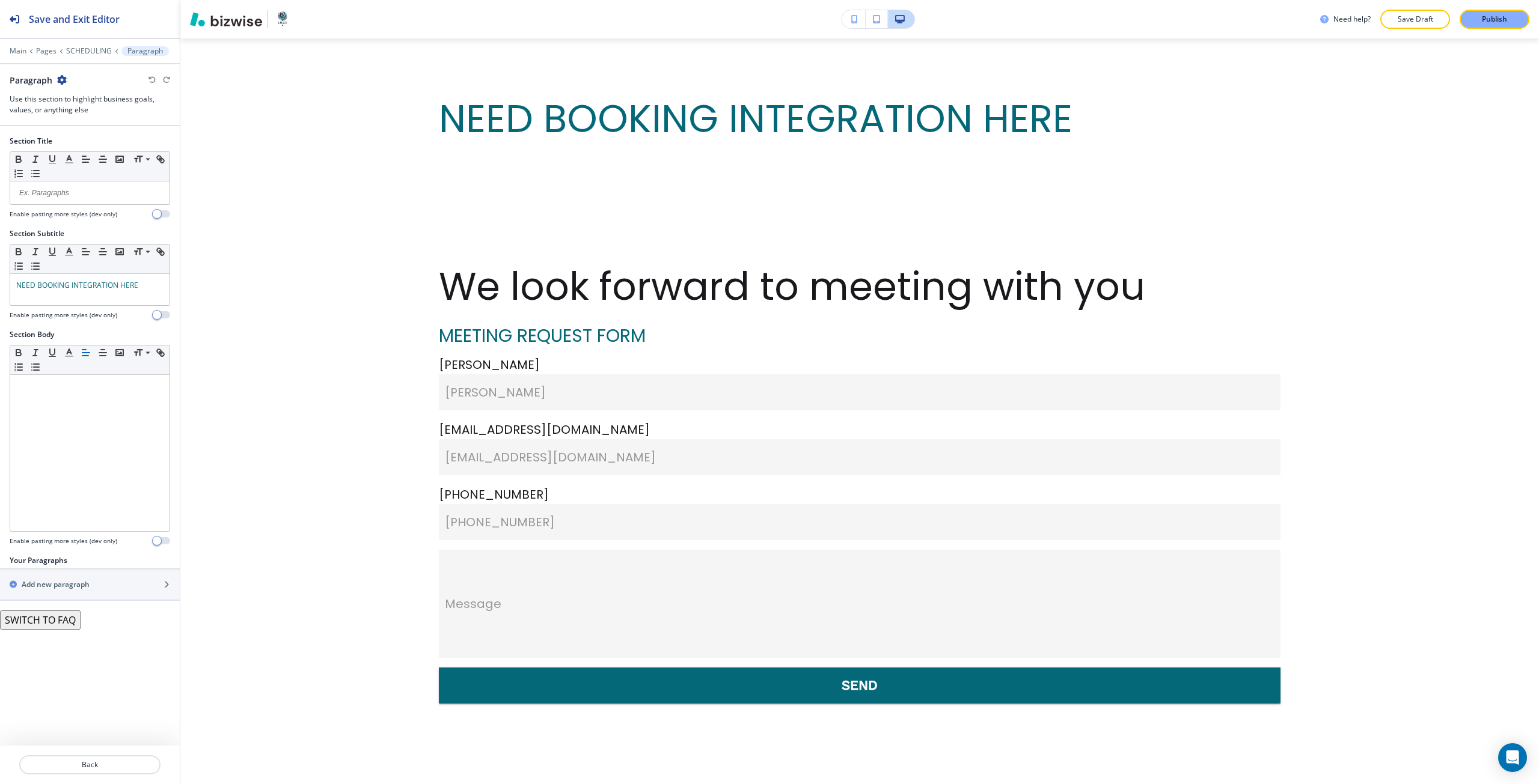
click at [62, 74] on div "Paragraph" at bounding box center [38, 79] width 57 height 13
click at [55, 79] on div "Paragraph" at bounding box center [38, 79] width 57 height 13
click at [60, 79] on icon "button" at bounding box center [62, 79] width 9 height 9
click at [85, 147] on p "Delete Section" at bounding box center [95, 143] width 62 height 11
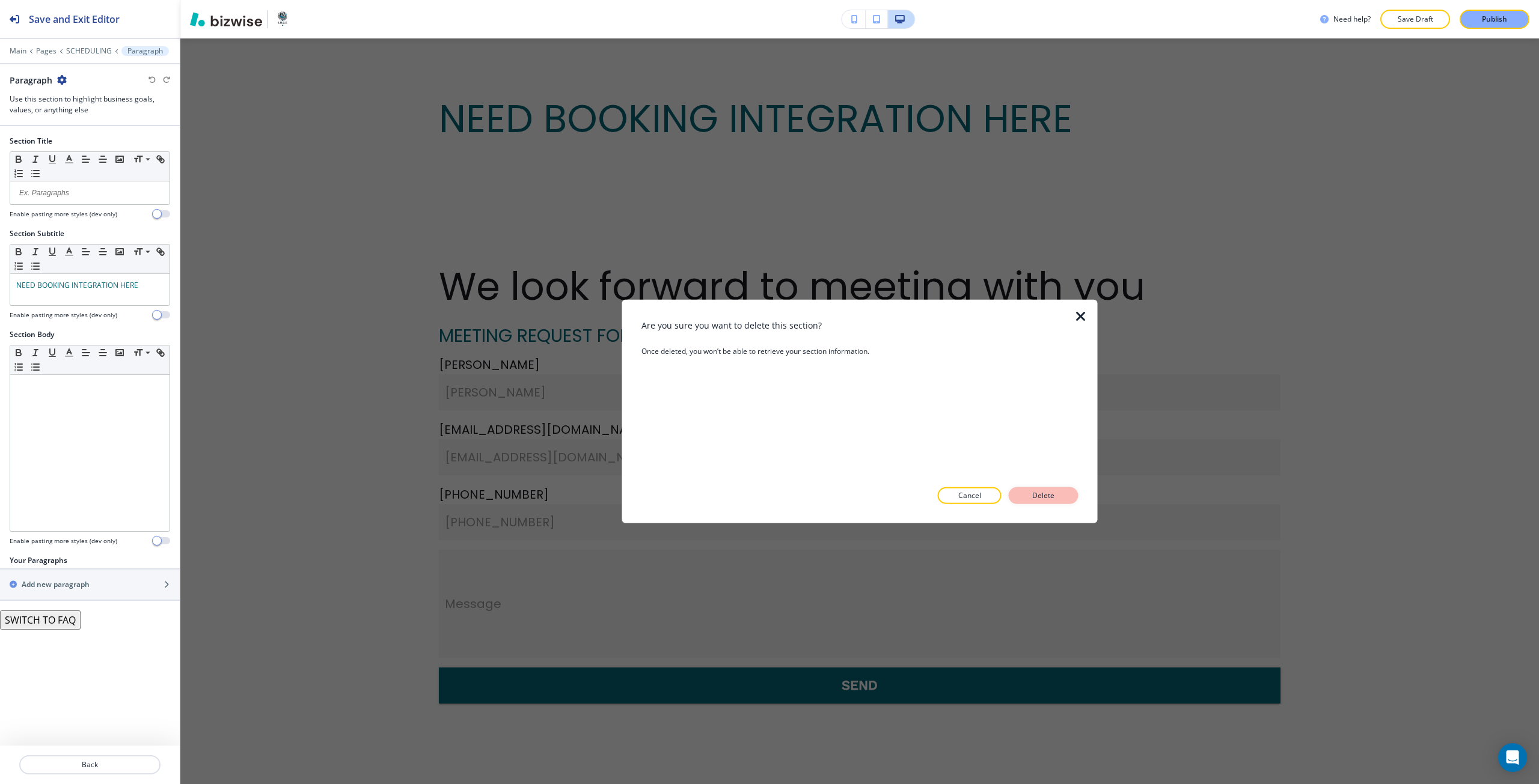
click at [1034, 498] on p "Delete" at bounding box center [1044, 495] width 29 height 11
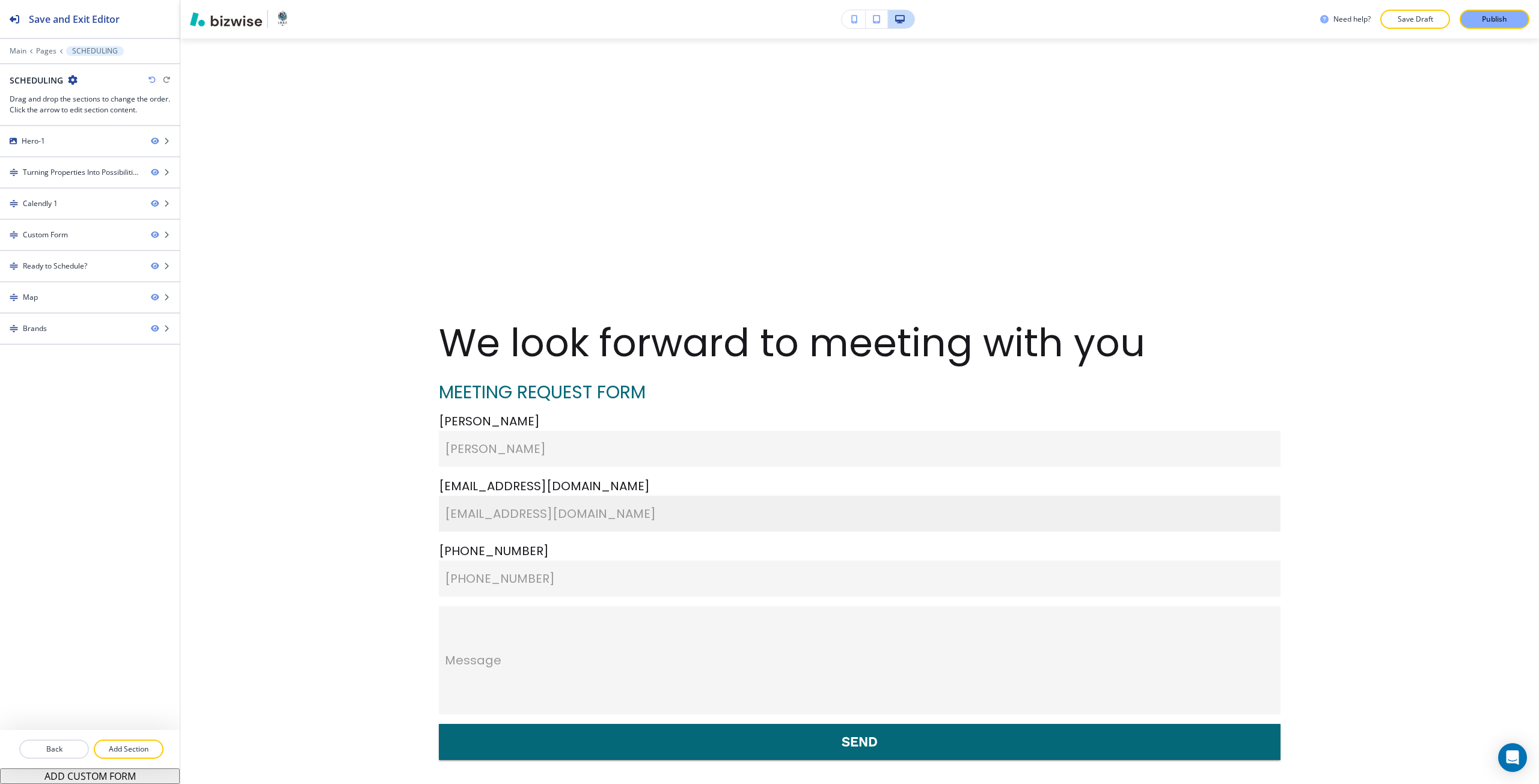
scroll to position [1296, 0]
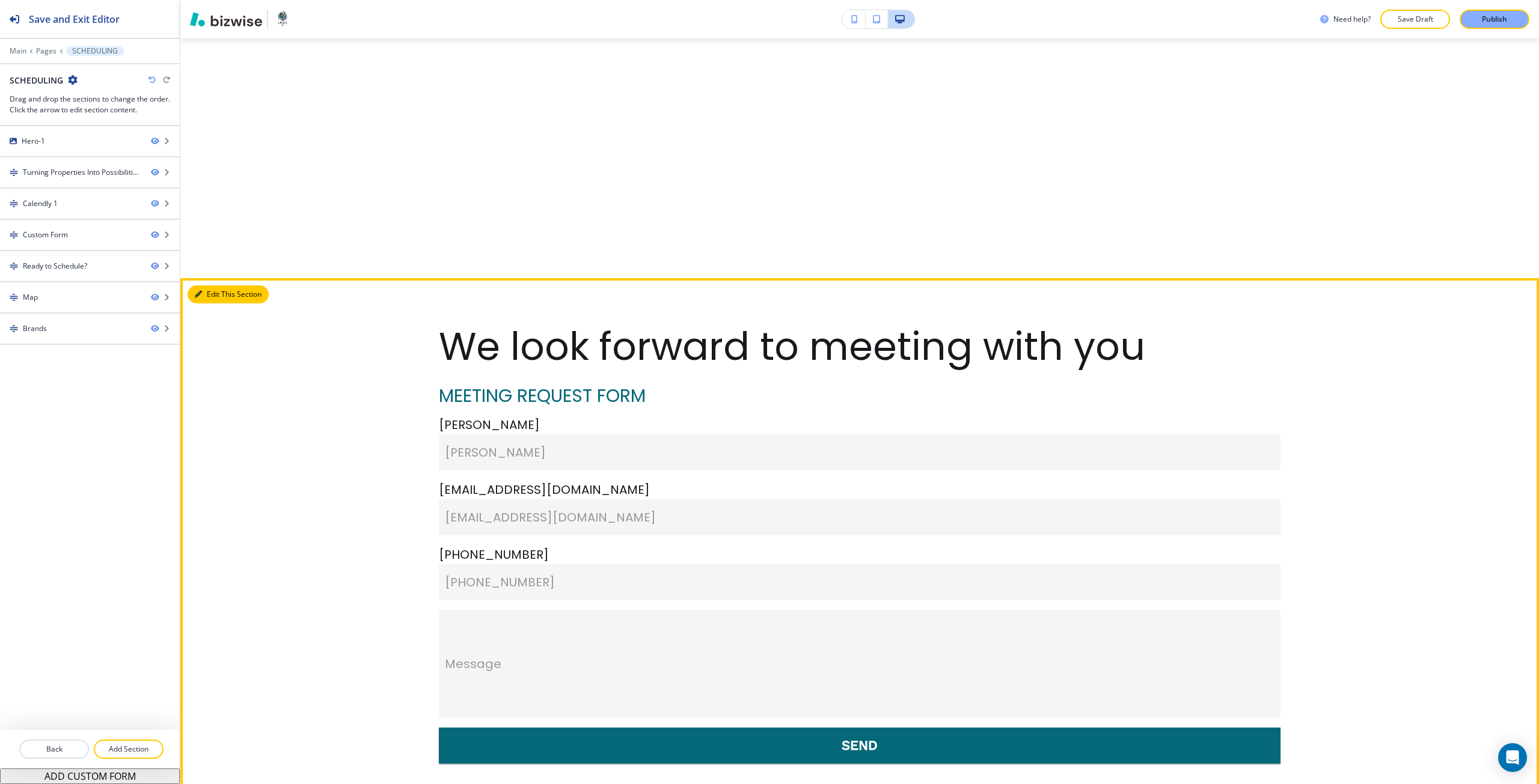
click at [210, 298] on button "Edit This Section" at bounding box center [228, 294] width 81 height 18
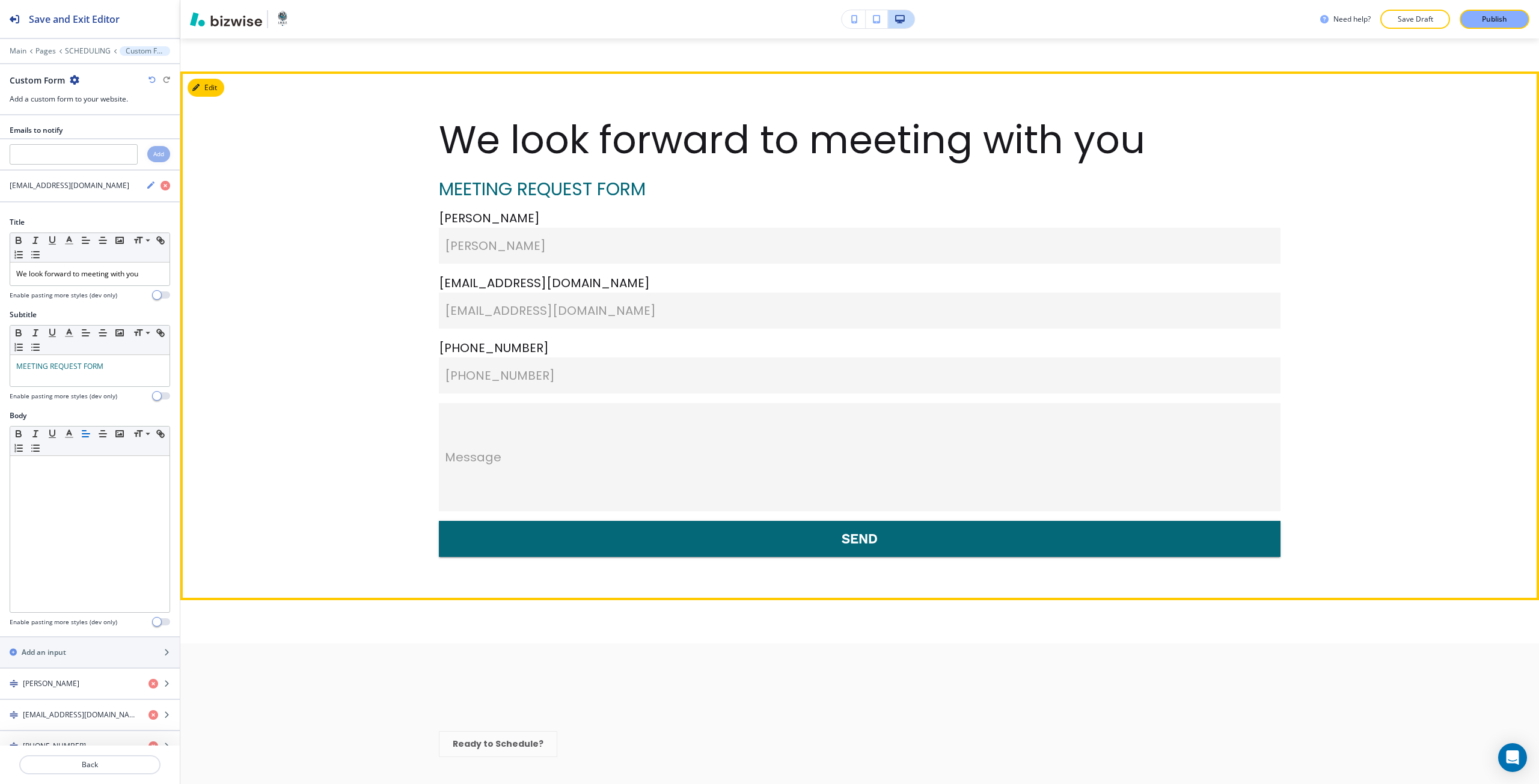
scroll to position [1536, 0]
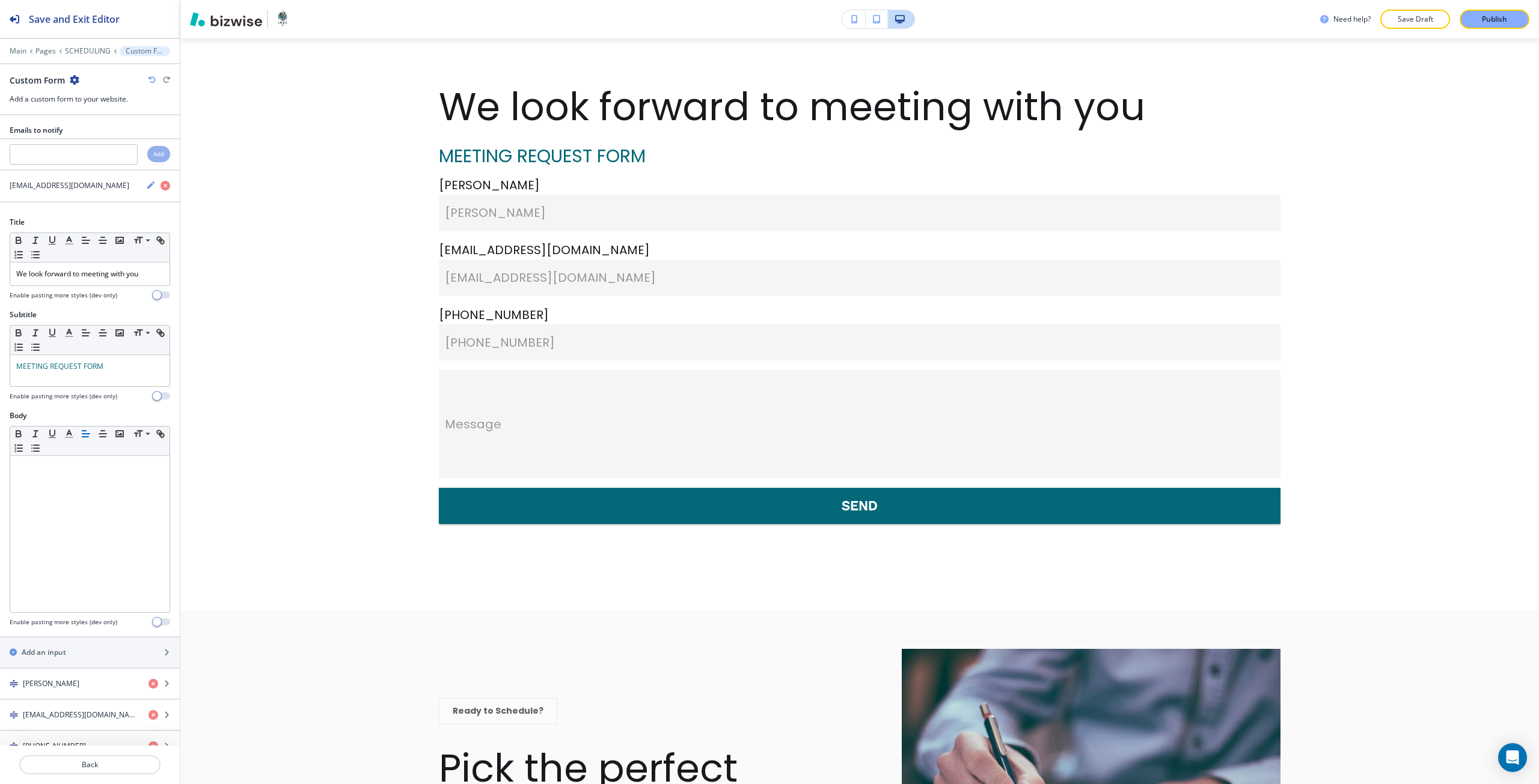
click at [89, 46] on div "Main Pages SCHEDULING Custom Form" at bounding box center [90, 51] width 161 height 9
click at [90, 53] on p "SCHEDULING" at bounding box center [88, 51] width 46 height 8
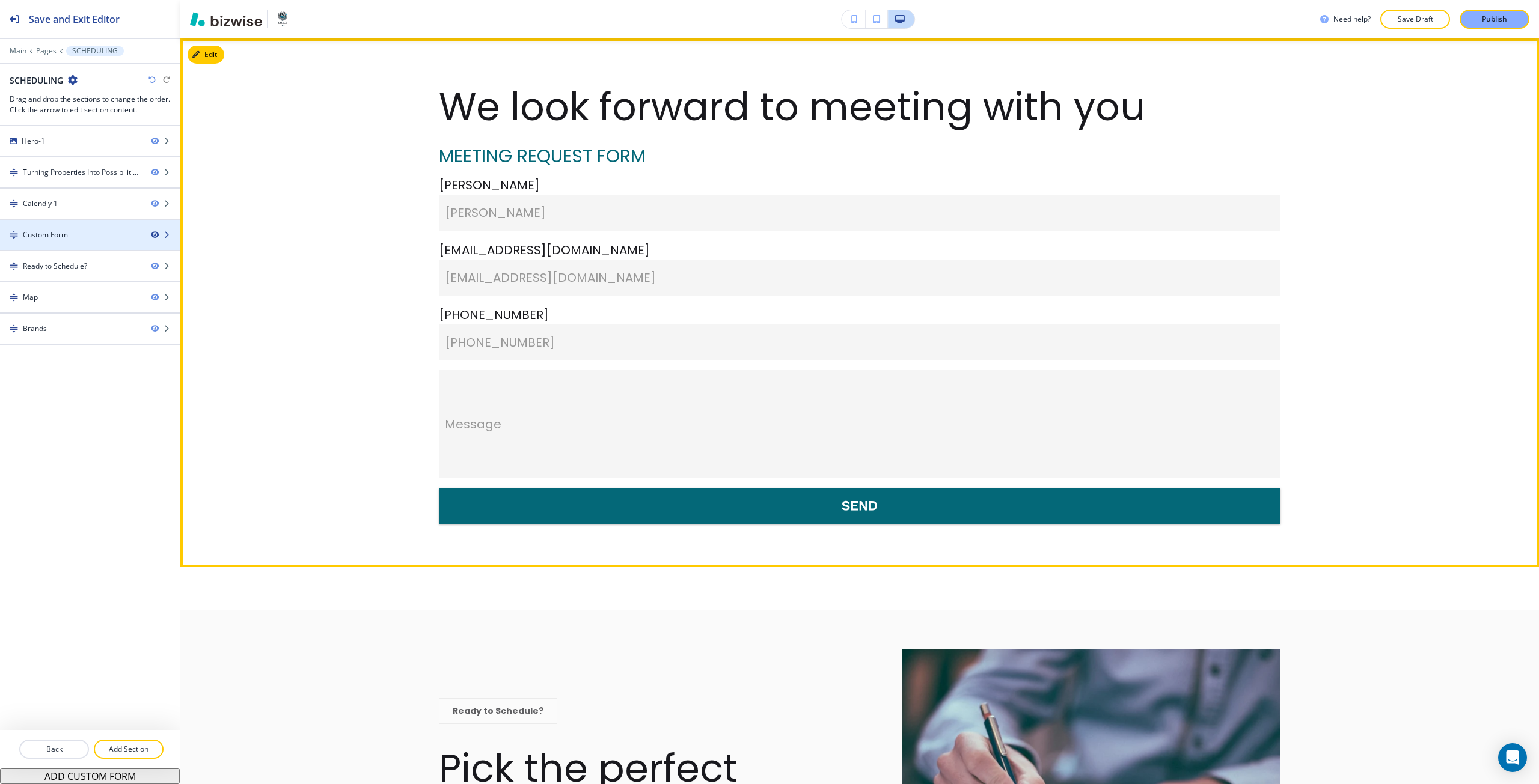
click at [156, 237] on icon "button" at bounding box center [155, 235] width 8 height 8
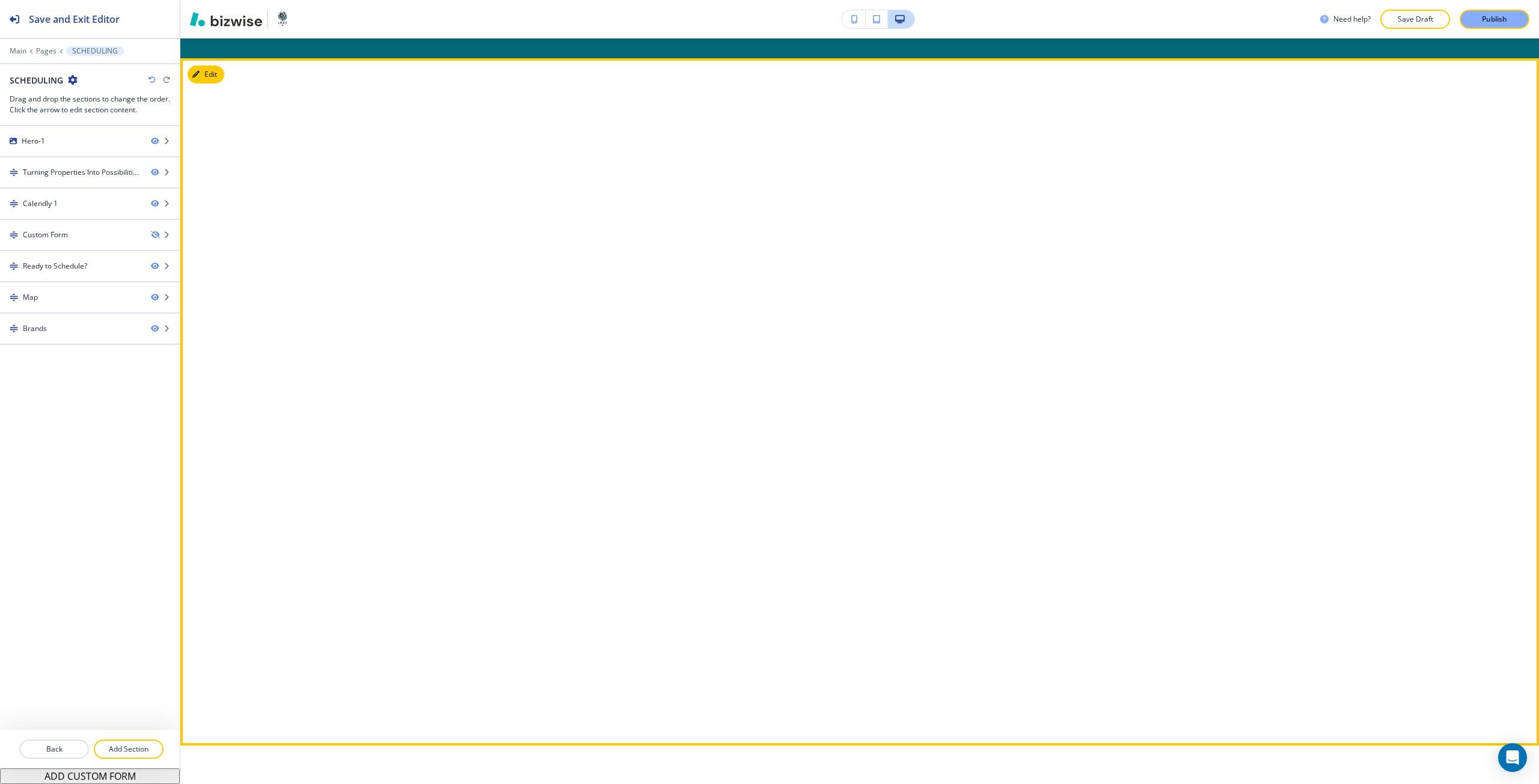
scroll to position [827, 0]
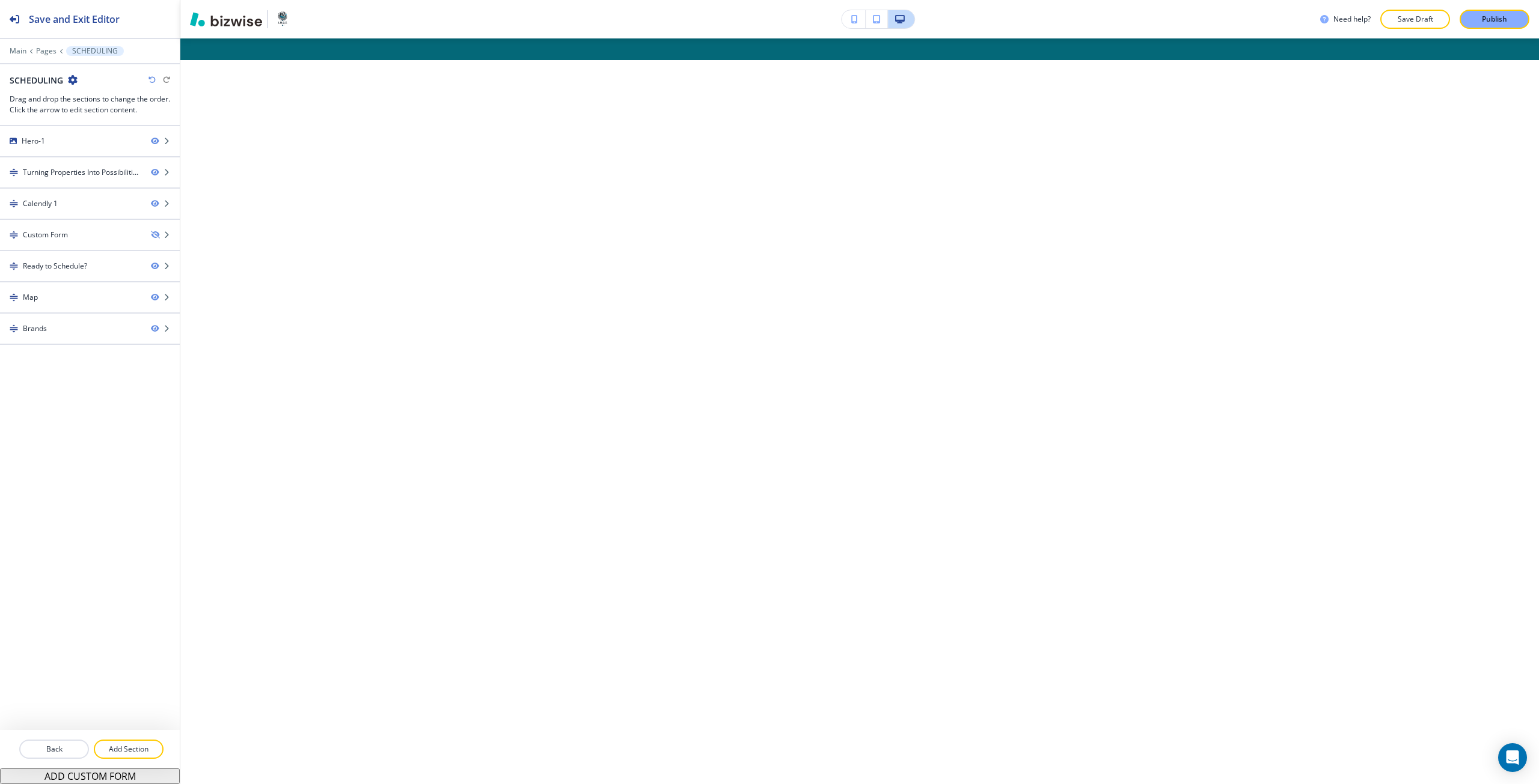
click at [859, 19] on button "button" at bounding box center [854, 19] width 24 height 18
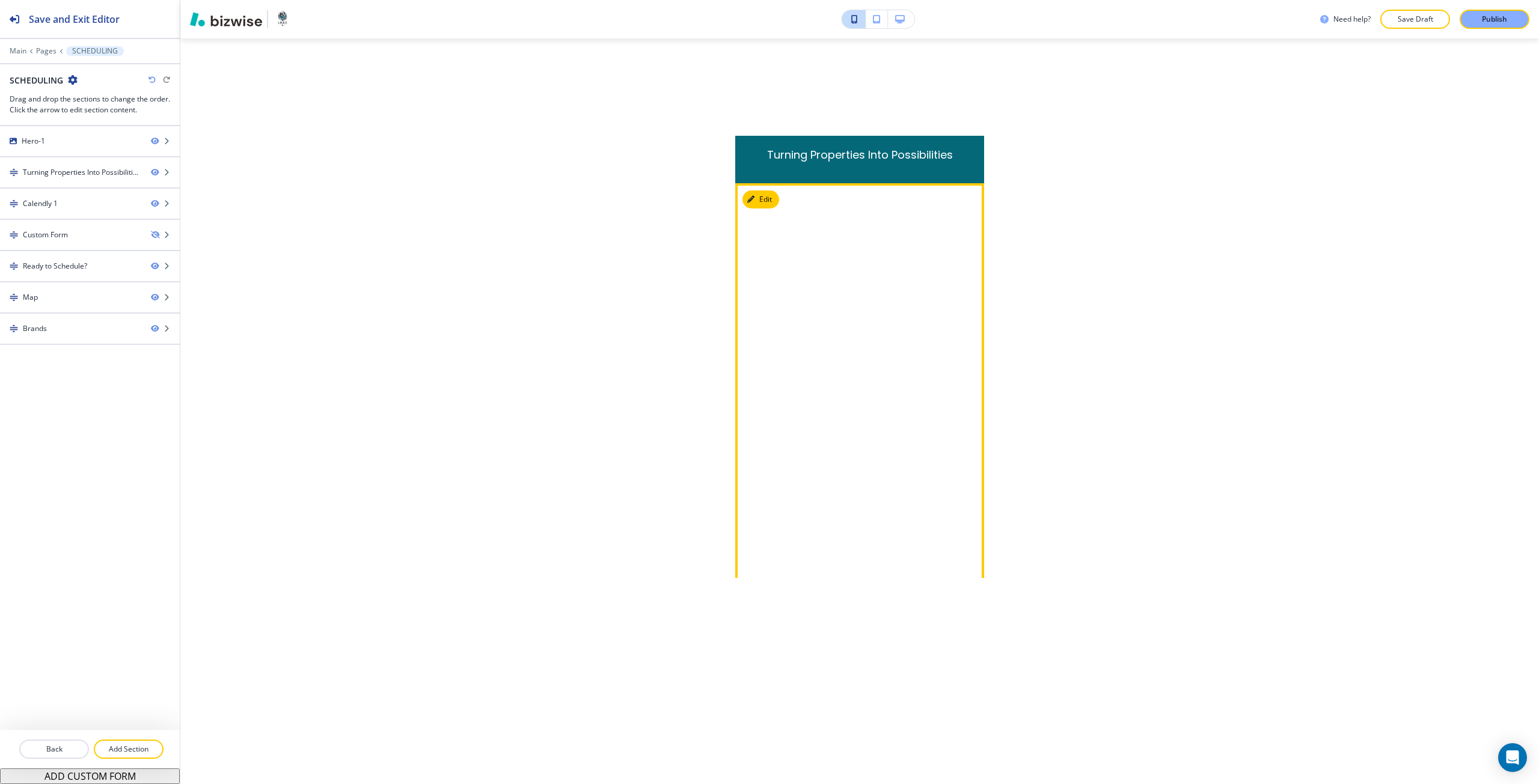
scroll to position [709, 0]
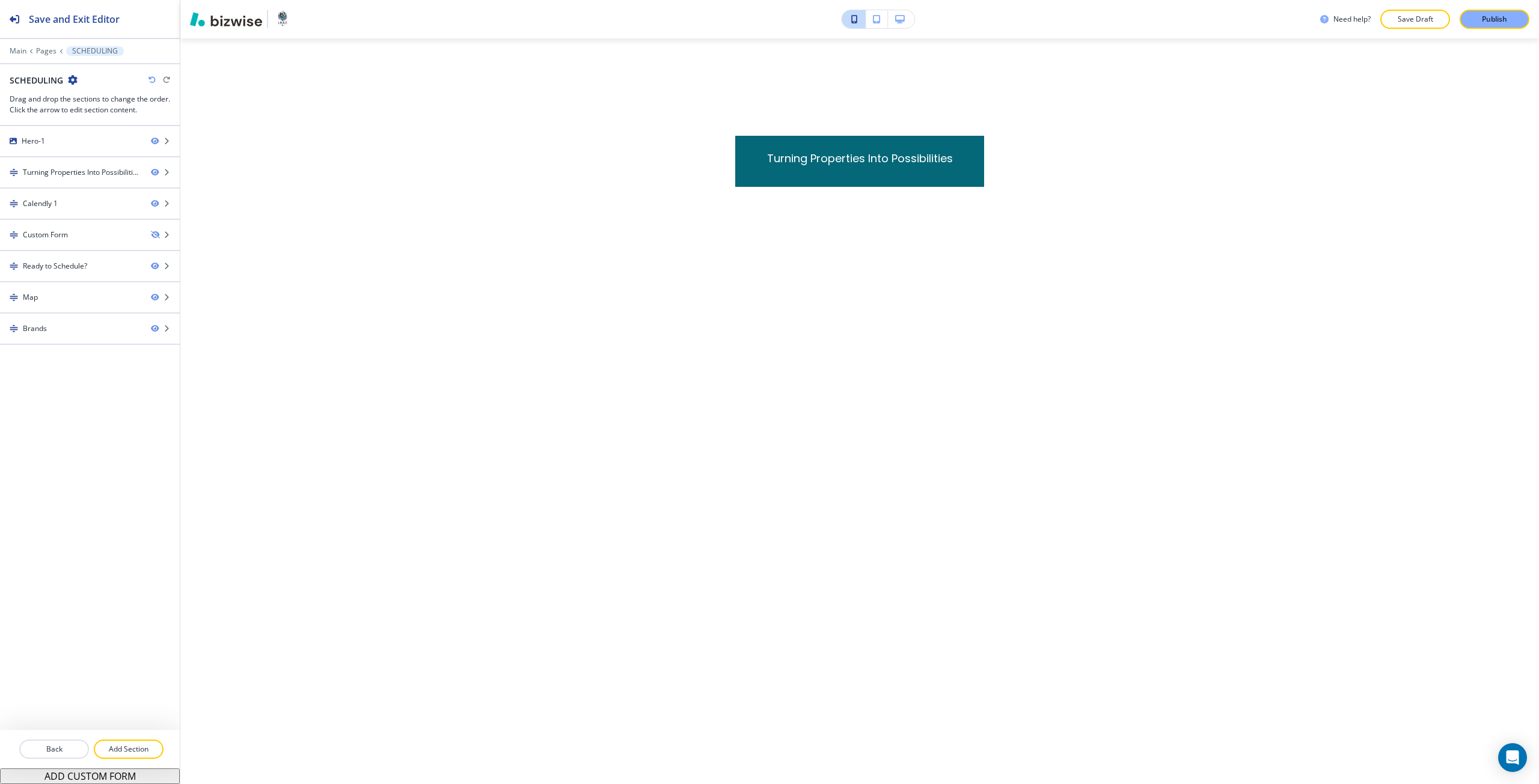
click at [899, 20] on icon "button" at bounding box center [899, 19] width 9 height 8
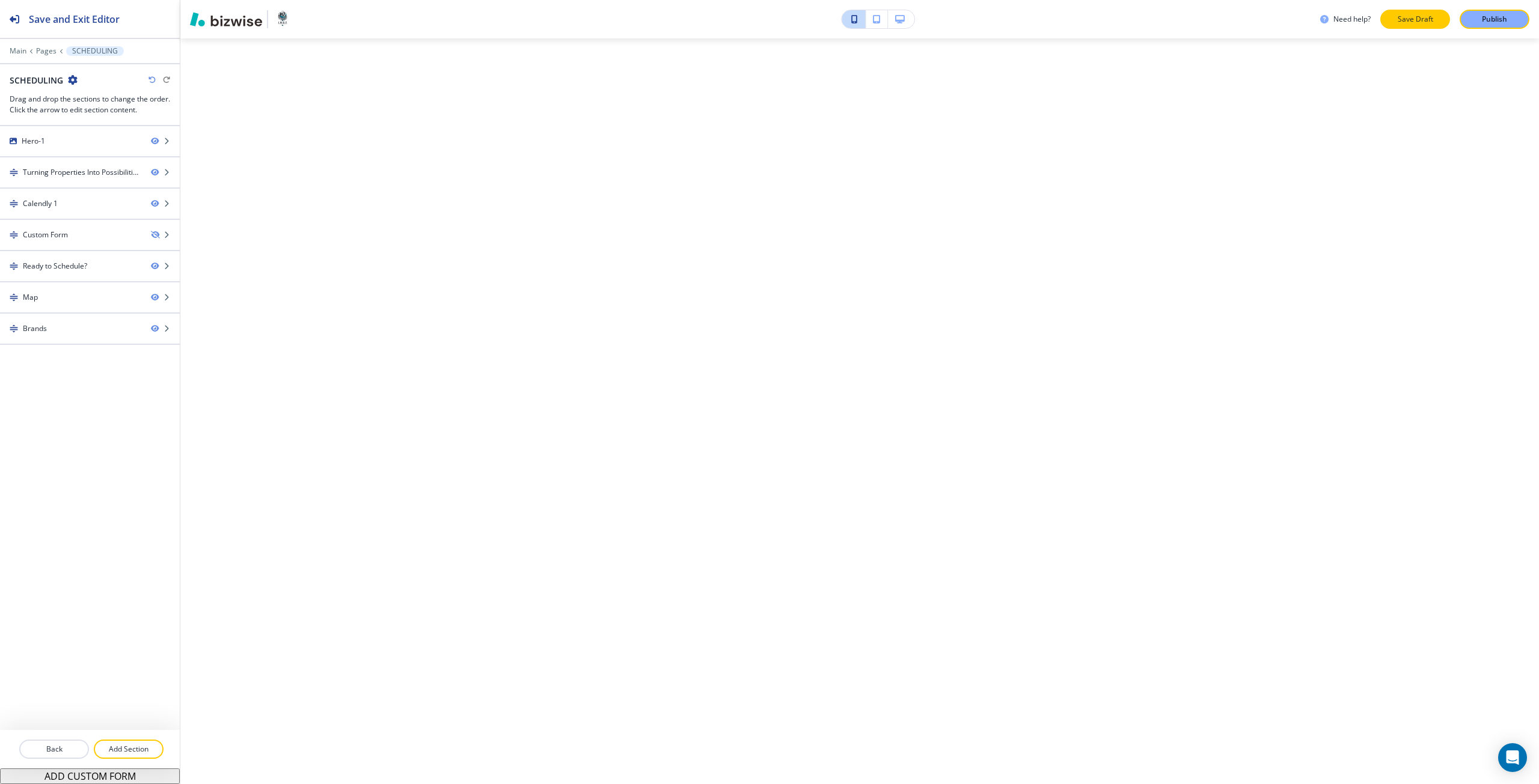
scroll to position [767, 0]
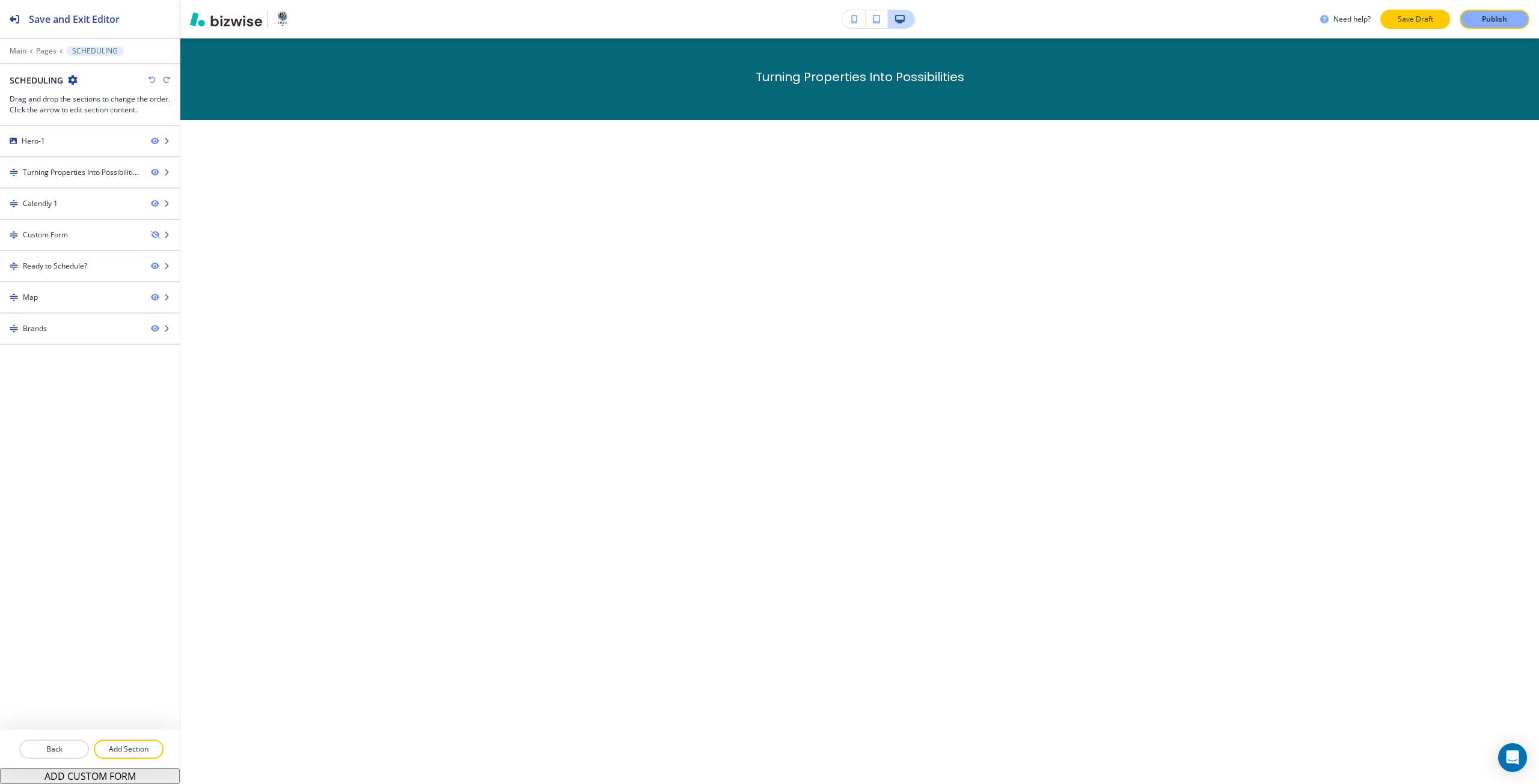
click at [1444, 19] on button "Save Draft" at bounding box center [1415, 19] width 70 height 19
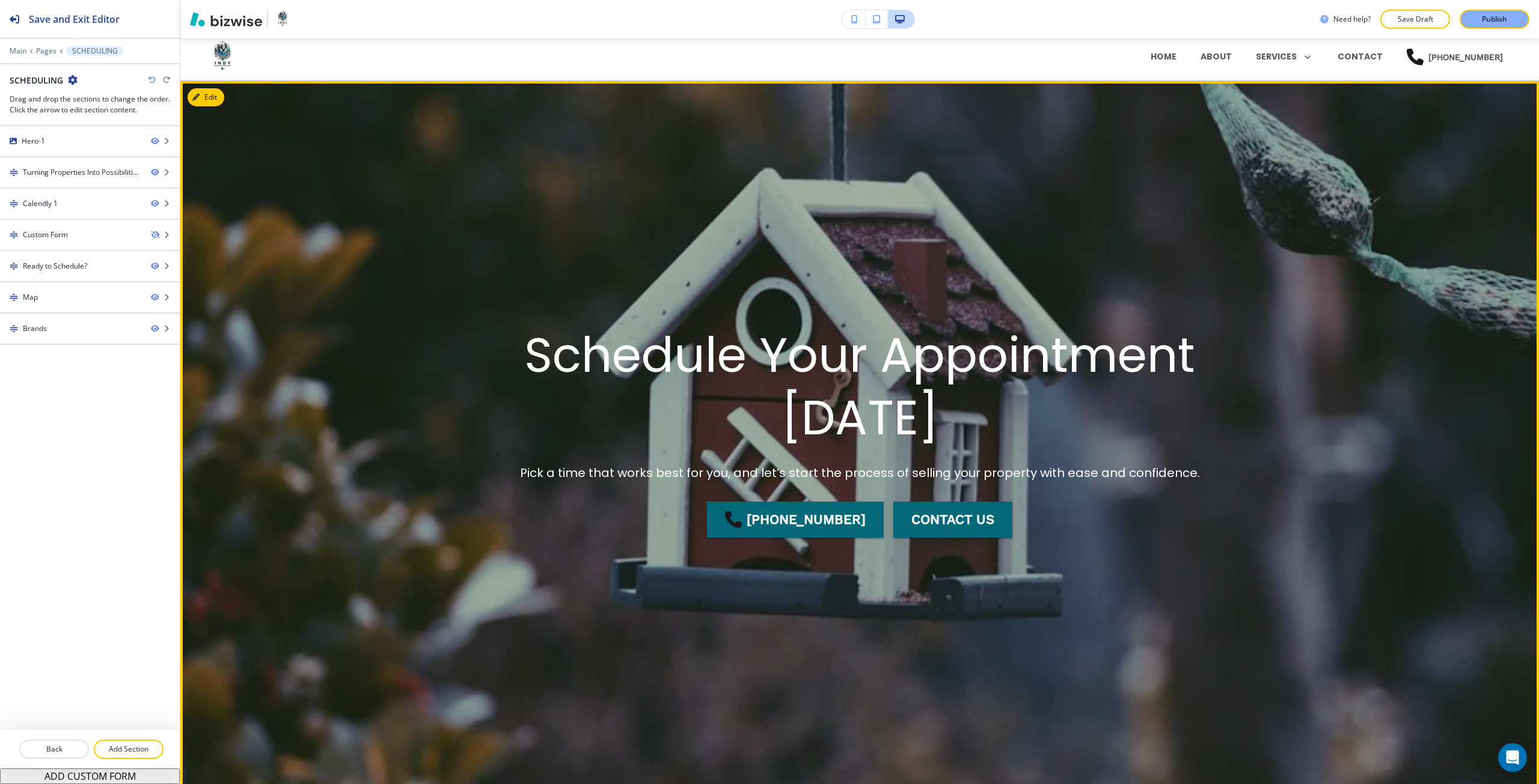
scroll to position [0, 0]
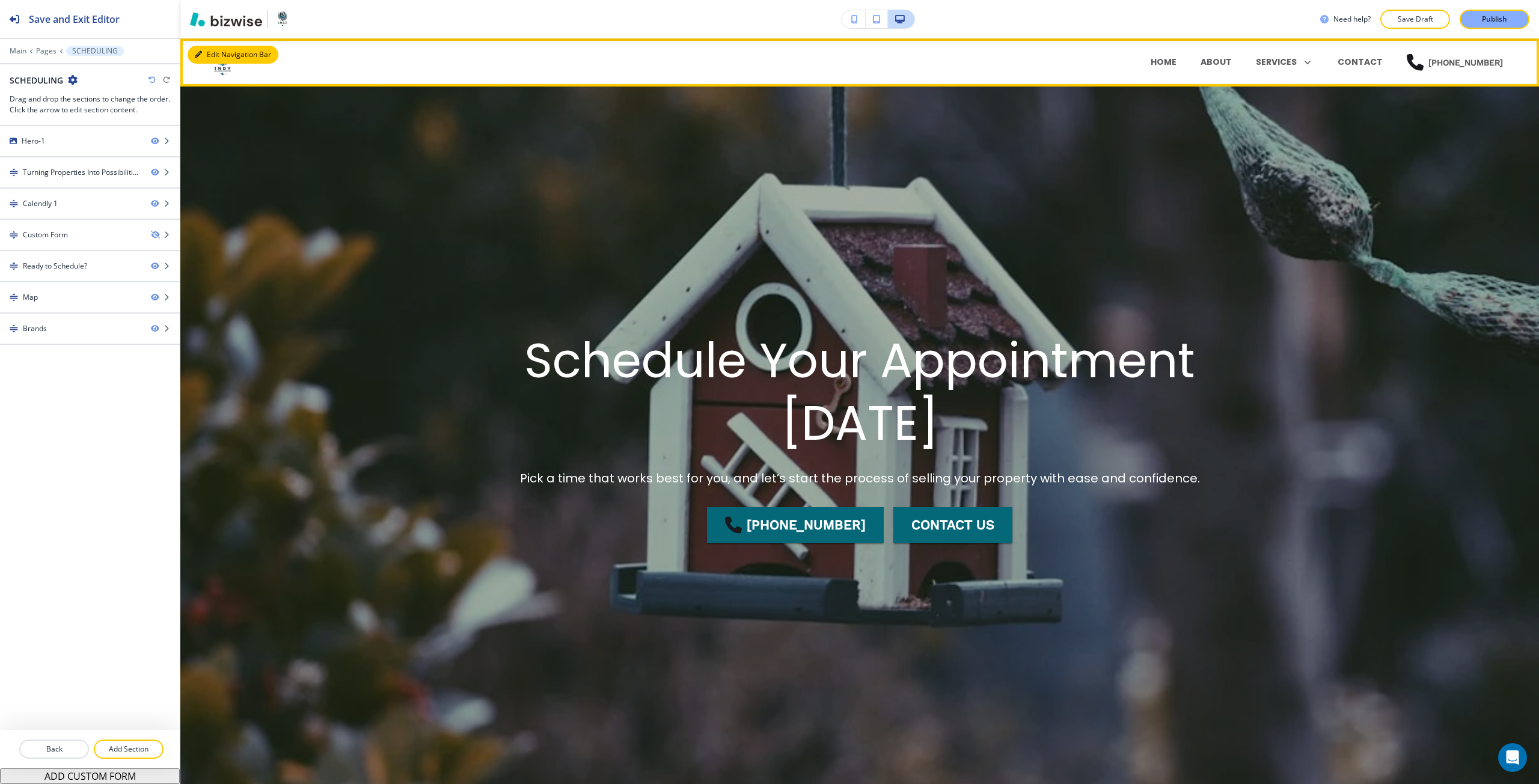
click at [223, 55] on button "Edit Navigation Bar" at bounding box center [232, 54] width 90 height 18
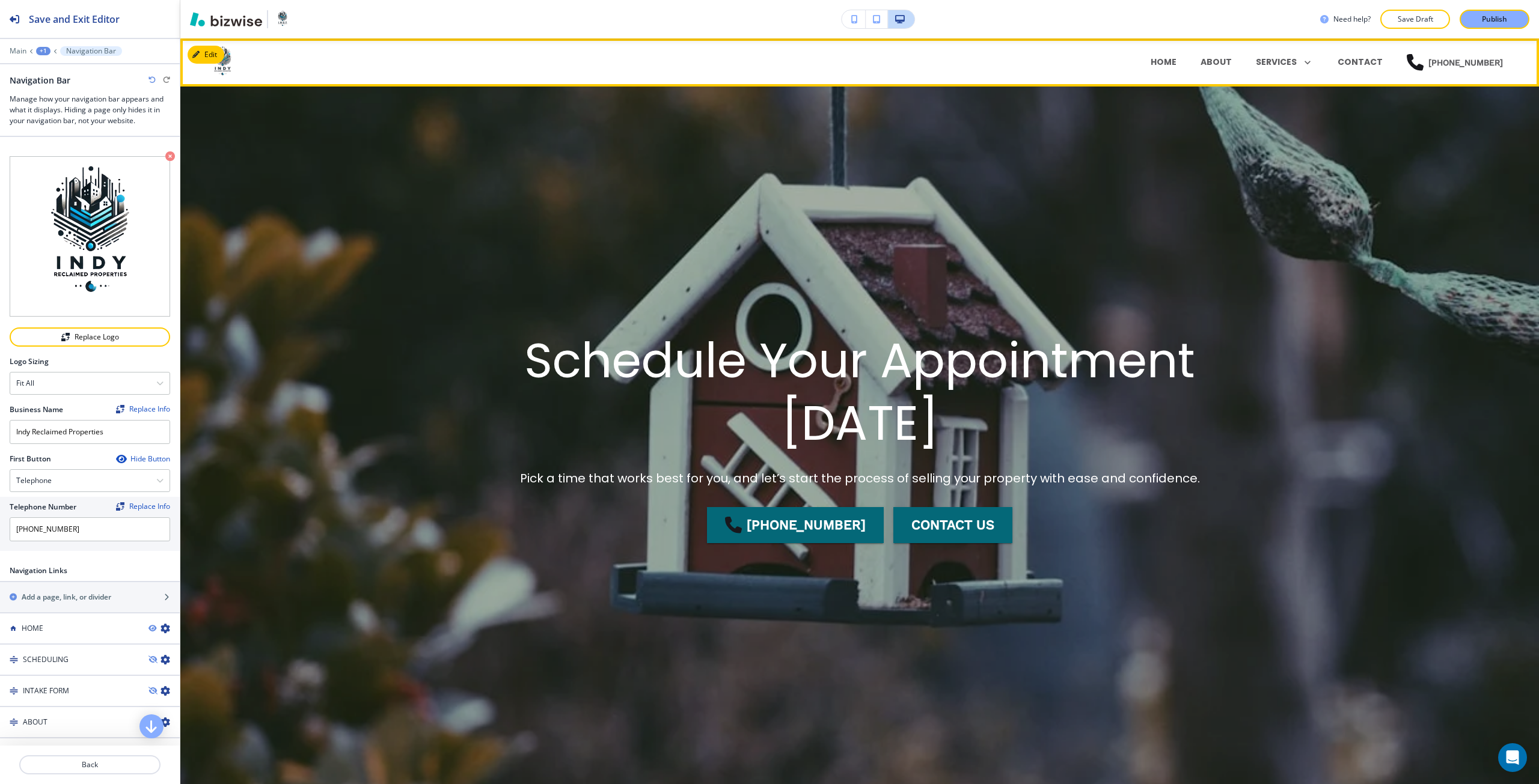
click at [1160, 65] on div "HOME" at bounding box center [1163, 62] width 50 height 13
click at [1162, 65] on p "HOME" at bounding box center [1163, 62] width 26 height 13
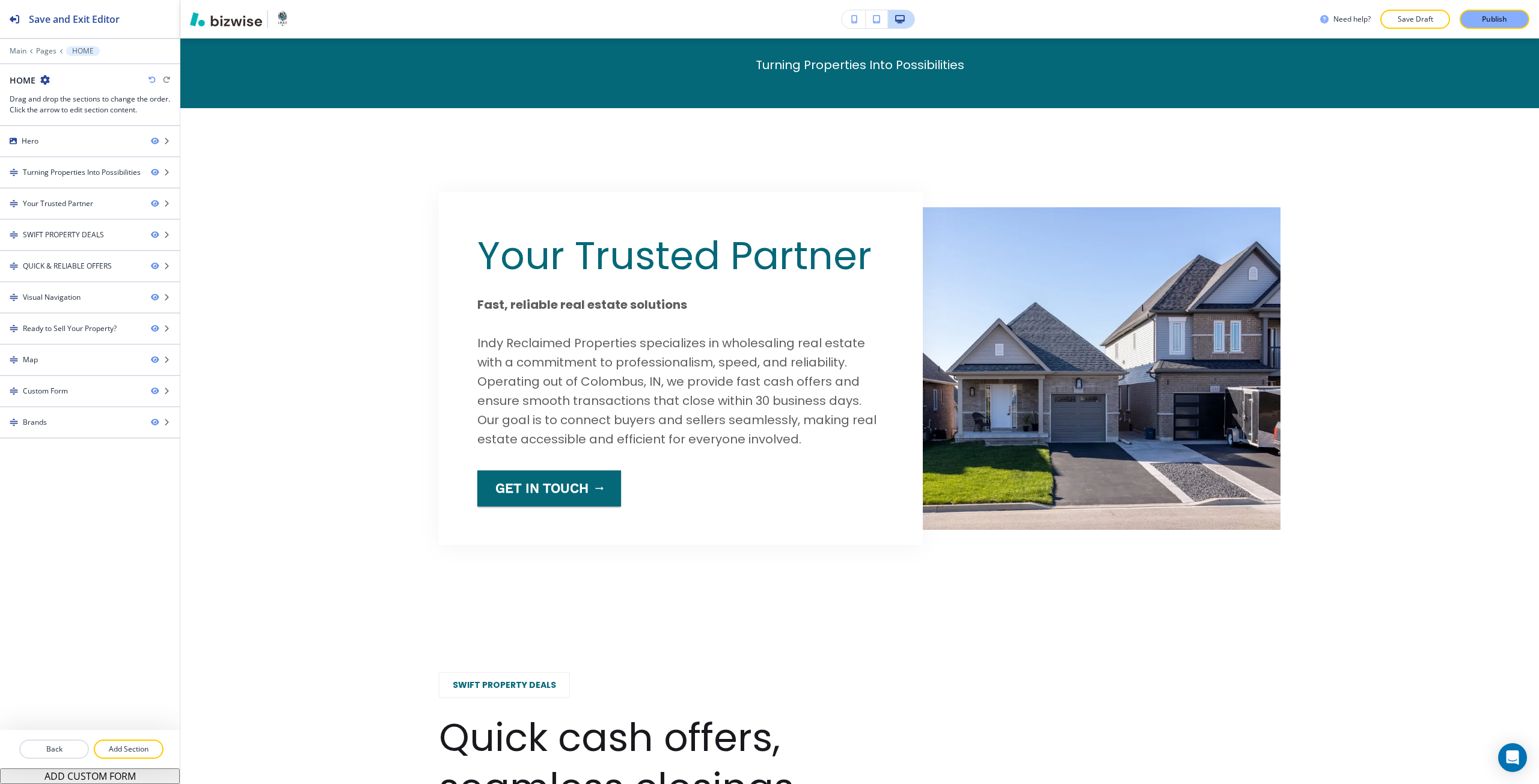
scroll to position [781, 0]
